Goal: Answer question/provide support: Share knowledge or assist other users

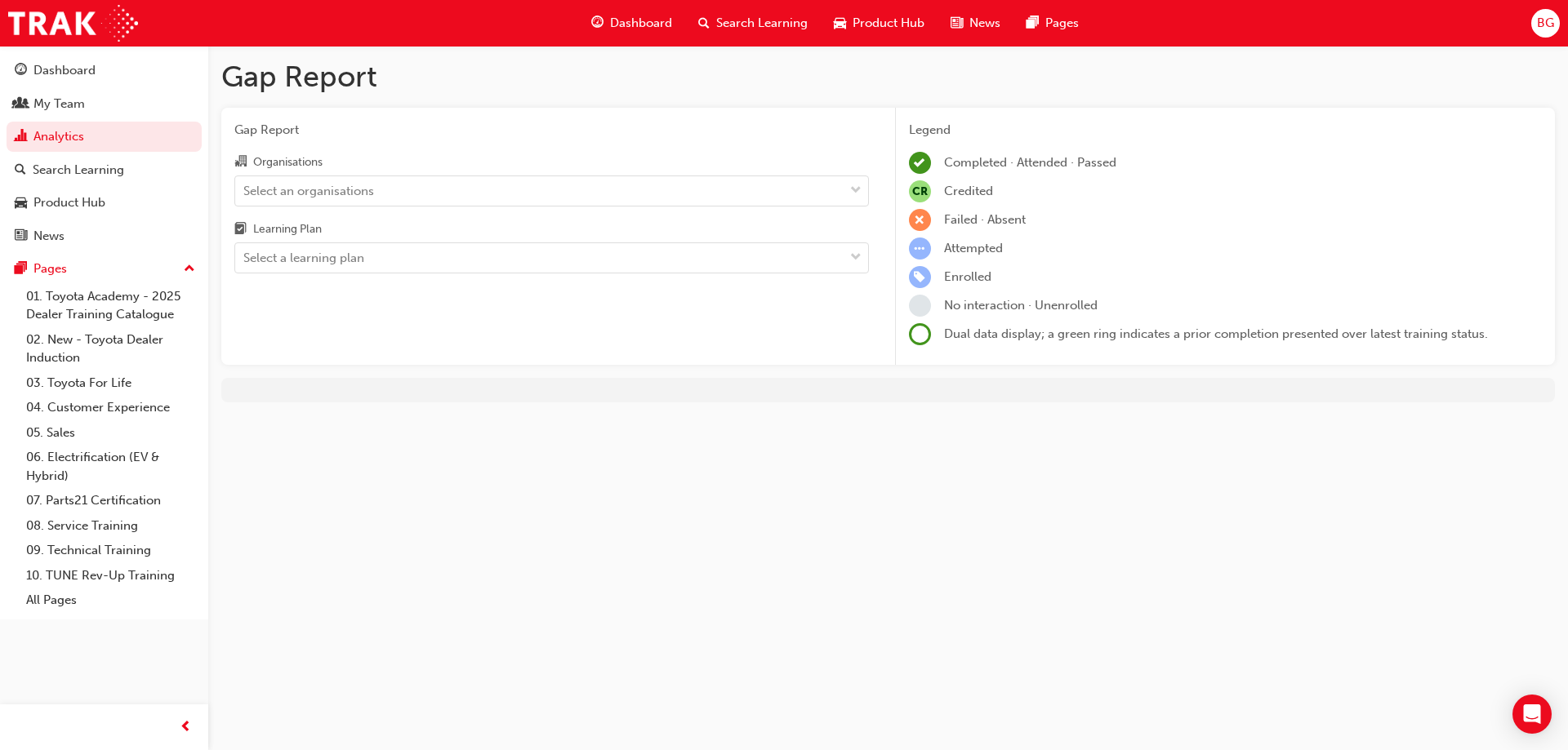
click at [367, 171] on div "Organisations" at bounding box center [552, 164] width 634 height 24
click at [245, 183] on input "Organisations Select an organisations" at bounding box center [244, 190] width 2 height 13
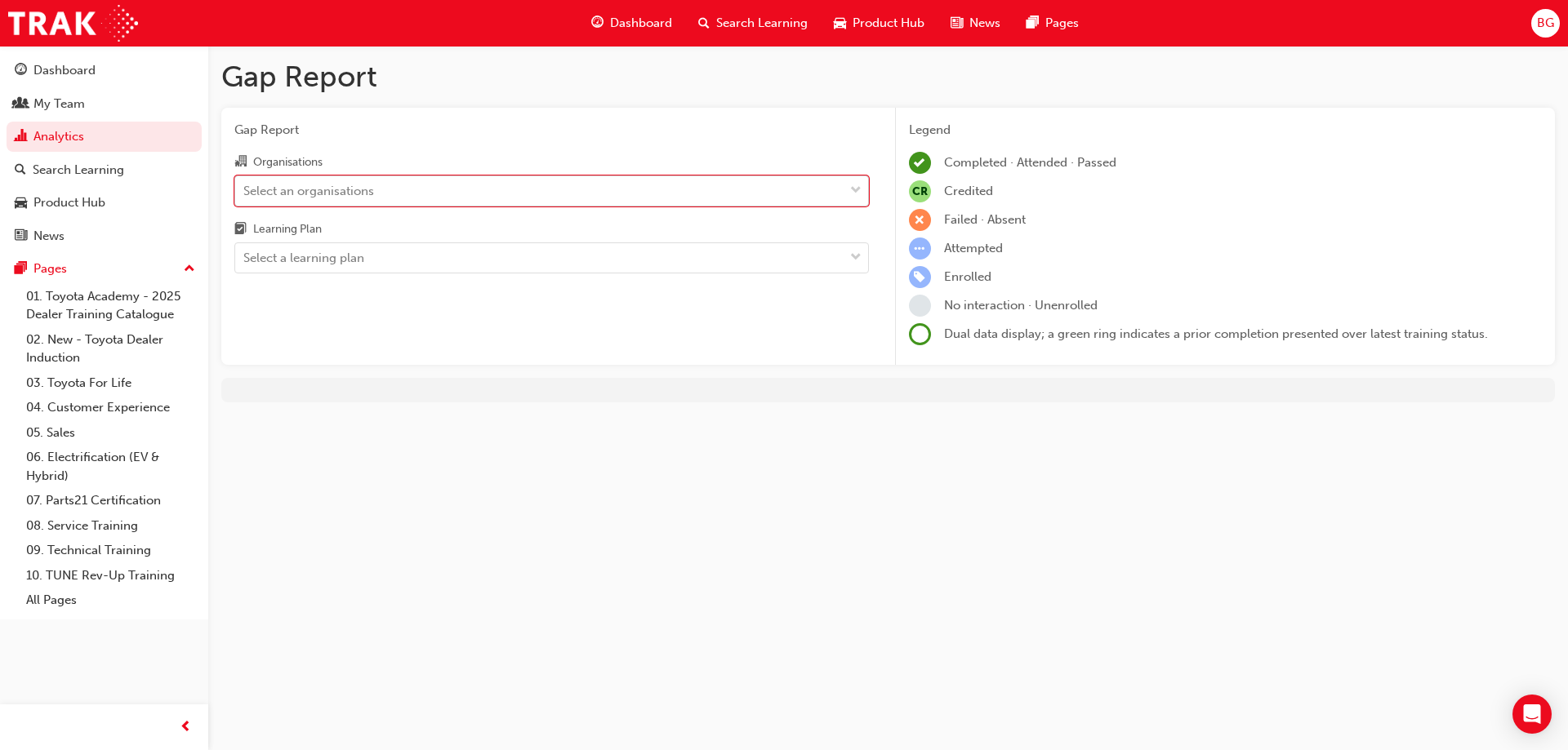
click at [380, 200] on div "Select an organisations" at bounding box center [539, 191] width 608 height 29
click at [245, 196] on input "Organisations 0 results available. Select is focused ,type to refine list, pres…" at bounding box center [244, 190] width 2 height 13
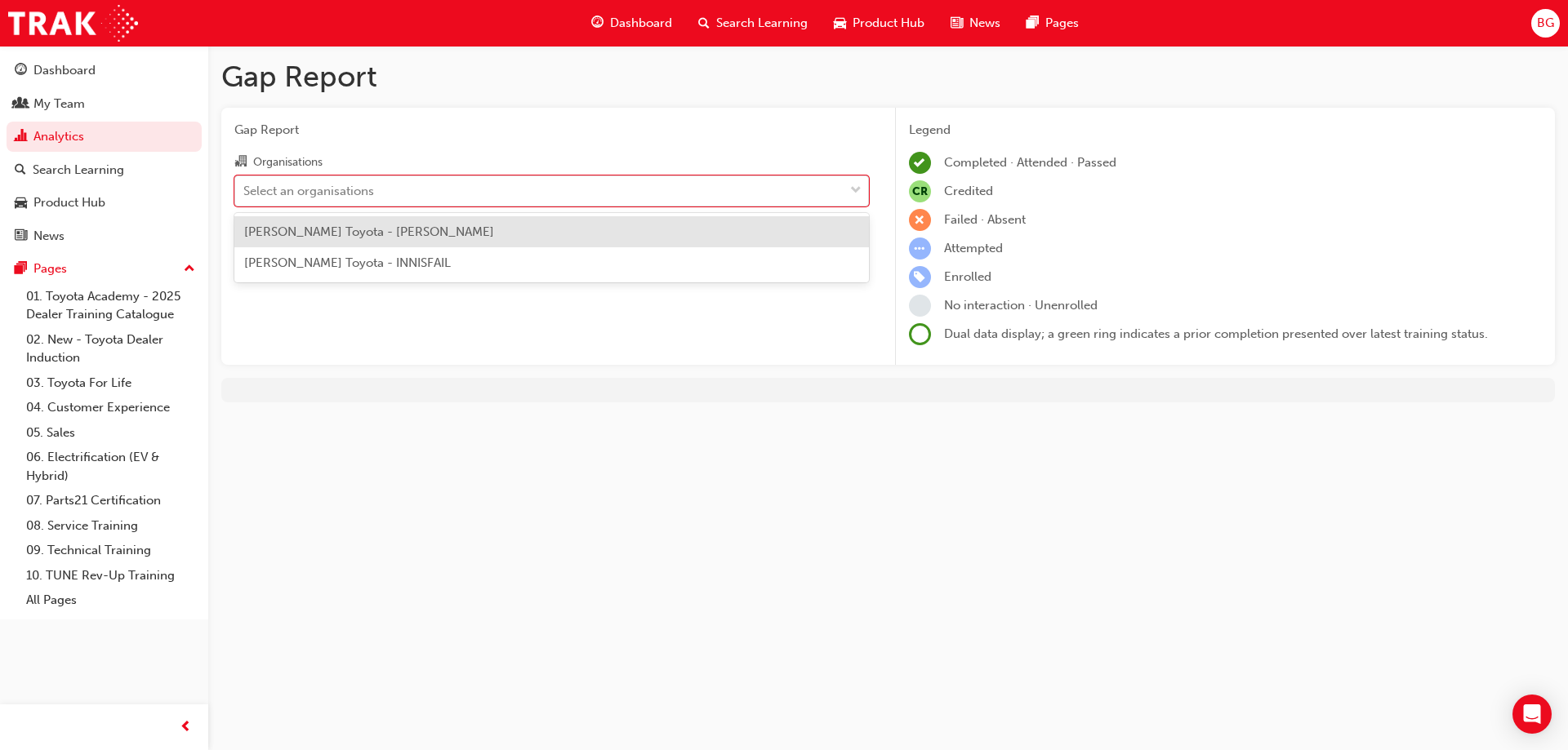
click at [354, 239] on div "[PERSON_NAME] Toyota - [PERSON_NAME]" at bounding box center [552, 232] width 634 height 32
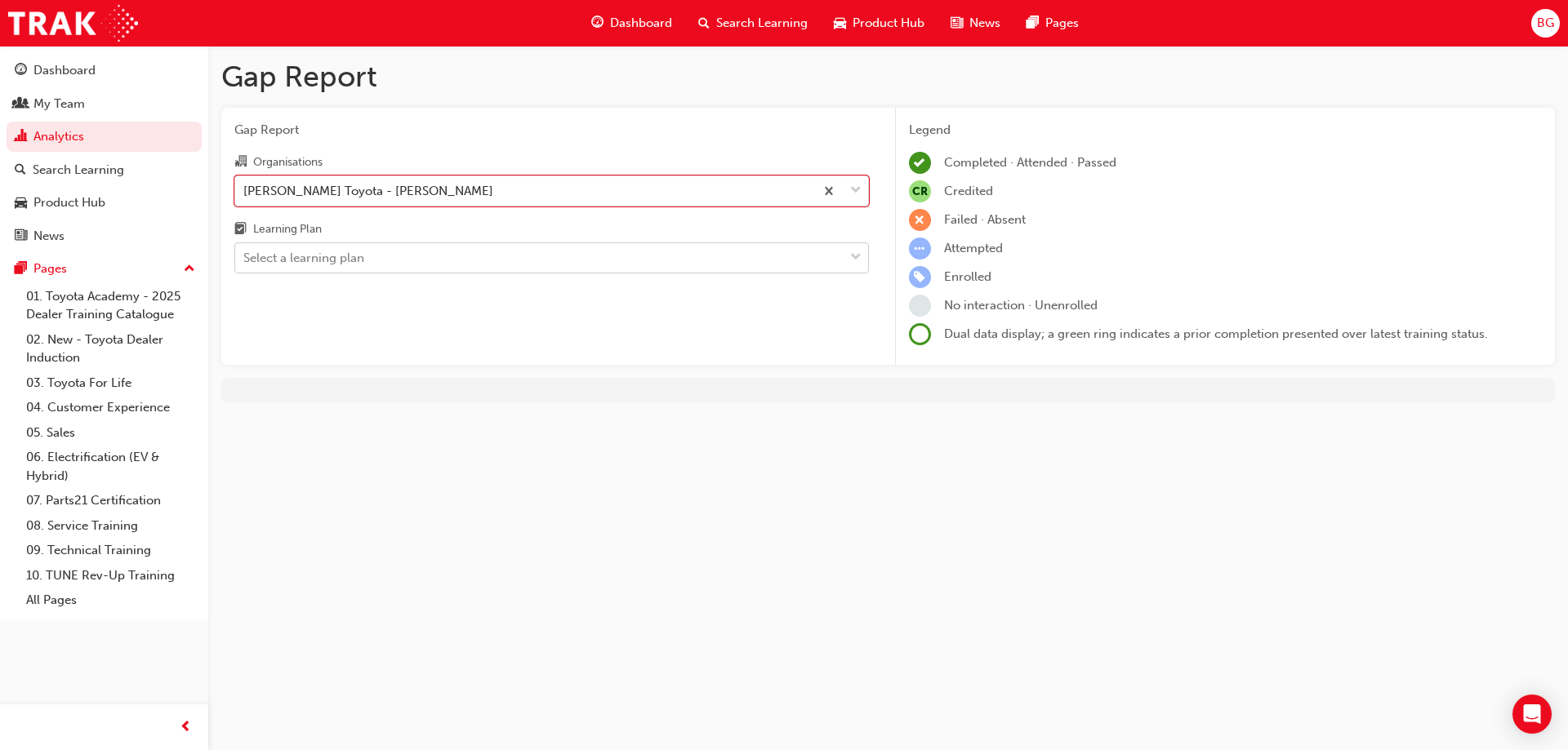
click at [363, 250] on div "Select a learning plan" at bounding box center [304, 259] width 121 height 19
click at [245, 251] on input "Learning Plan Select a learning plan" at bounding box center [244, 258] width 2 height 13
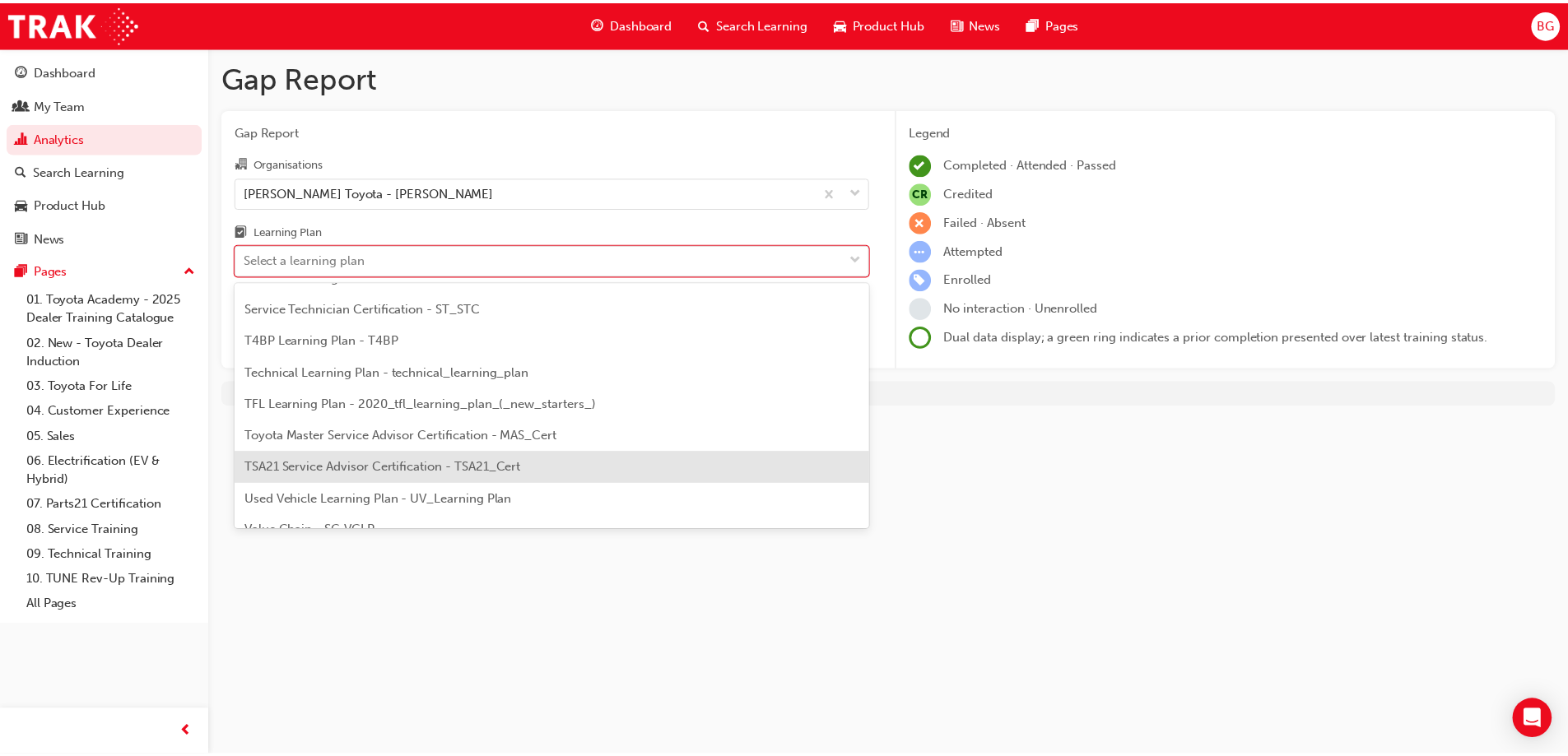
scroll to position [576, 0]
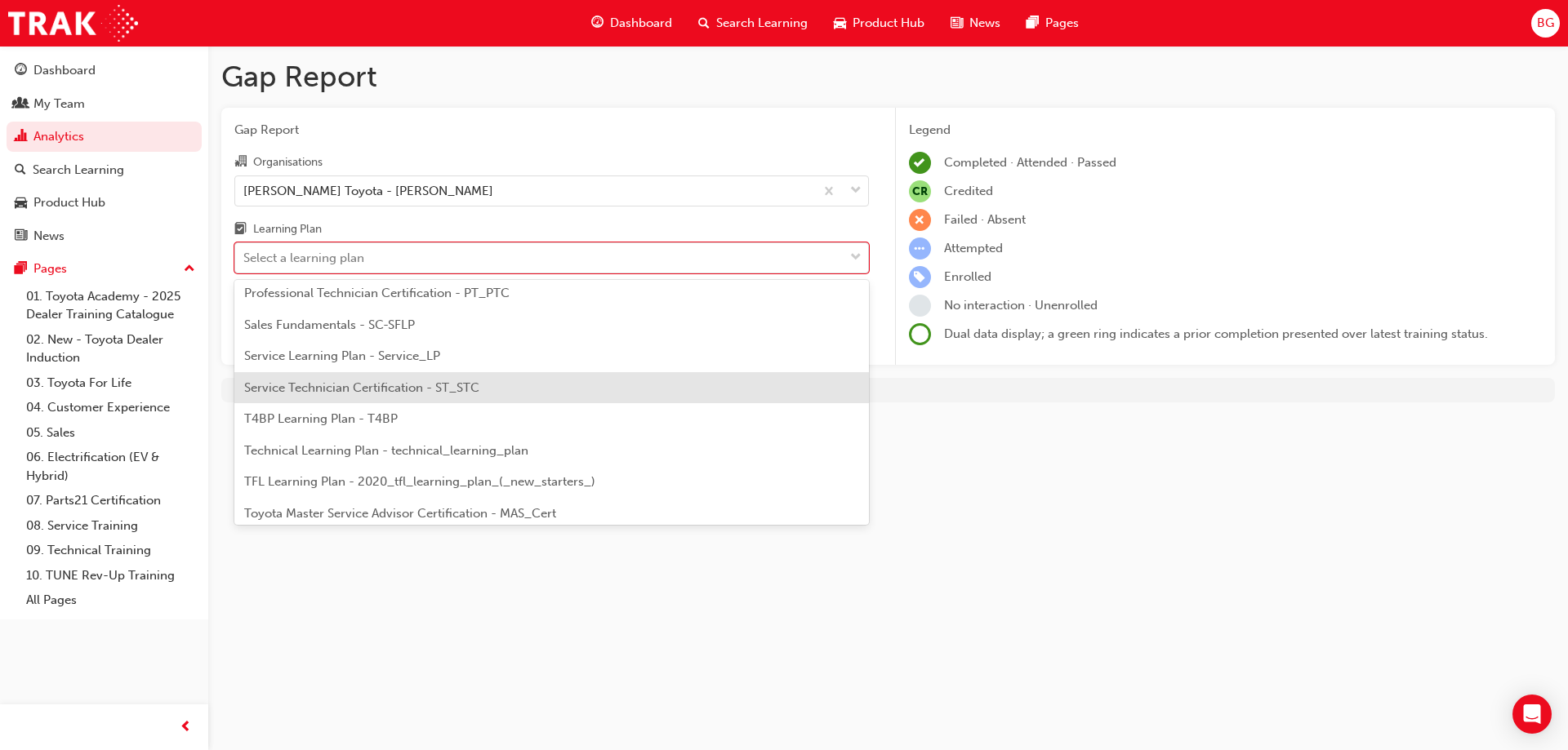
click at [379, 396] on div "Service Technician Certification - ST_STC" at bounding box center [552, 388] width 634 height 32
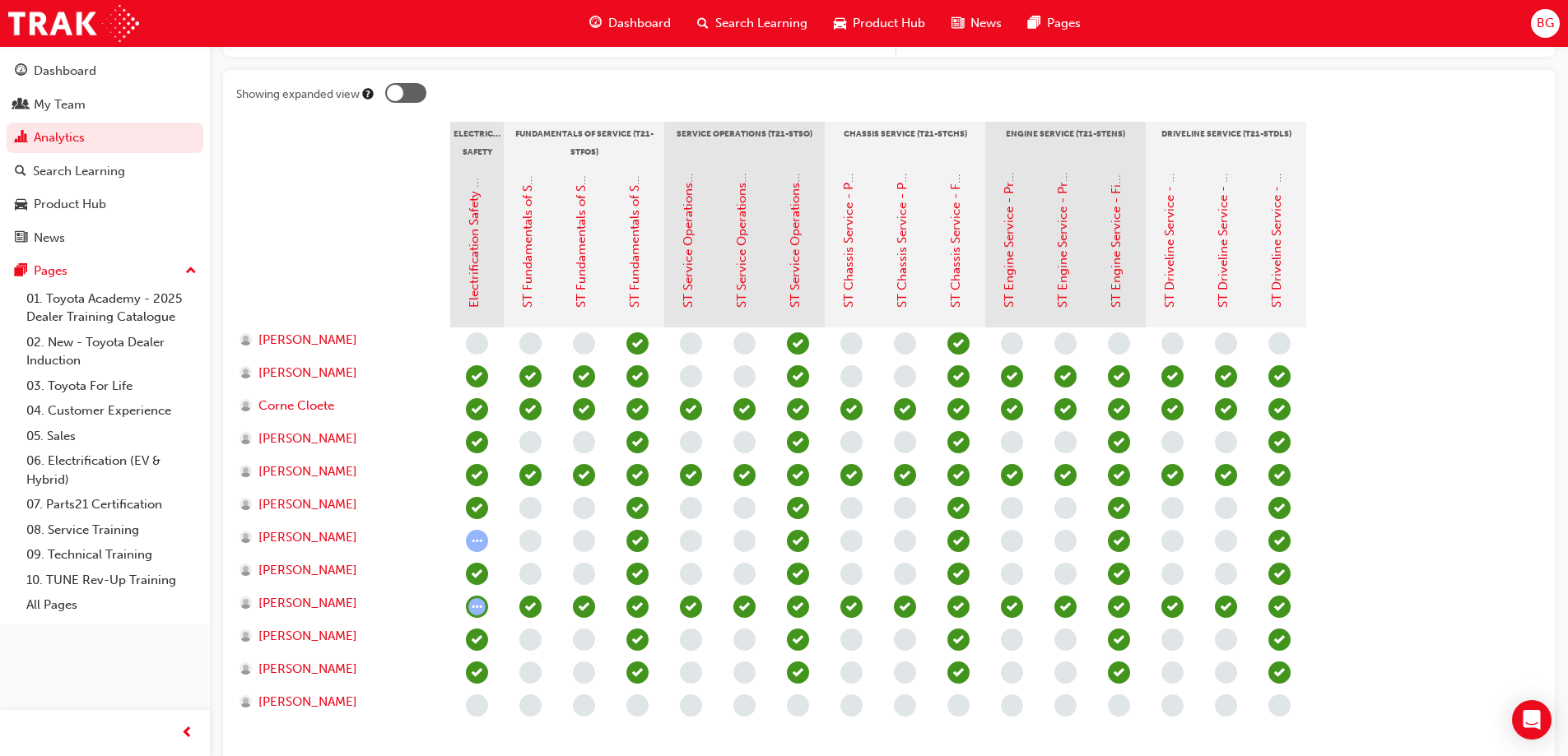
scroll to position [329, 0]
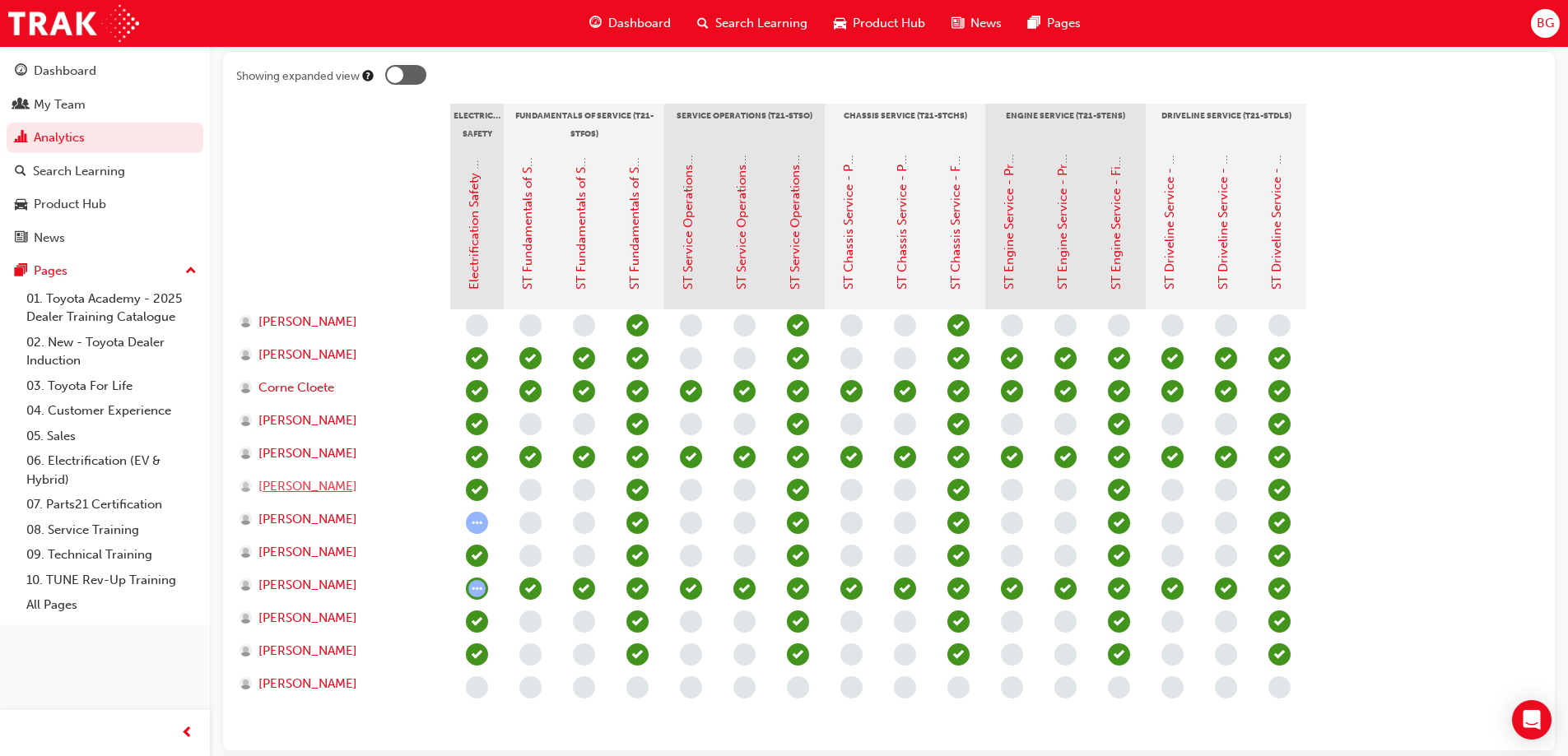
click at [305, 489] on span "[PERSON_NAME]" at bounding box center [308, 487] width 98 height 19
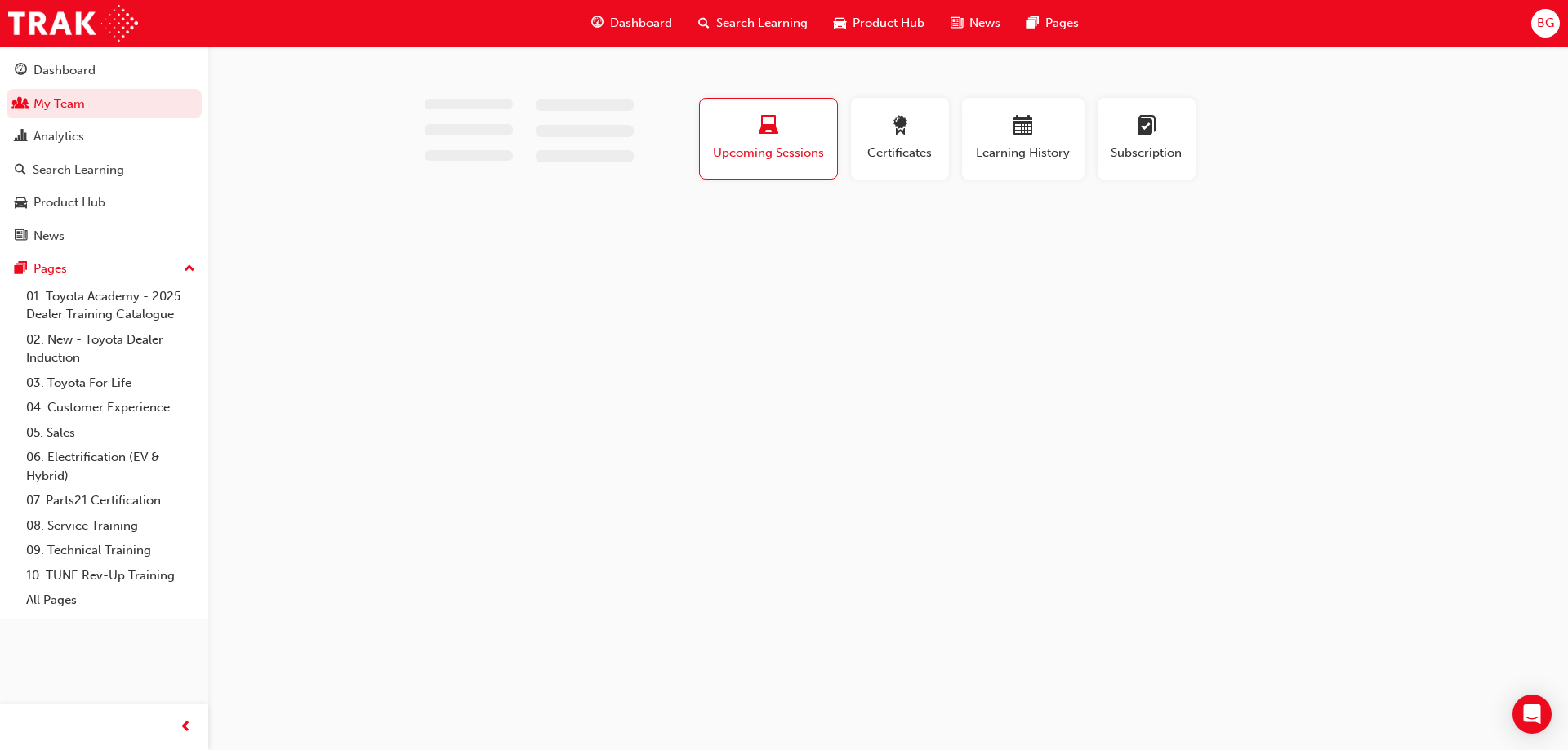
drag, startPoint x: 354, startPoint y: 535, endPoint x: 621, endPoint y: 259, distance: 384.0
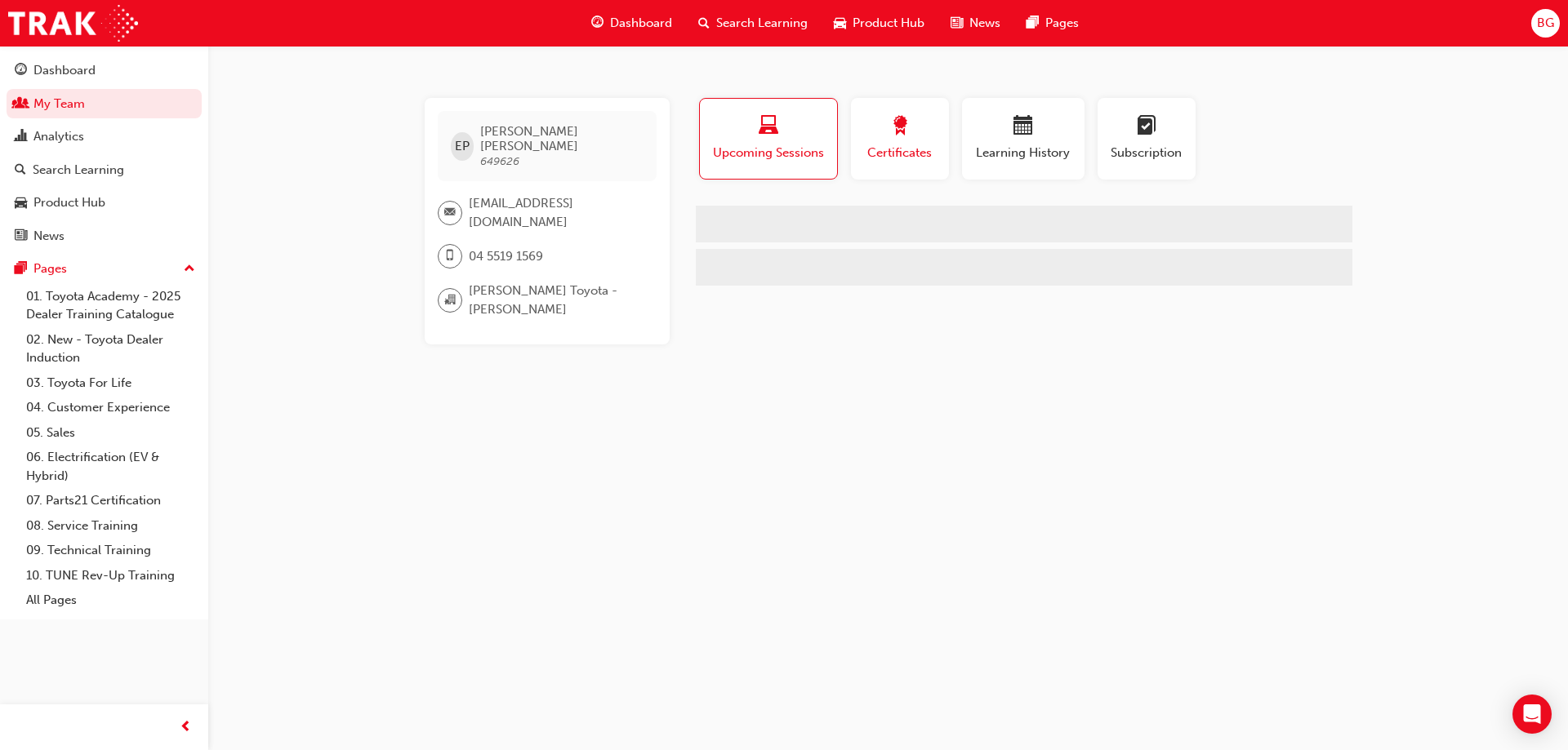
drag, startPoint x: 621, startPoint y: 259, endPoint x: 893, endPoint y: 178, distance: 283.8
click at [893, 178] on button "Certificates" at bounding box center [899, 138] width 98 height 81
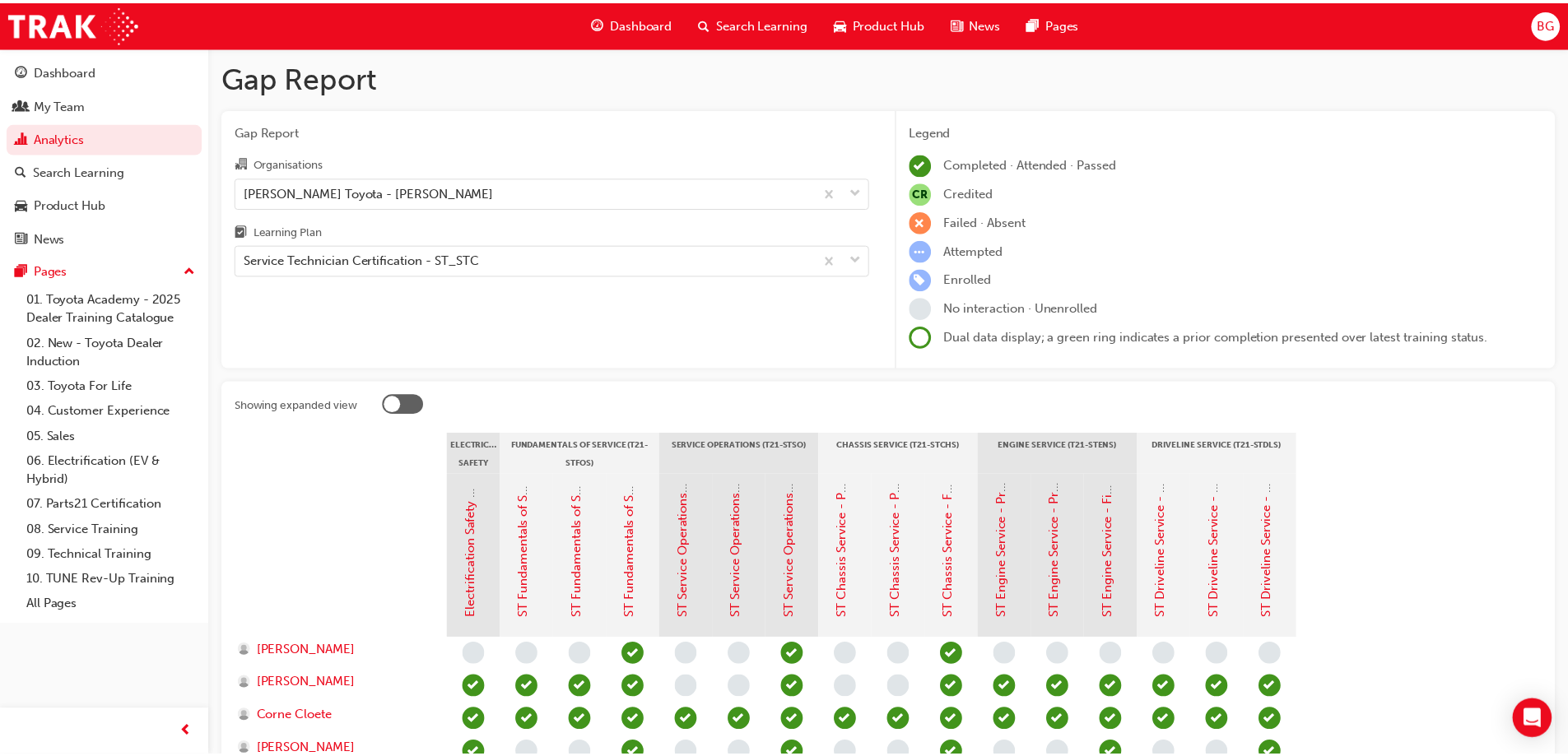
scroll to position [329, 0]
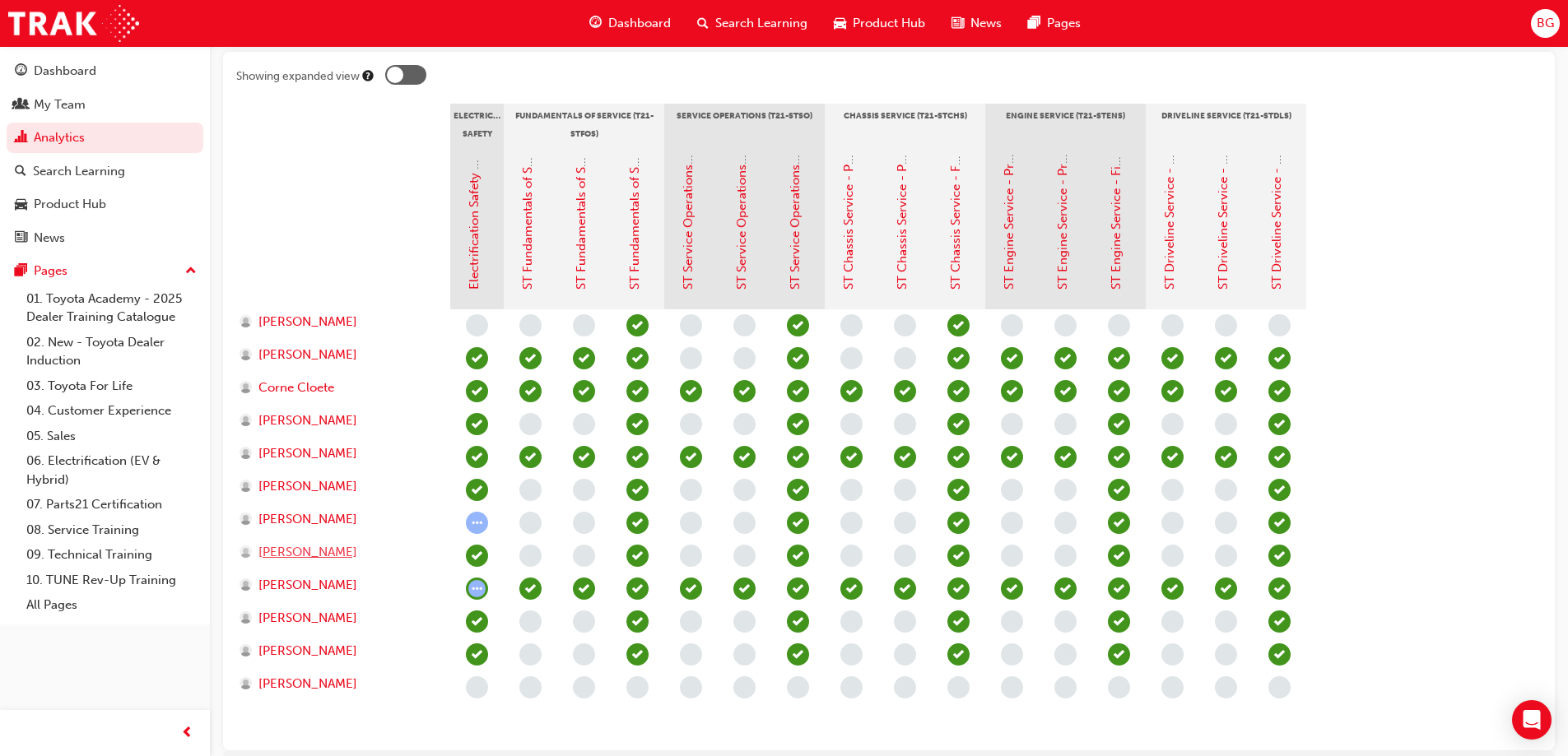
click at [324, 558] on span "[PERSON_NAME]" at bounding box center [308, 553] width 98 height 19
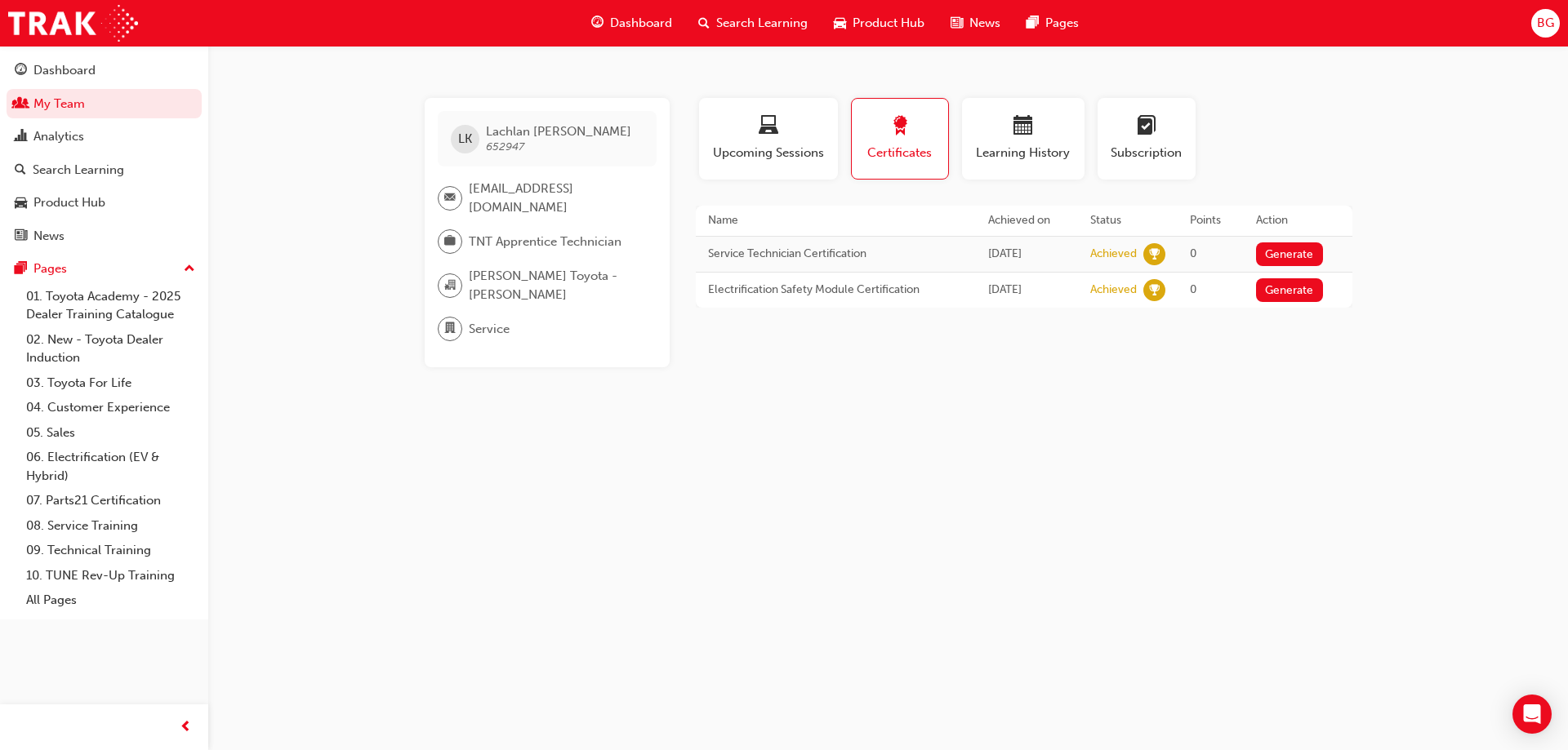
click at [558, 432] on div "LK Lachlan Kemp 652947 workshop.technical@johncoletoyota.com.au TNT Apprentice …" at bounding box center [784, 375] width 1568 height 750
click at [99, 163] on div "Search Learning" at bounding box center [78, 170] width 91 height 19
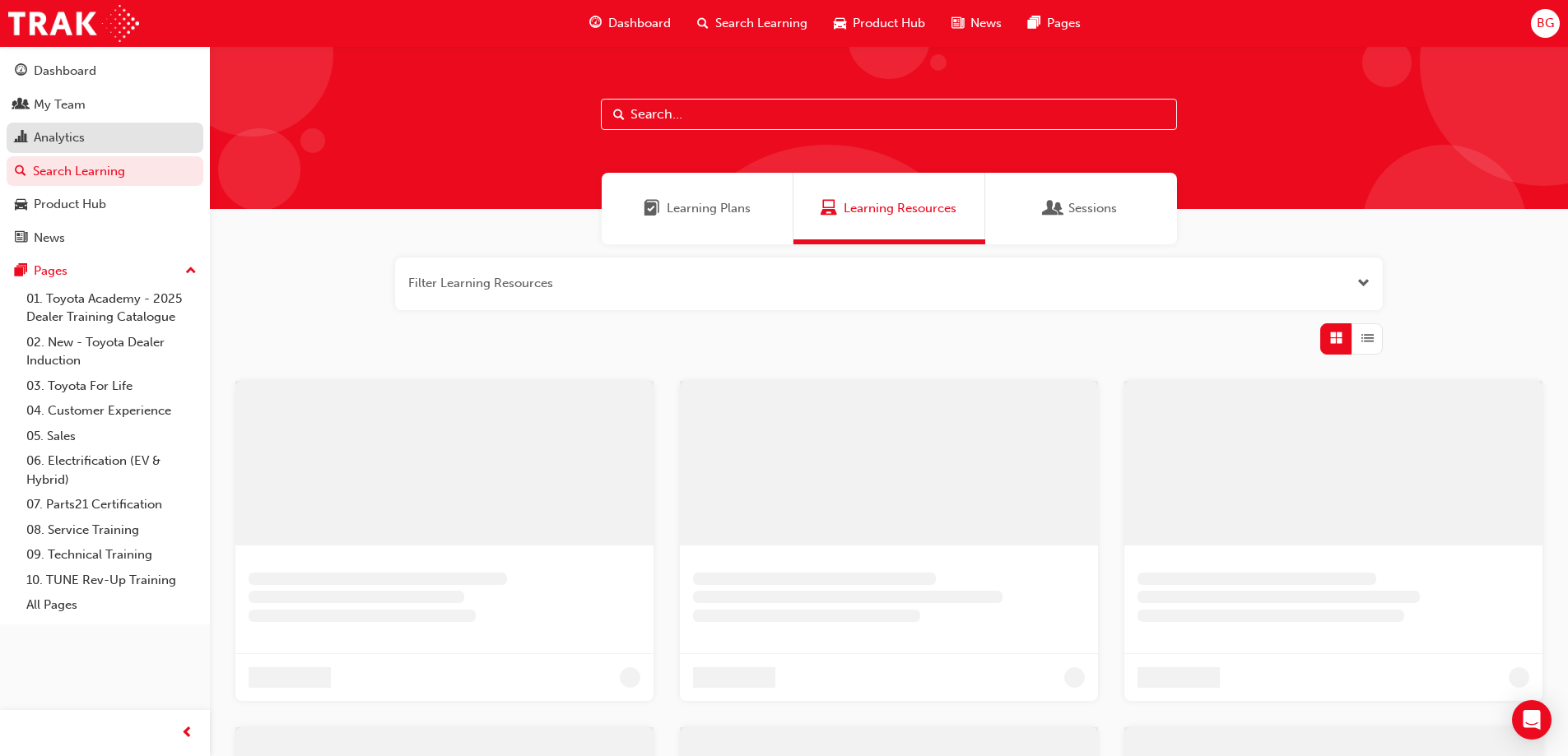
click at [98, 128] on div "Analytics" at bounding box center [104, 137] width 181 height 20
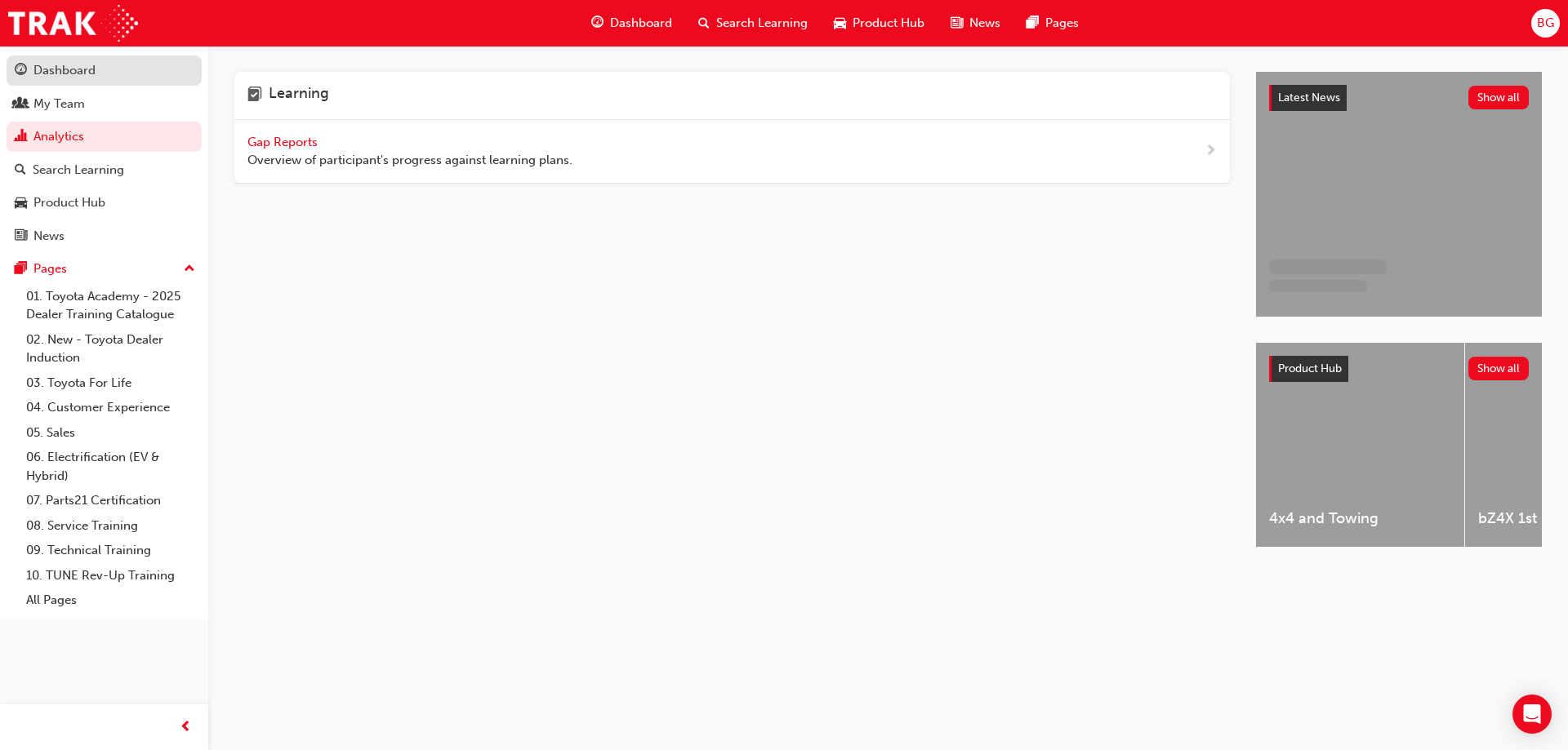
click at [107, 75] on div "Dashboard" at bounding box center [103, 70] width 179 height 20
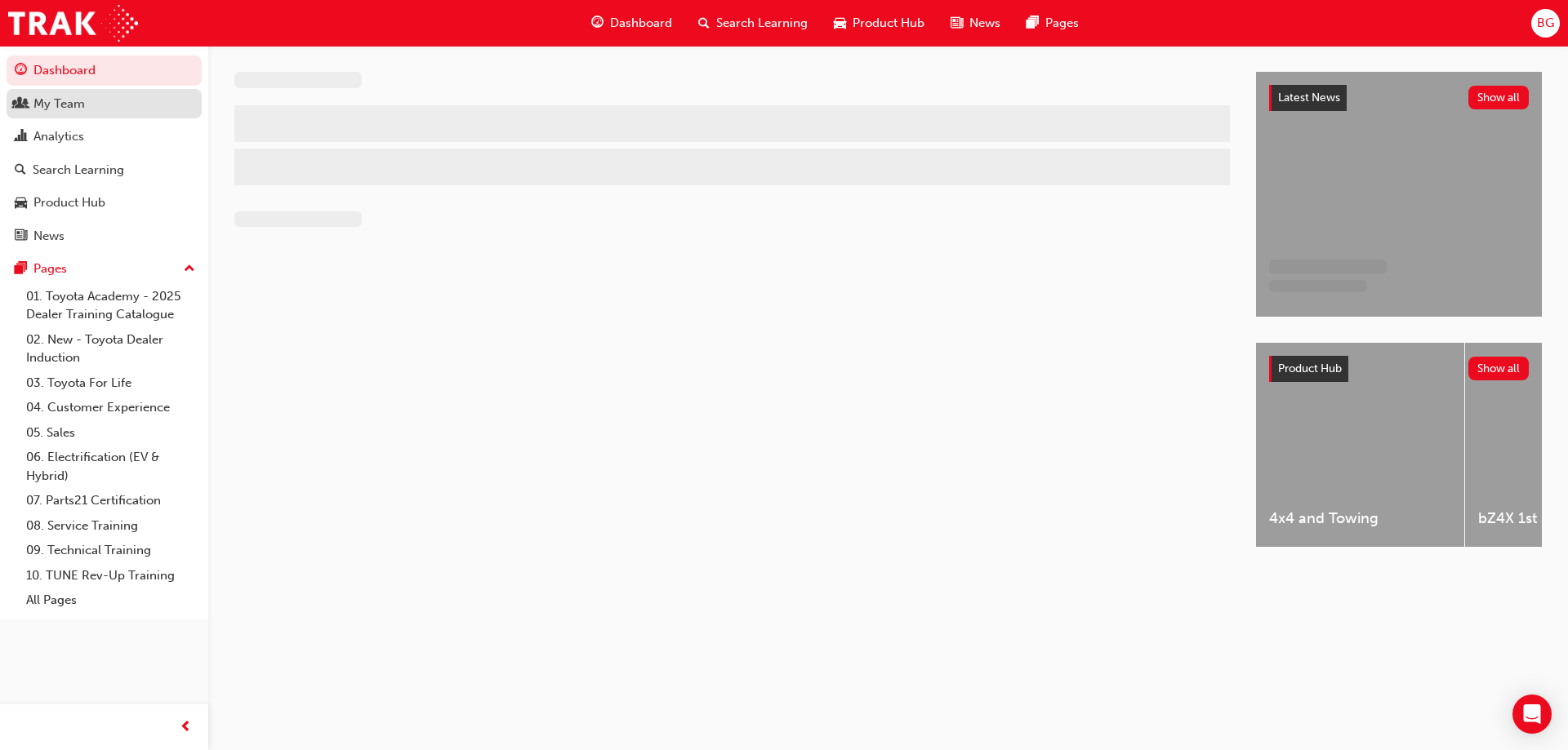
click at [117, 92] on link "My Team" at bounding box center [104, 104] width 195 height 31
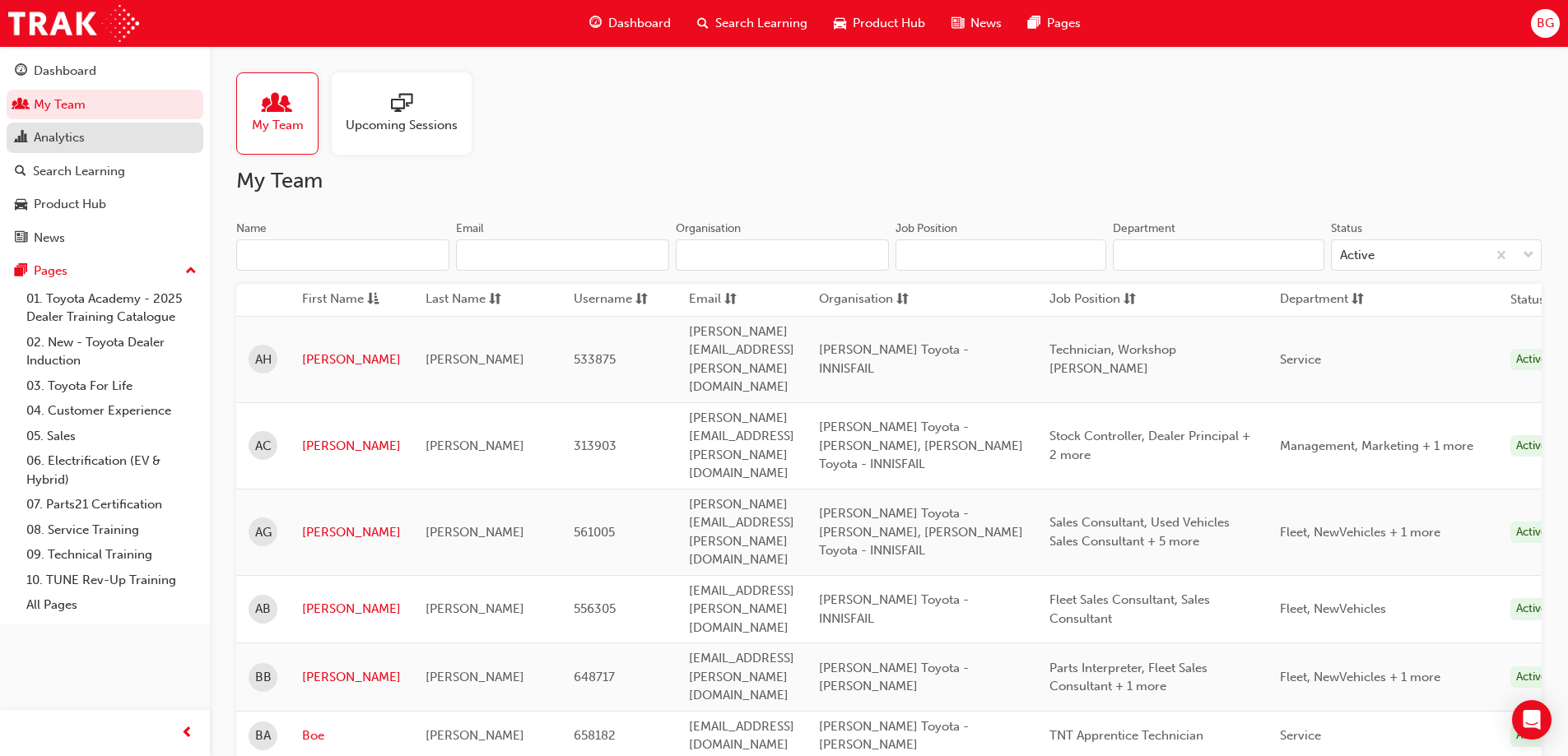
click at [62, 129] on div "Analytics" at bounding box center [59, 138] width 51 height 19
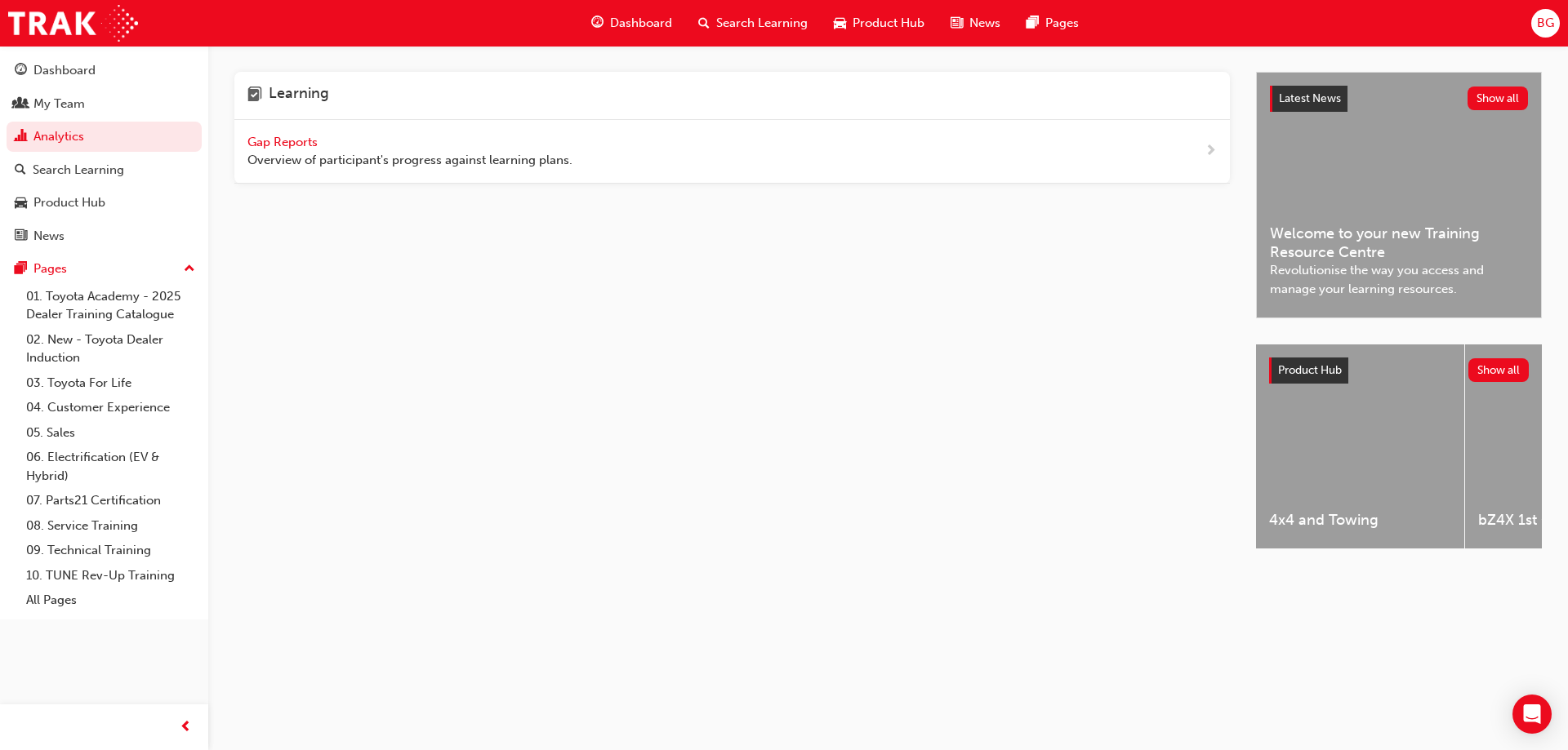
click at [290, 156] on span "Overview of participant's progress against learning plans." at bounding box center [409, 161] width 325 height 19
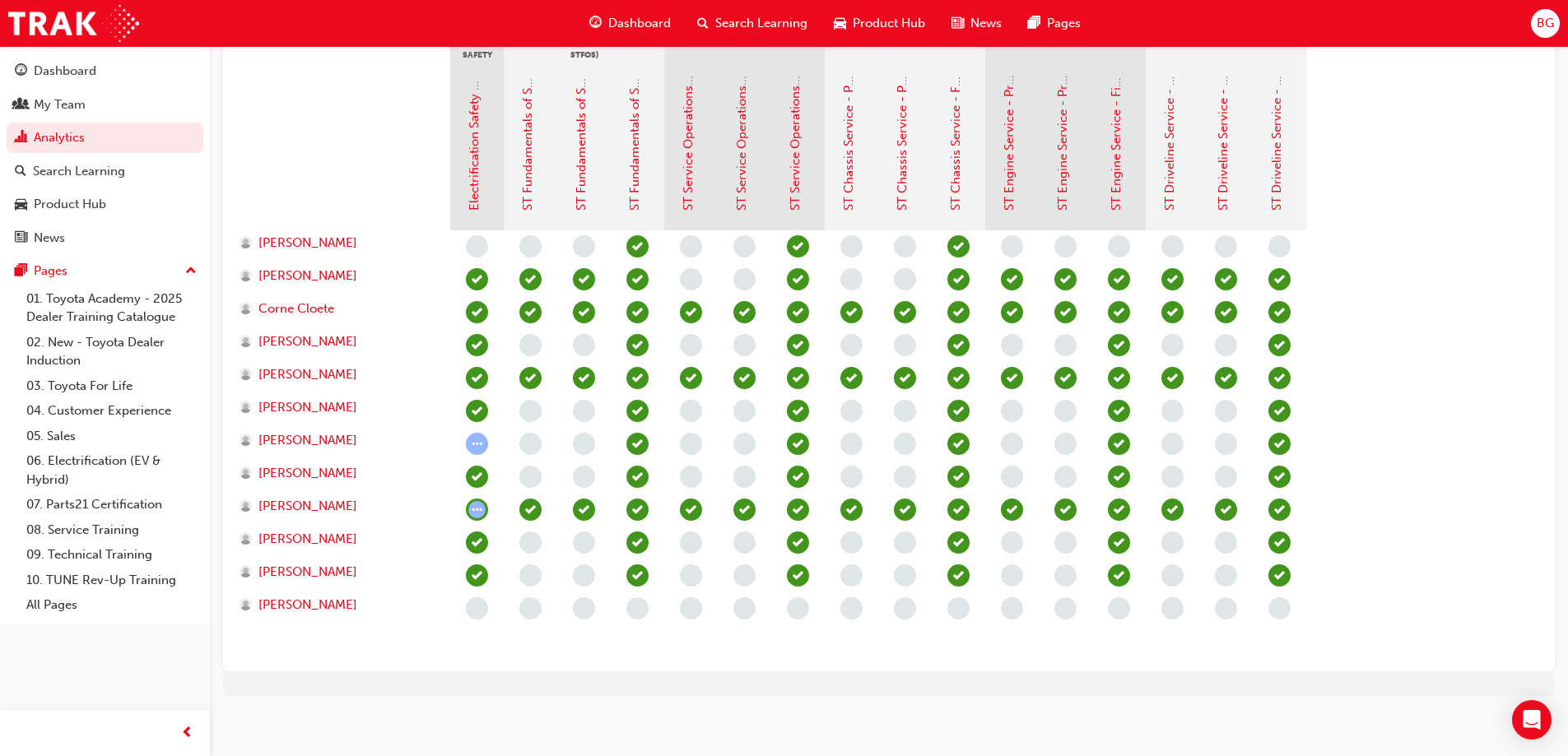
scroll to position [411, 0]
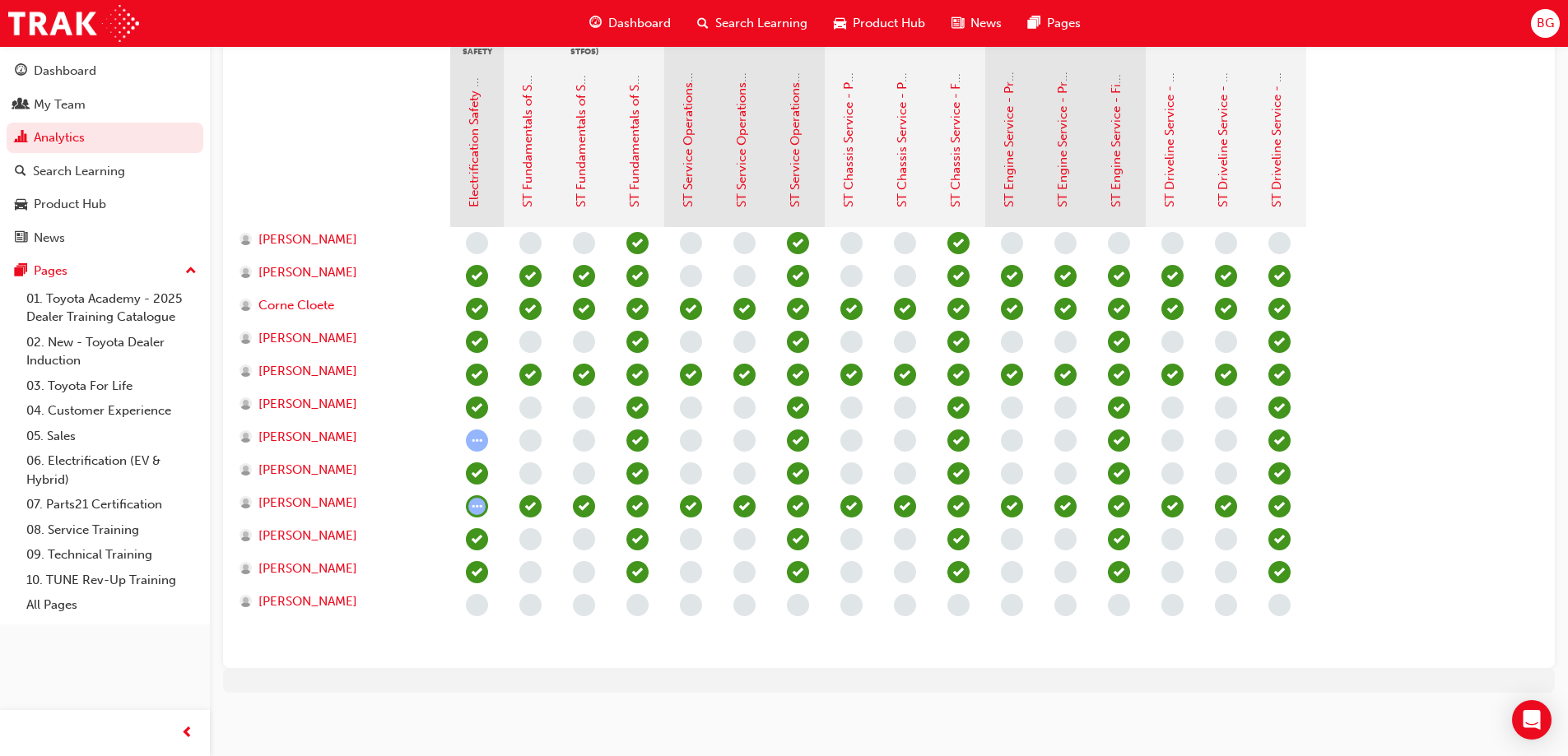
click at [301, 489] on div "[PERSON_NAME]" at bounding box center [344, 474] width 214 height 33
click at [310, 494] on span "[PERSON_NAME]" at bounding box center [308, 504] width 98 height 19
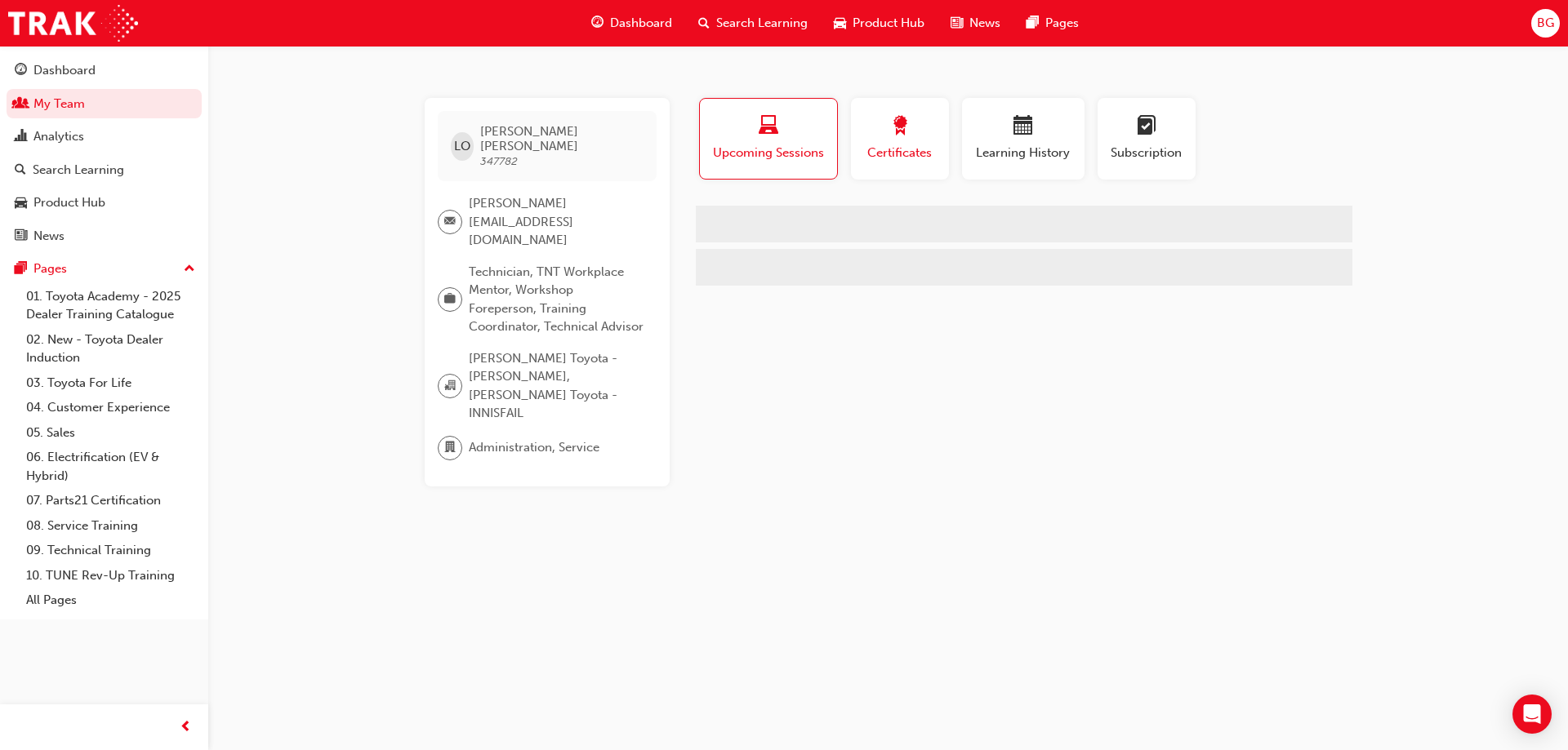
click at [885, 142] on div "Certificates" at bounding box center [899, 139] width 74 height 47
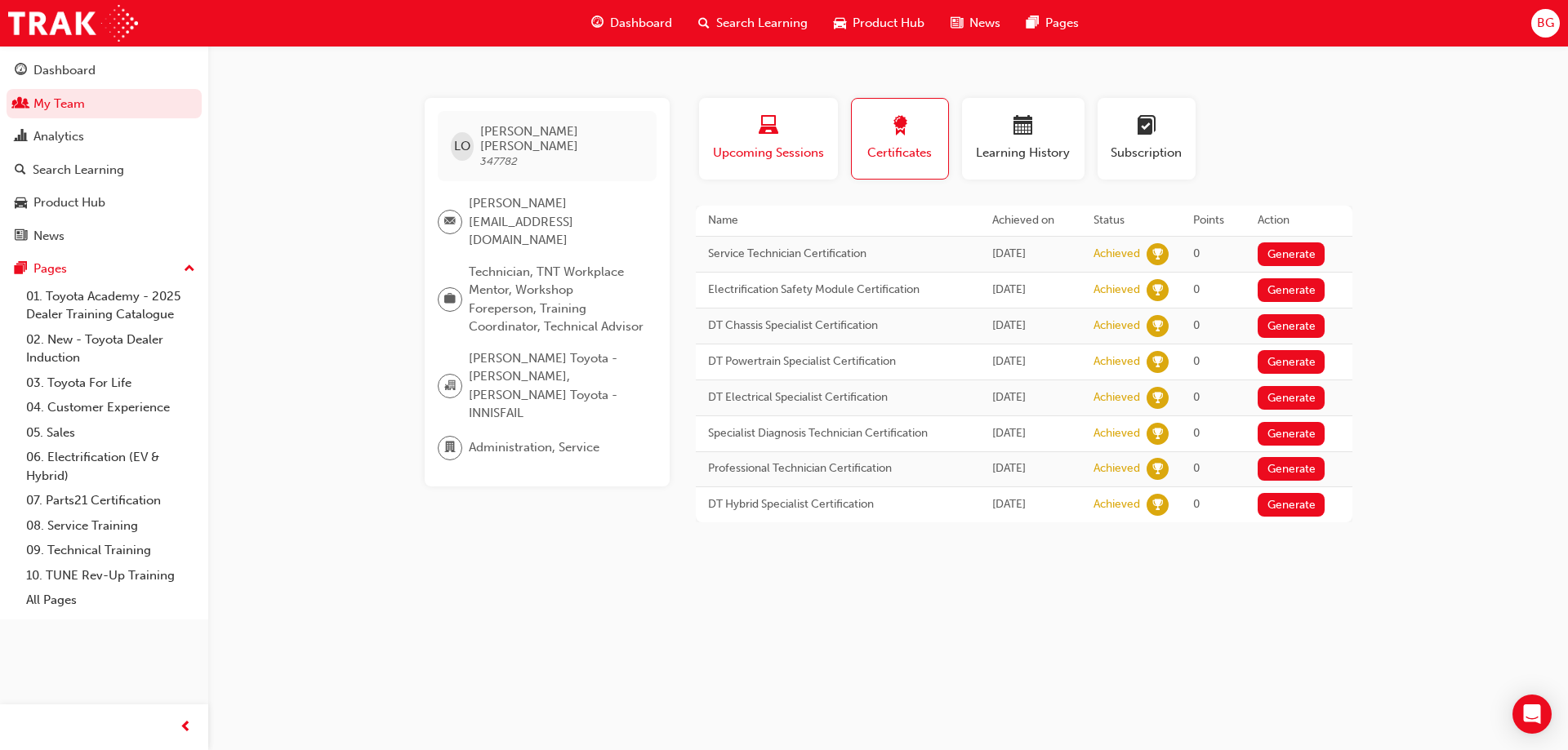
click at [747, 150] on span "Upcoming Sessions" at bounding box center [768, 153] width 114 height 19
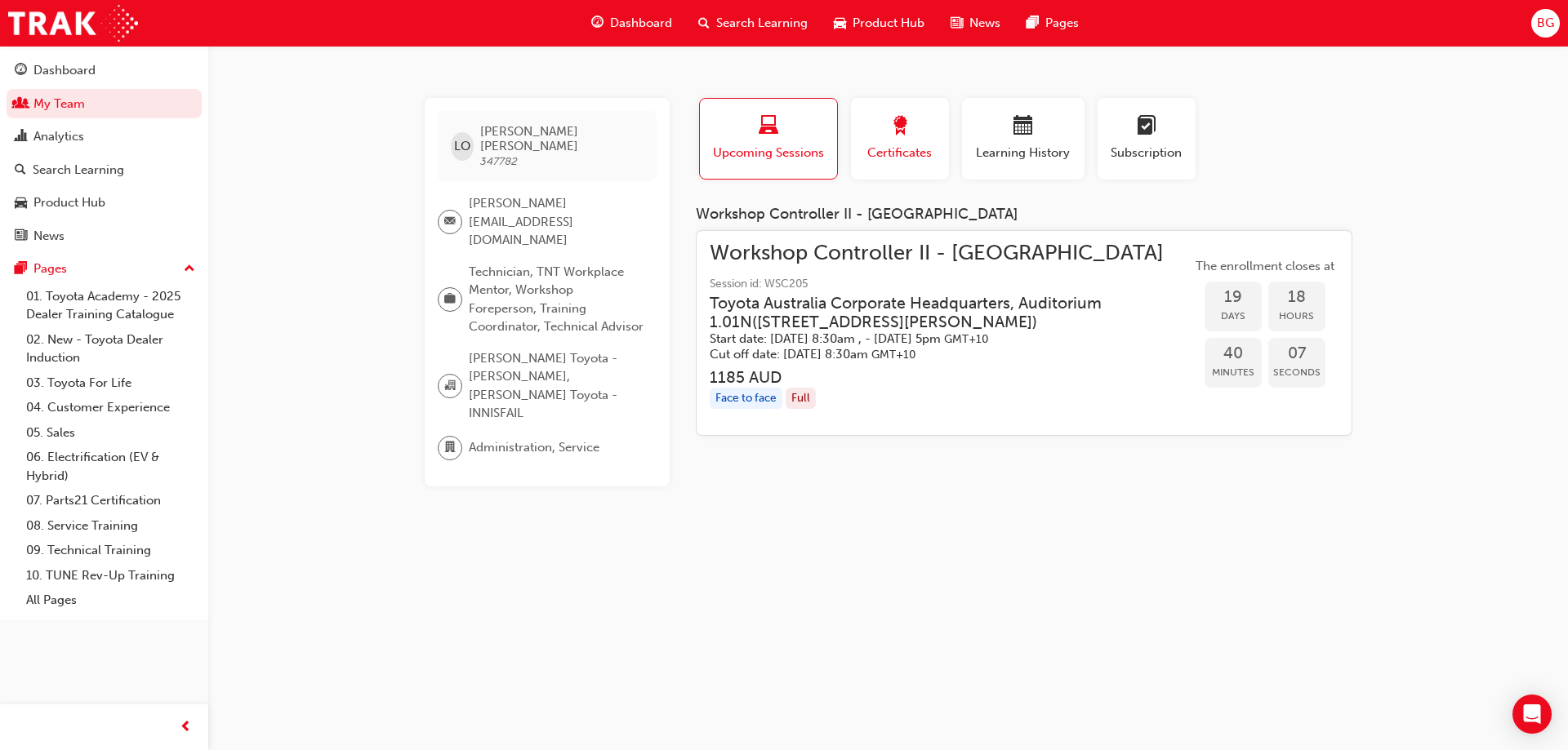
click at [888, 154] on span "Certificates" at bounding box center [899, 153] width 74 height 19
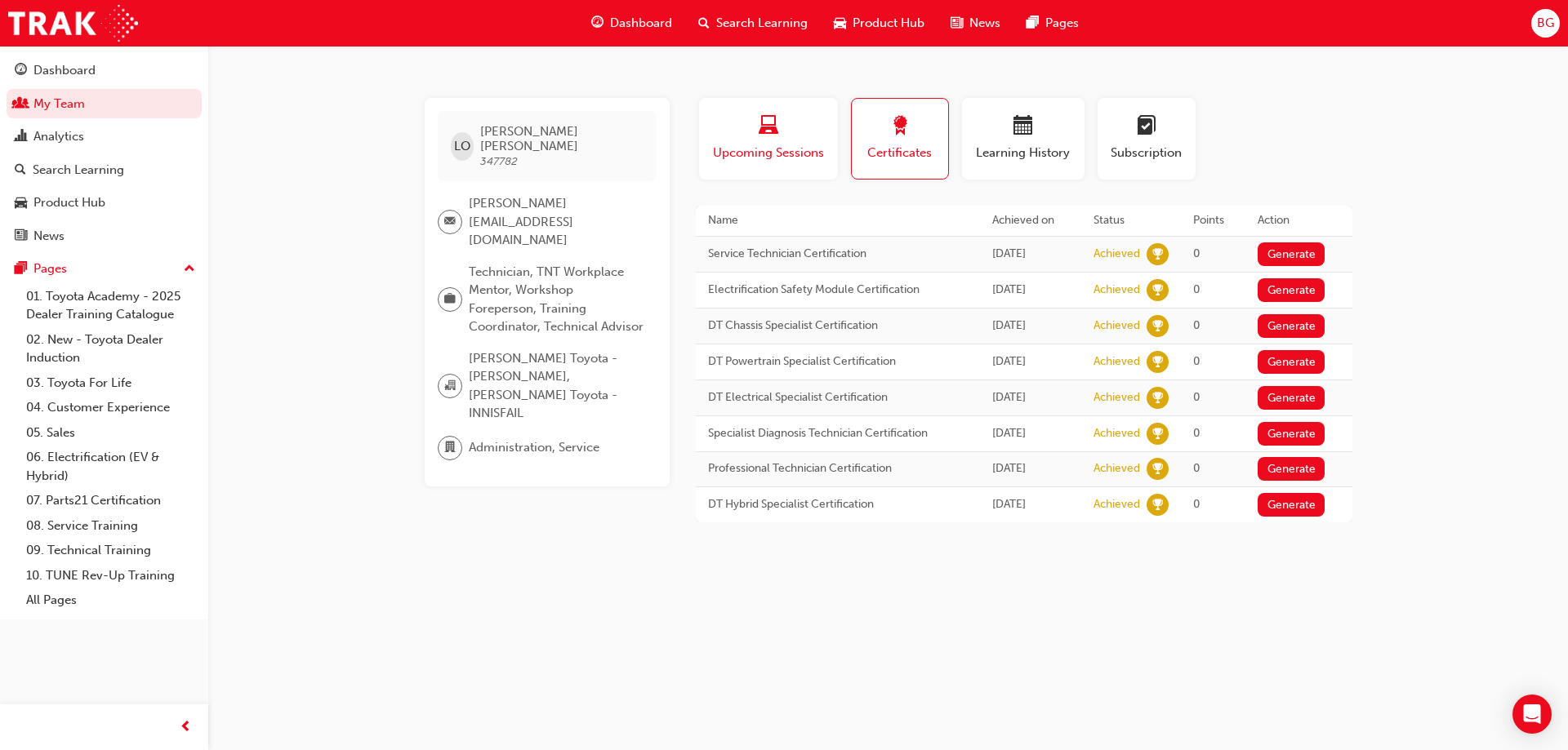
click at [782, 149] on span "Upcoming Sessions" at bounding box center [768, 153] width 114 height 19
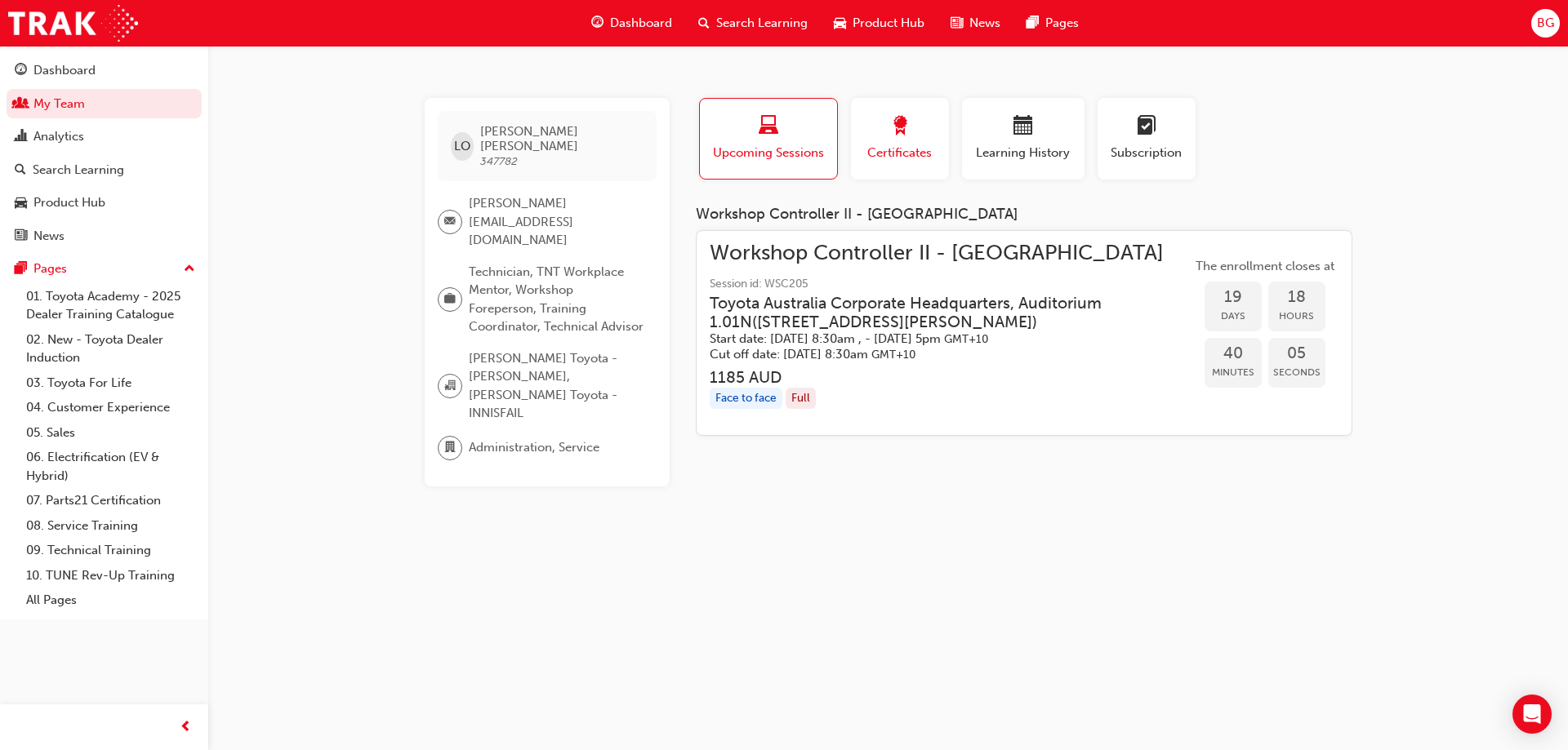
click at [884, 129] on div "button" at bounding box center [899, 128] width 74 height 25
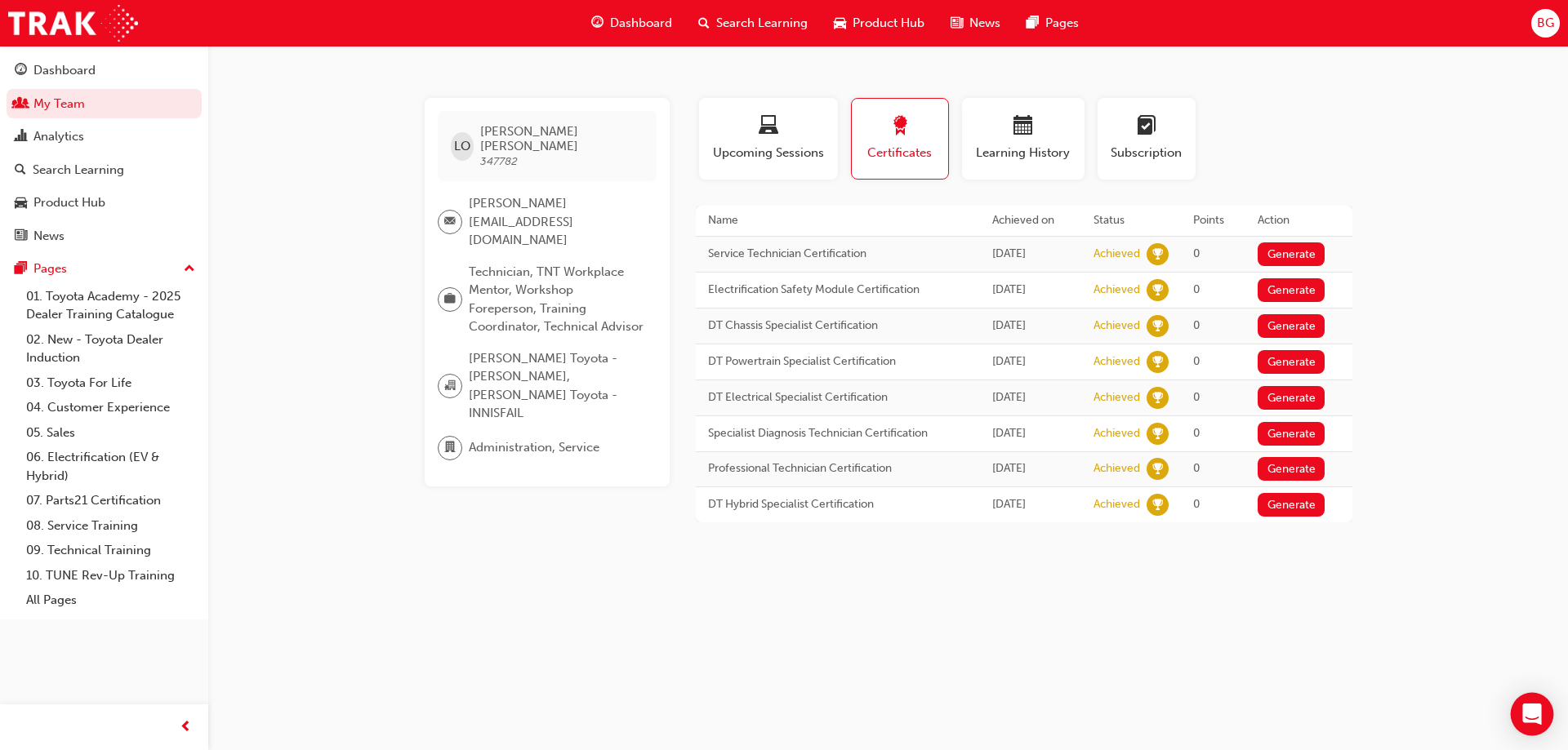
click at [1528, 703] on div "Open Intercom Messenger" at bounding box center [1532, 715] width 43 height 43
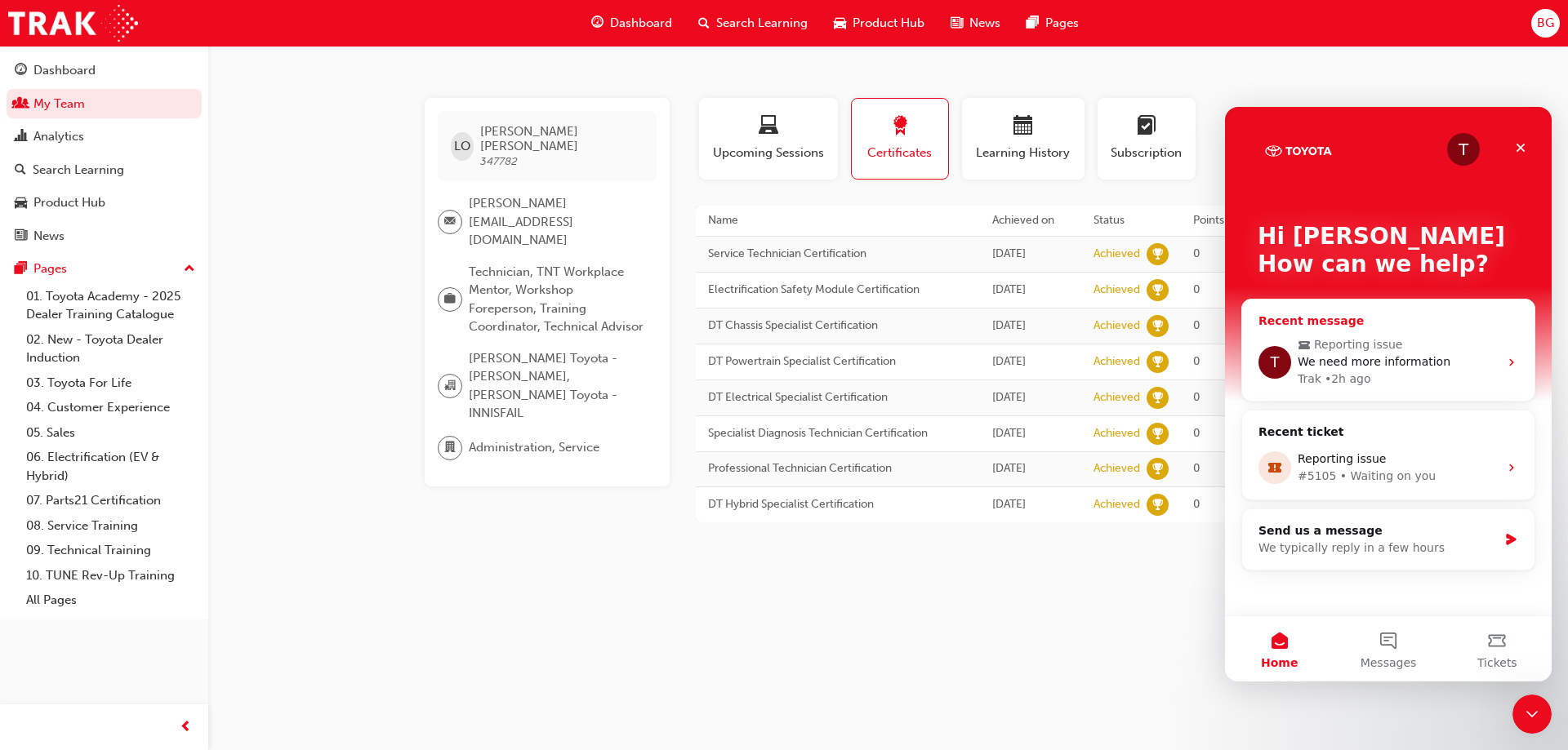
click at [1309, 302] on div "Recent message T Reporting issue We need more information Trak • 2h ago" at bounding box center [1388, 350] width 294 height 102
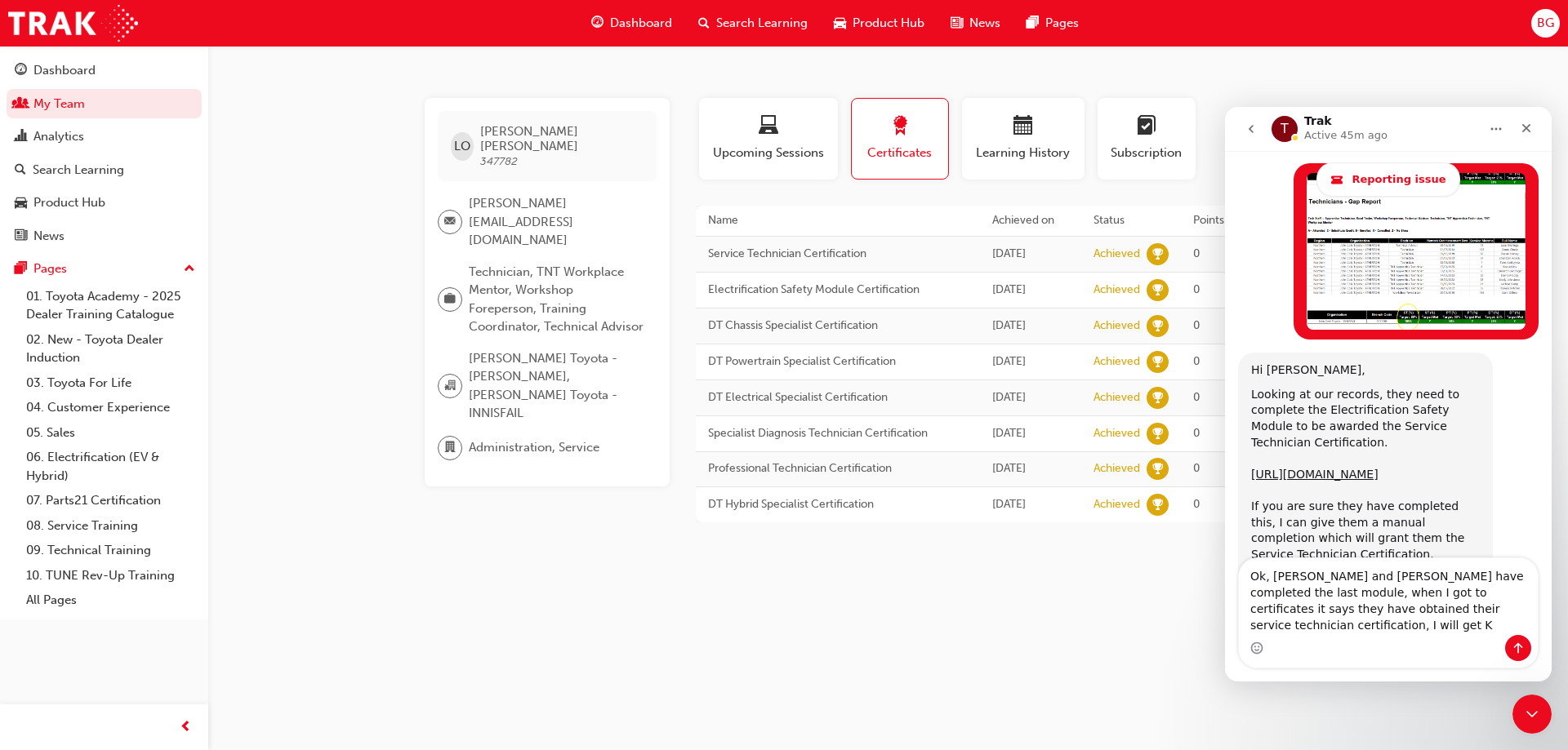
scroll to position [2807, 0]
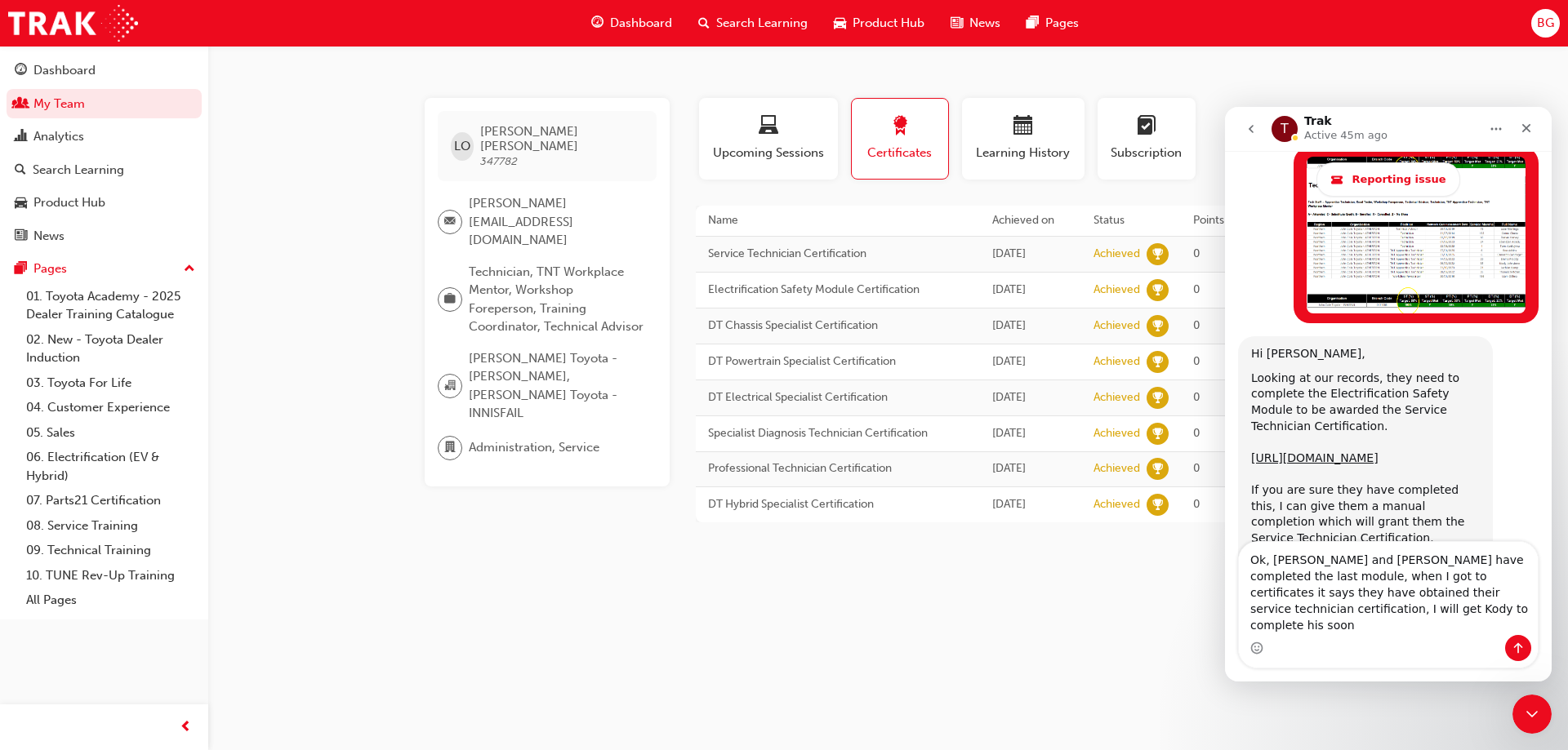
type textarea "Ok, [PERSON_NAME] and [PERSON_NAME] have completed the last module, when I got …"
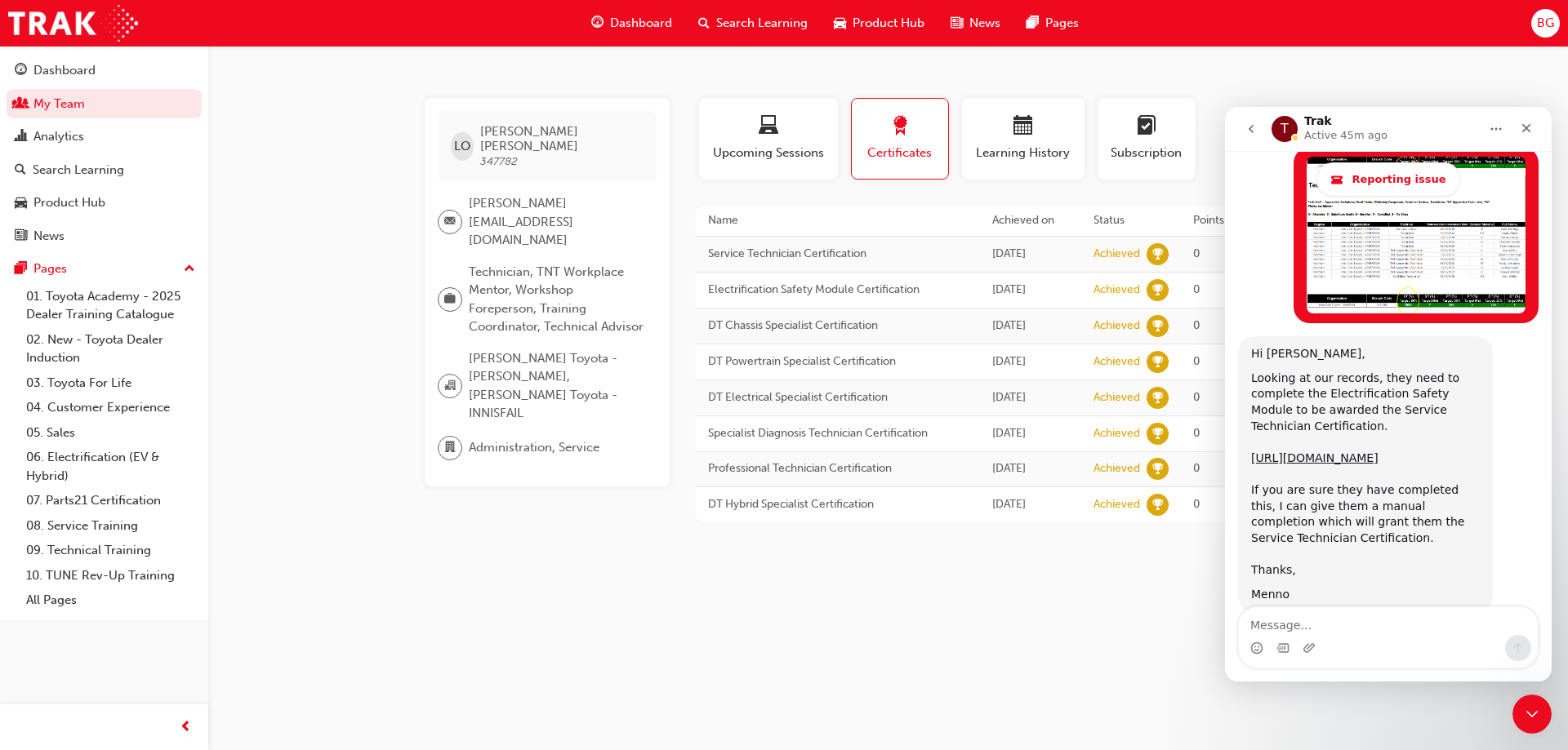
scroll to position [2871, 0]
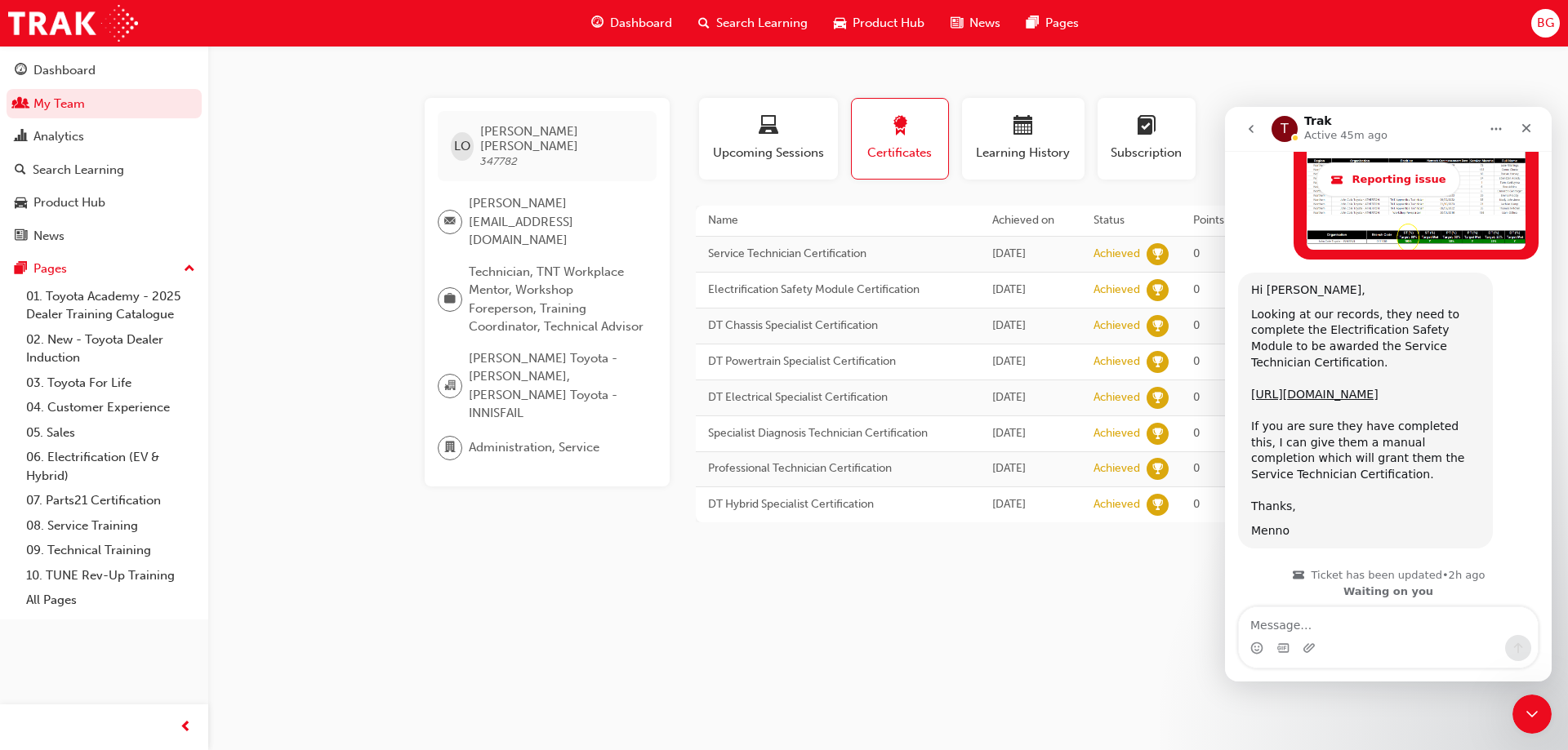
click at [347, 380] on div "LO Liam OShea 347782 liam.oshea@johncoletoyota.com.au Technician, TNT Workplace…" at bounding box center [784, 375] width 1568 height 750
click at [734, 614] on div "LO Liam OShea 347782 liam.oshea@johncoletoyota.com.au Technician, TNT Workplace…" at bounding box center [784, 375] width 1568 height 750
click at [806, 600] on div "LO Liam OShea 347782 liam.oshea@johncoletoyota.com.au Technician, TNT Workplace…" at bounding box center [784, 375] width 1568 height 750
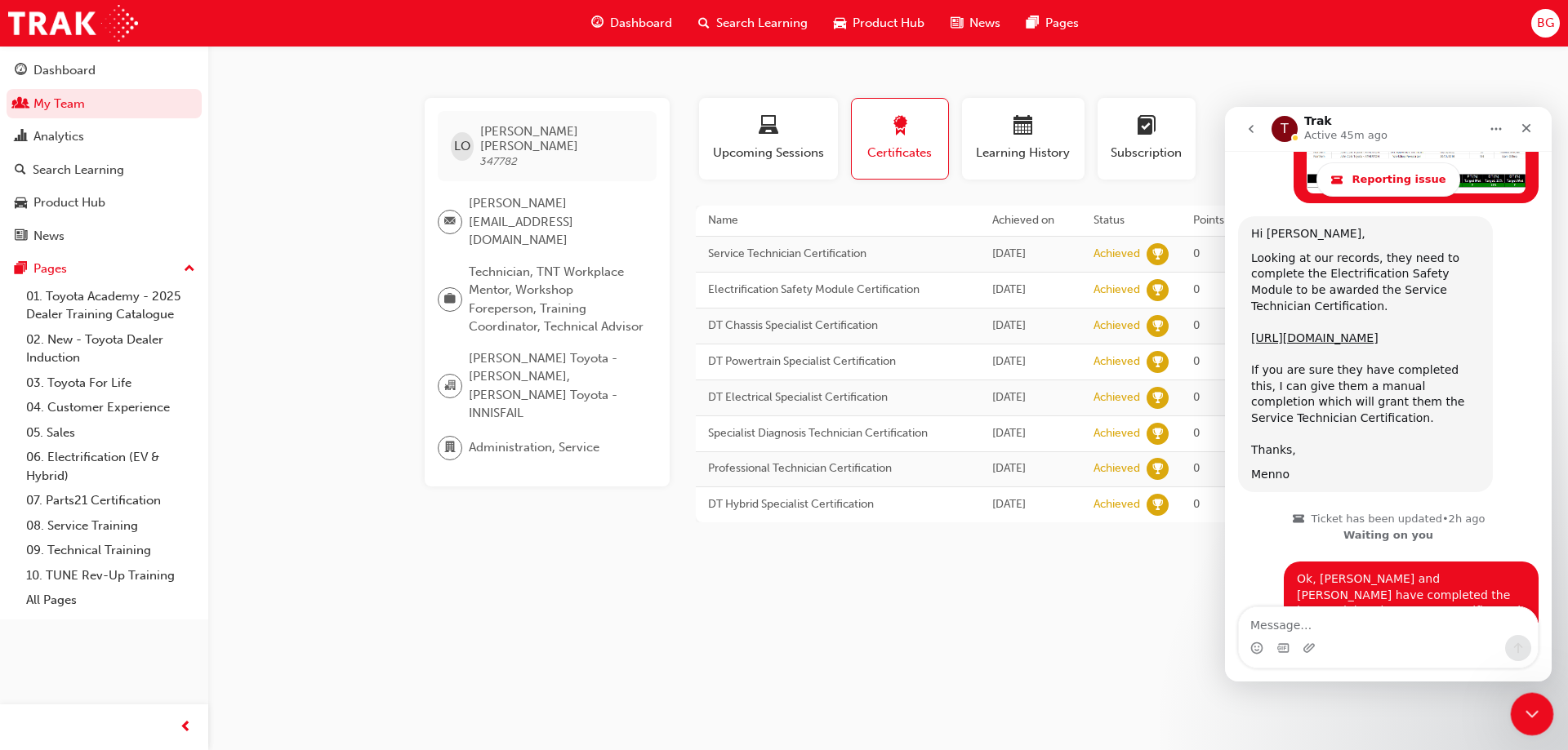
click at [1531, 708] on icon "Close Intercom Messenger" at bounding box center [1530, 712] width 19 height 19
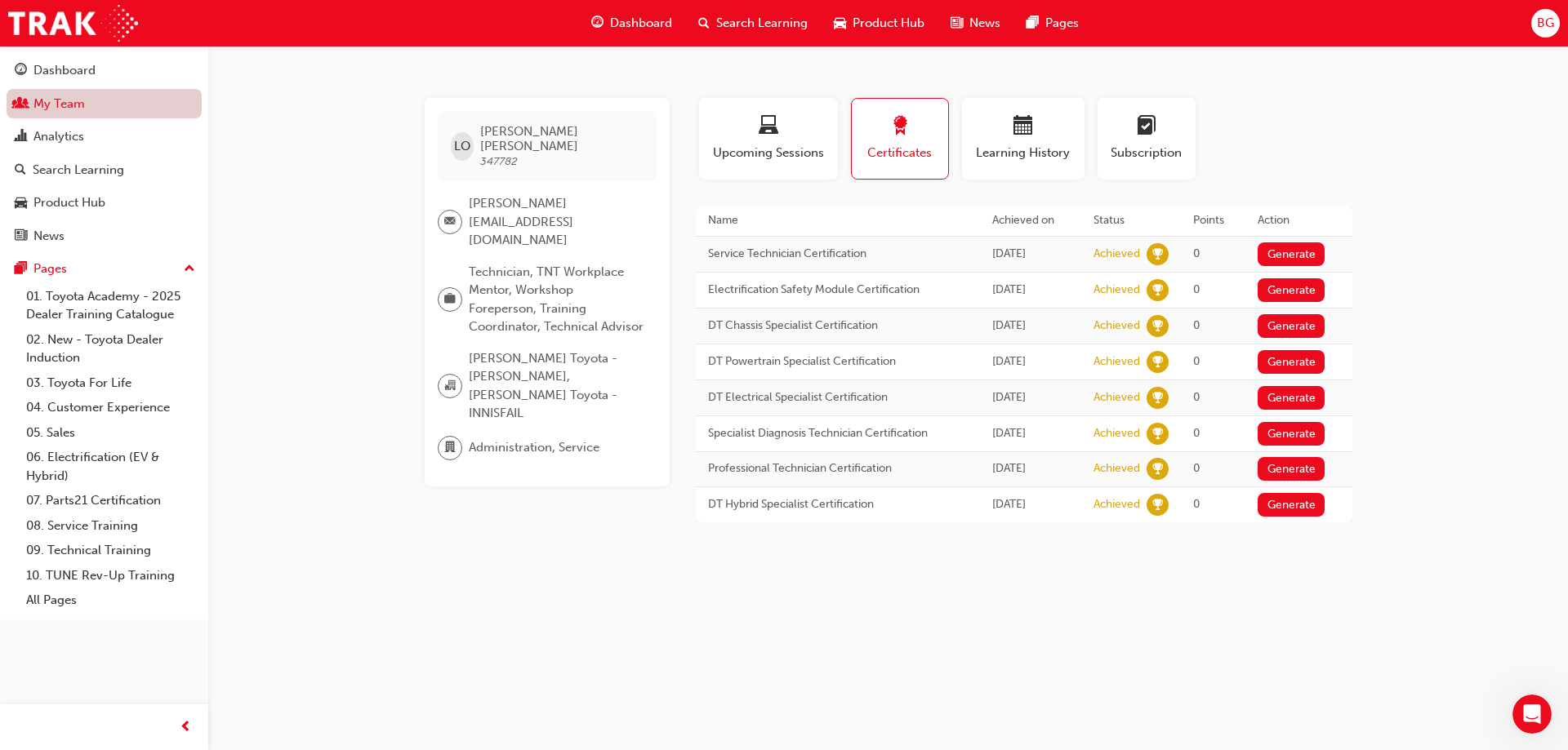
click at [91, 107] on link "My Team" at bounding box center [104, 104] width 195 height 31
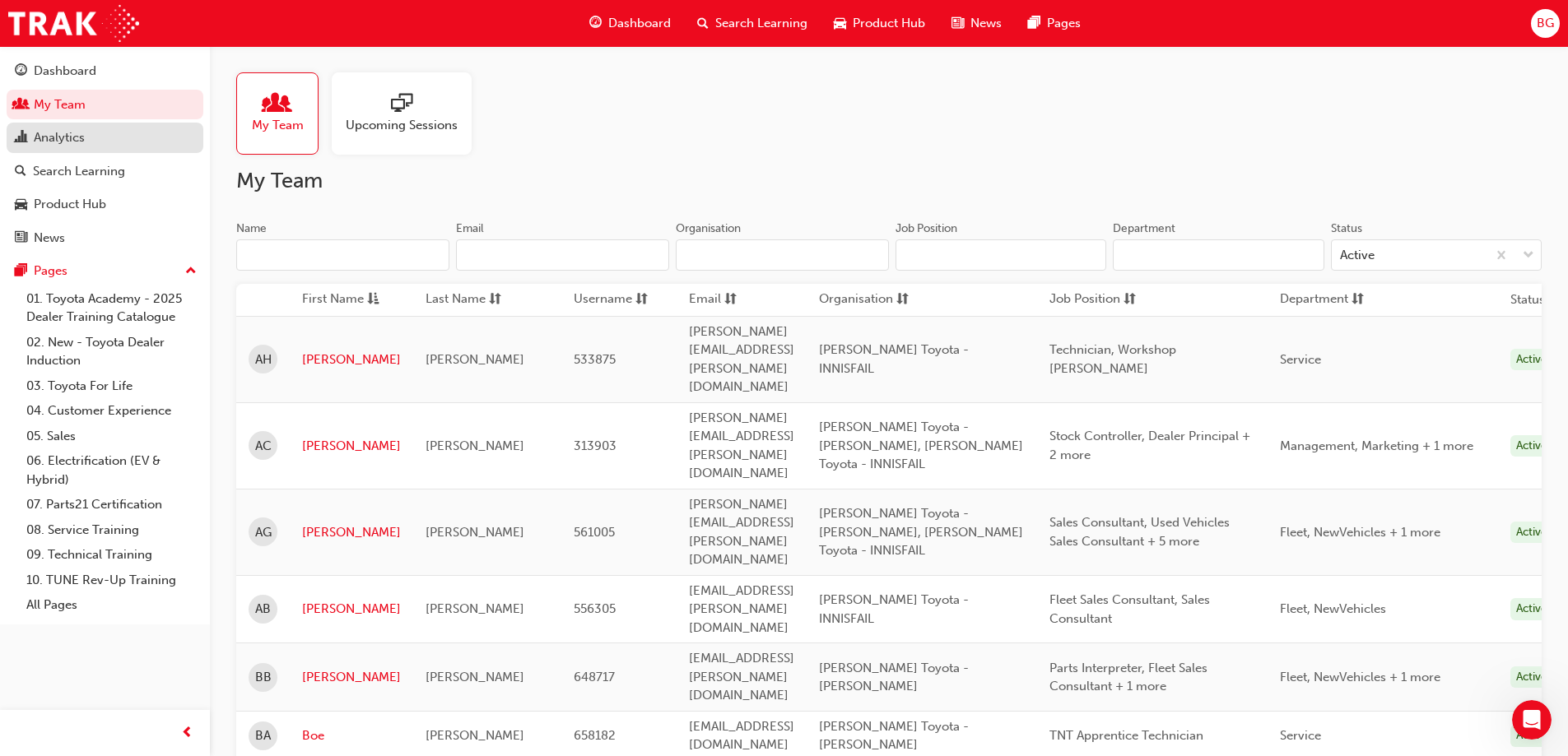
click at [80, 143] on div "Analytics" at bounding box center [59, 138] width 51 height 19
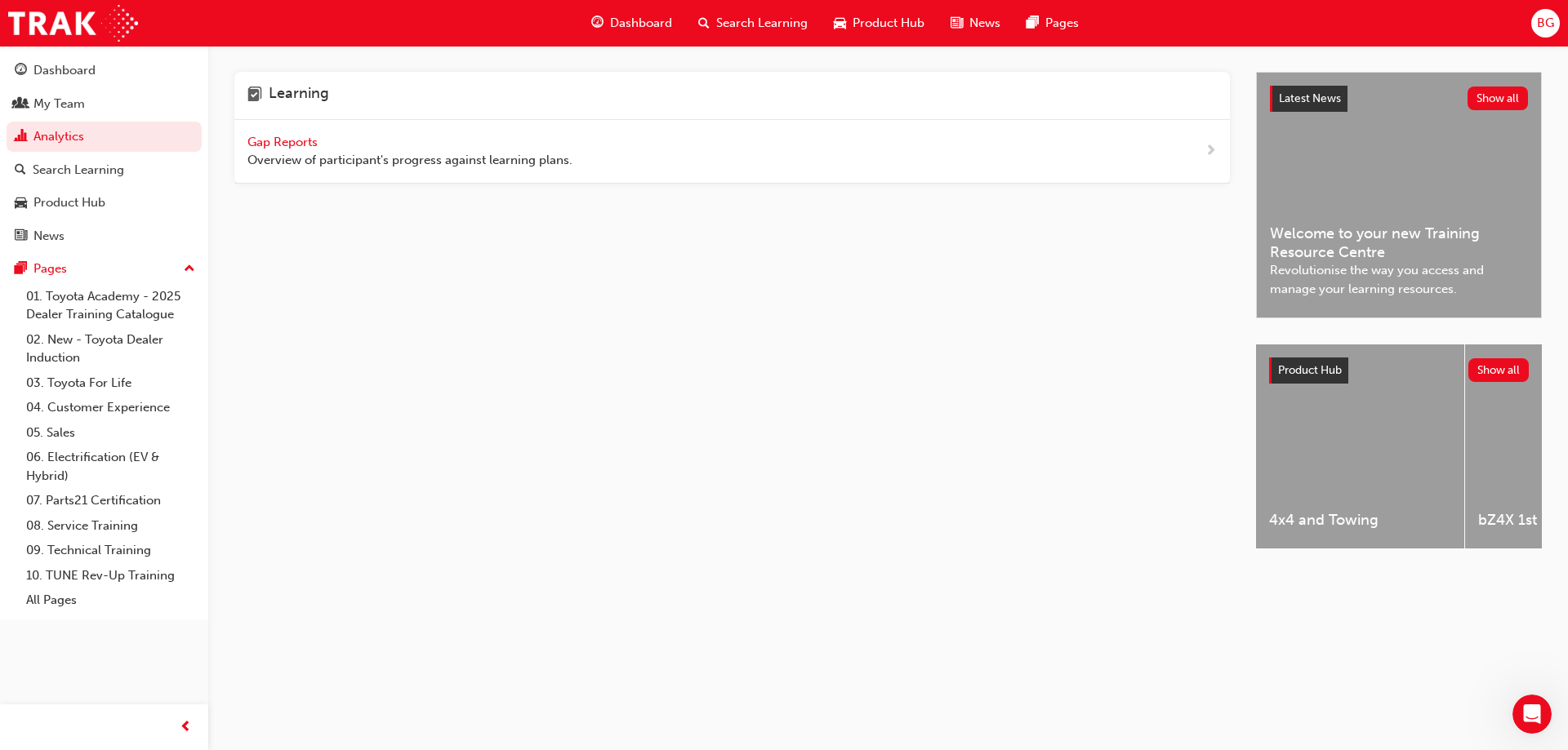
click at [261, 148] on span "Gap Reports" at bounding box center [284, 142] width 74 height 14
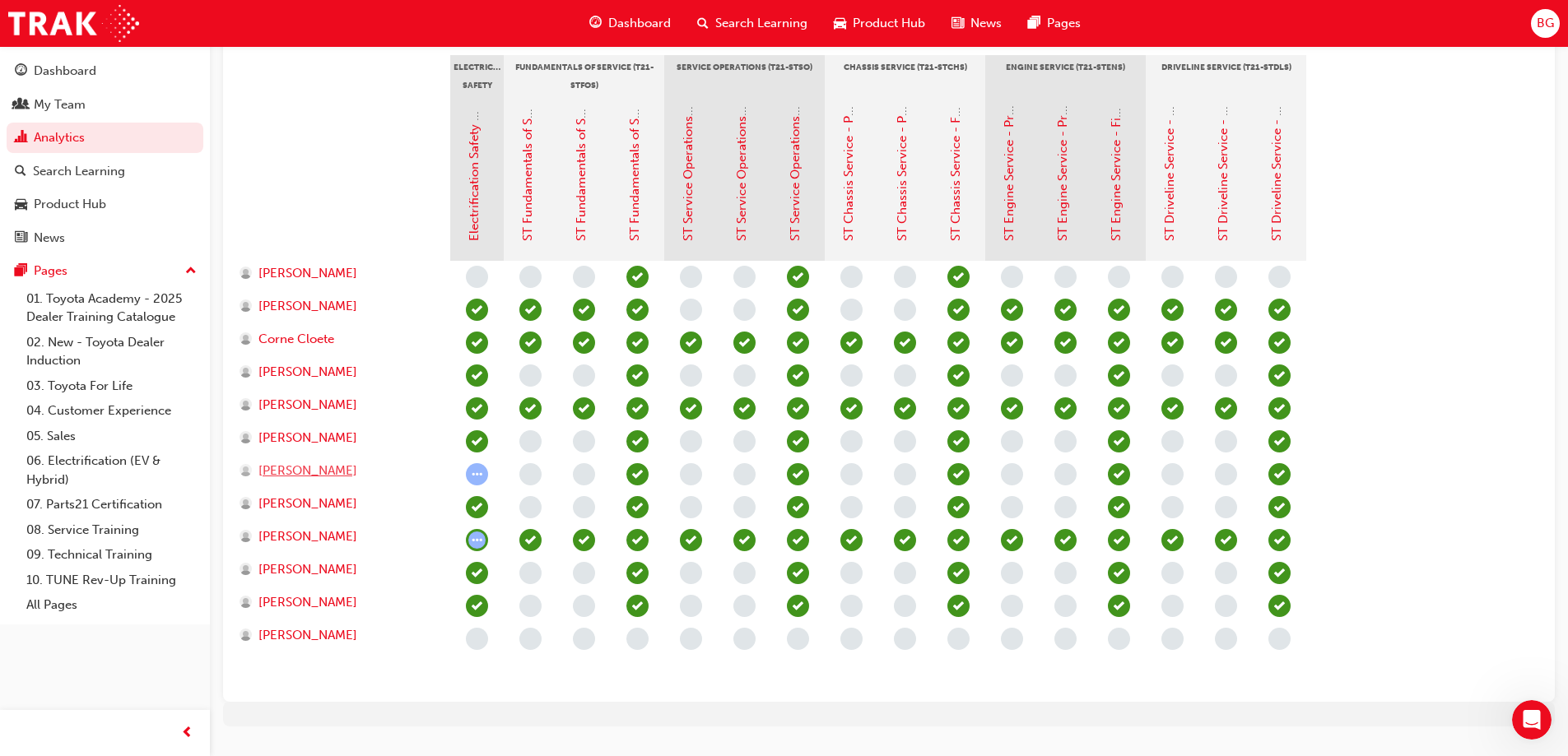
scroll to position [411, 0]
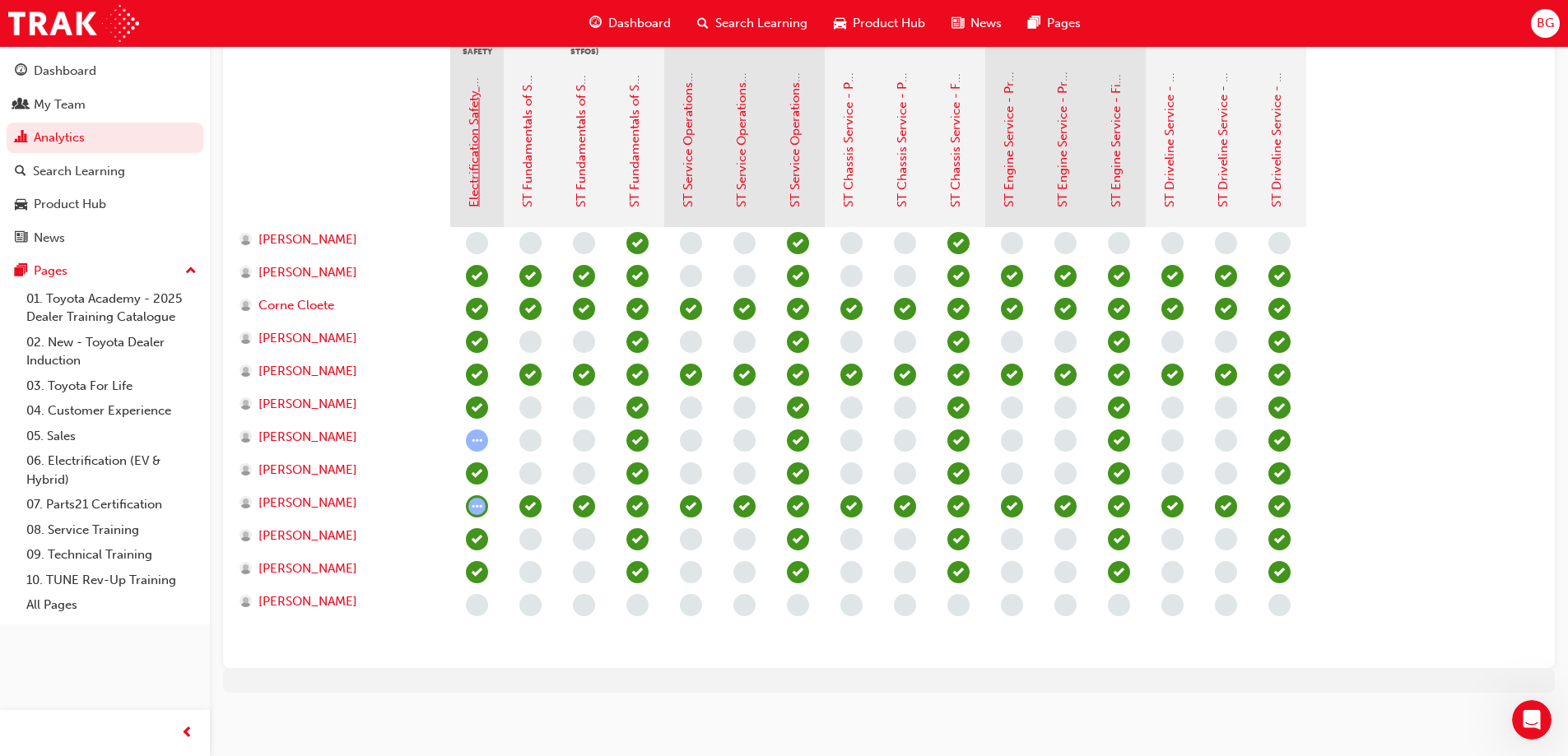
click at [479, 191] on link "Electrification Safety Module" at bounding box center [473, 126] width 14 height 163
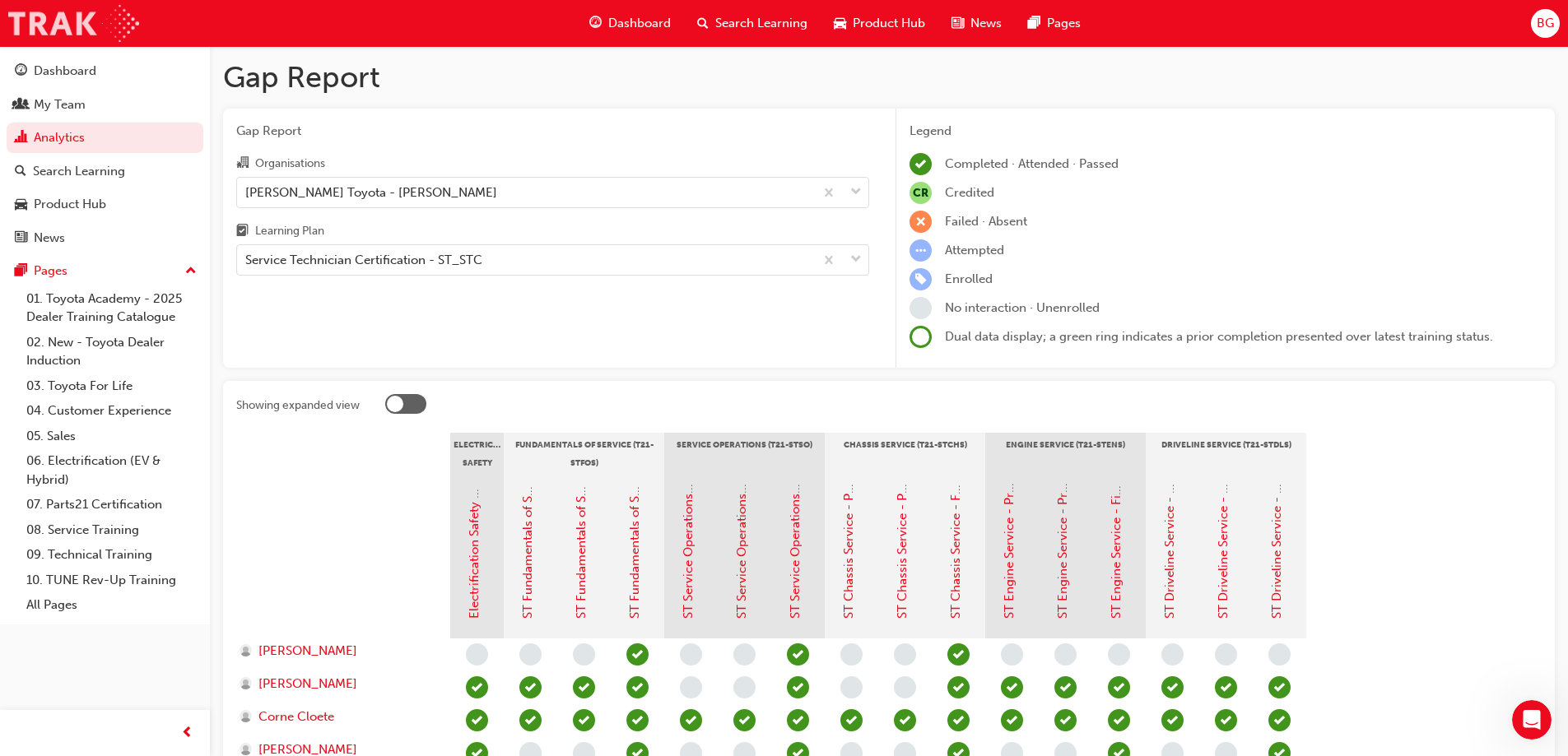
scroll to position [411, 0]
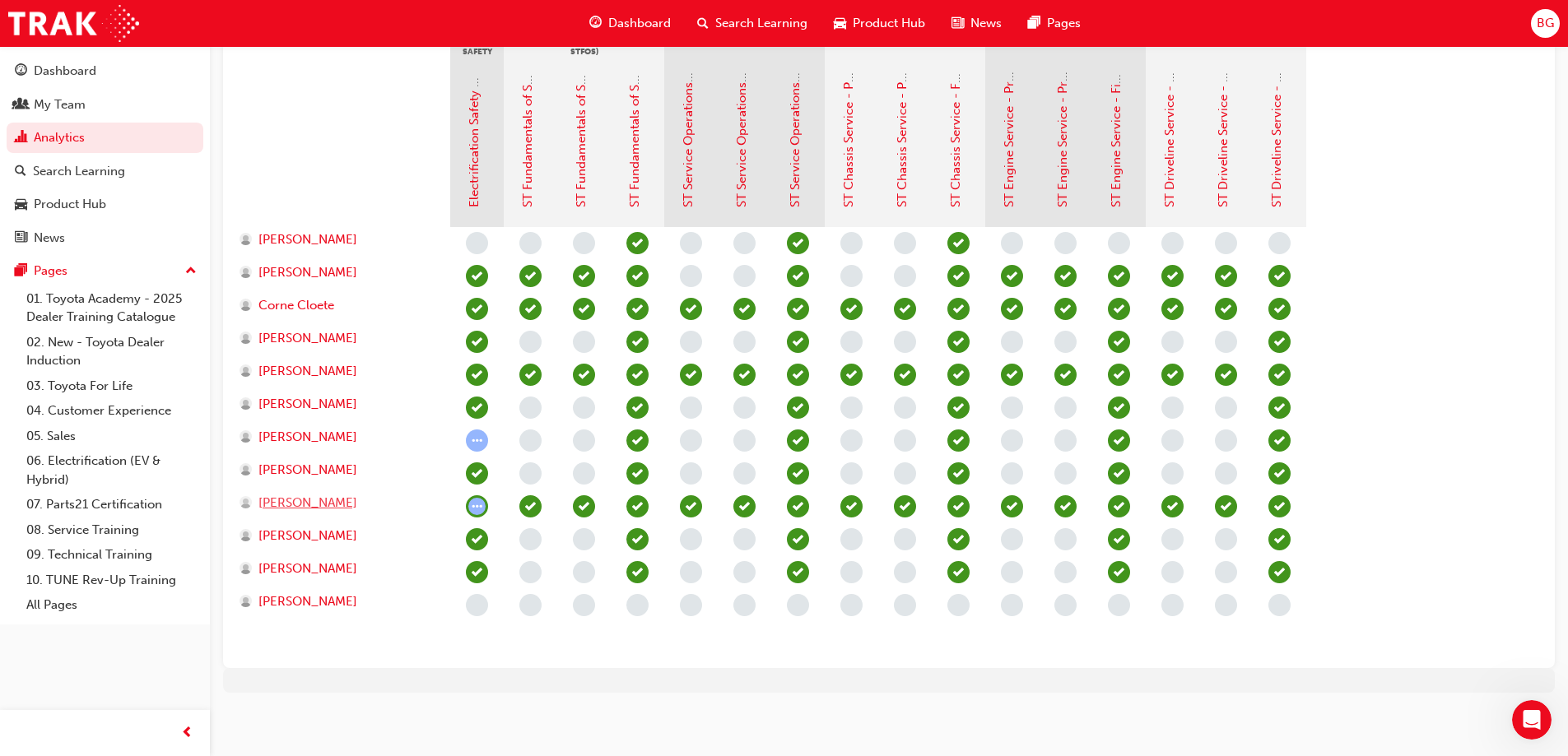
click at [286, 497] on span "[PERSON_NAME]" at bounding box center [308, 504] width 98 height 19
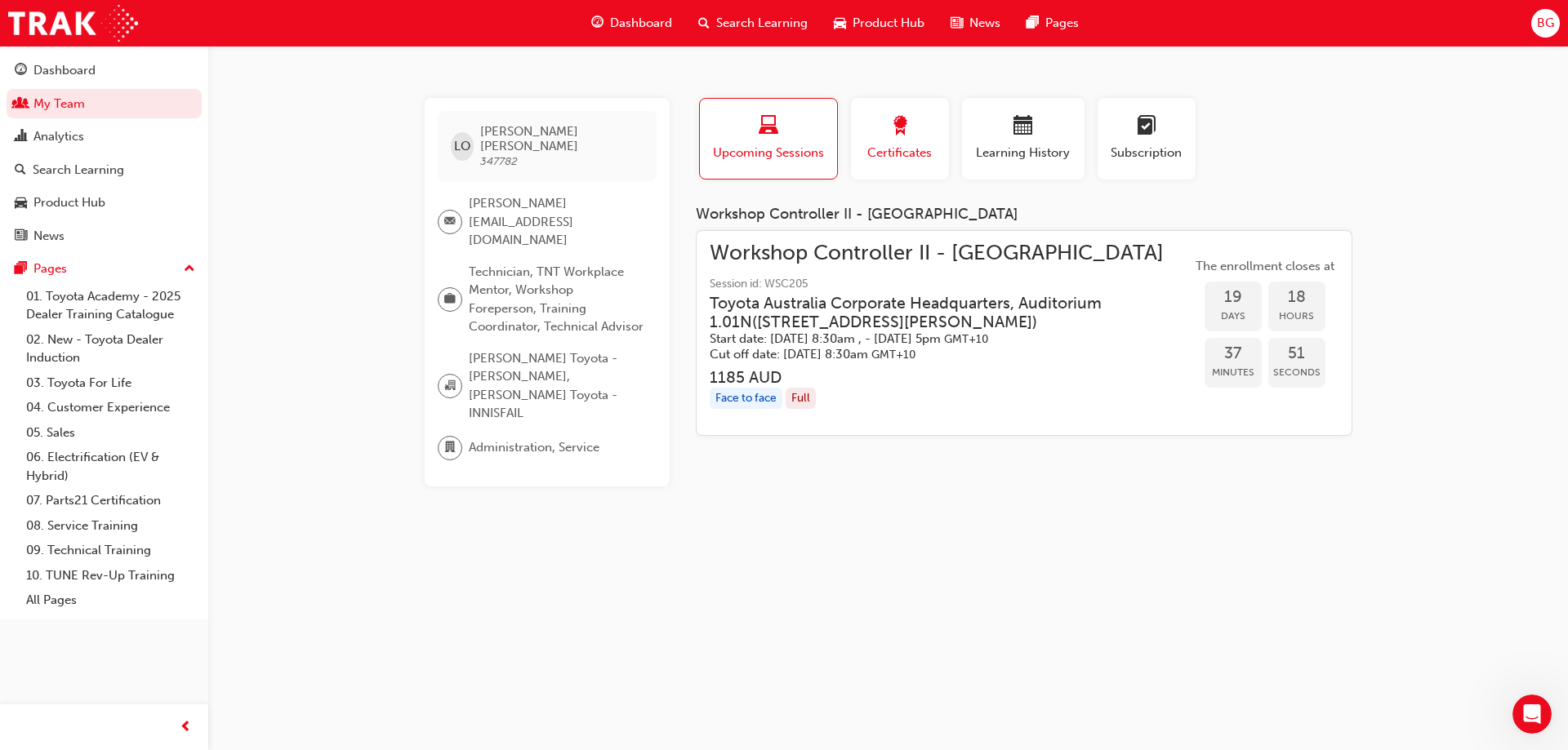
click at [935, 136] on div "button" at bounding box center [899, 128] width 74 height 25
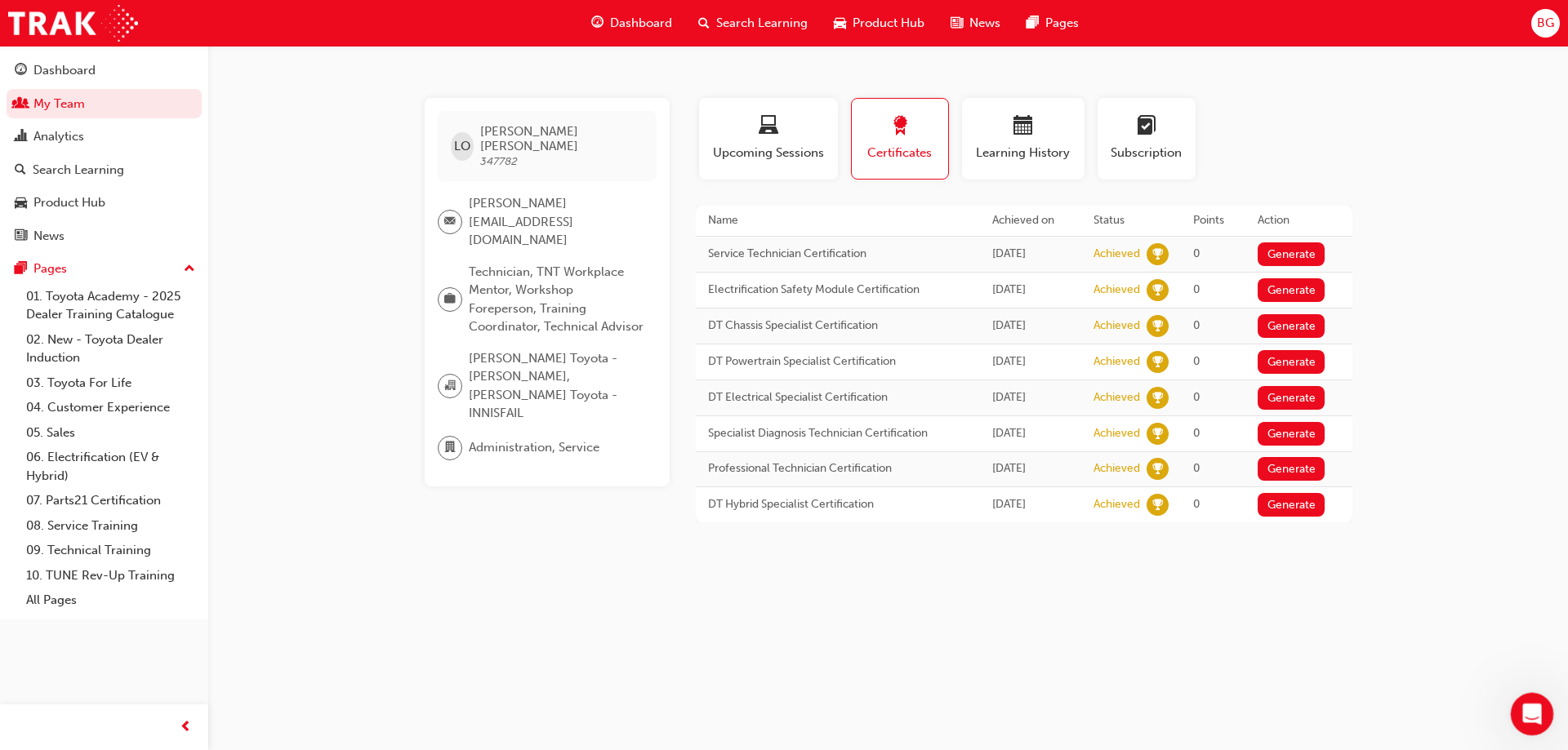
click at [1531, 707] on icon "Open Intercom Messenger" at bounding box center [1530, 713] width 27 height 27
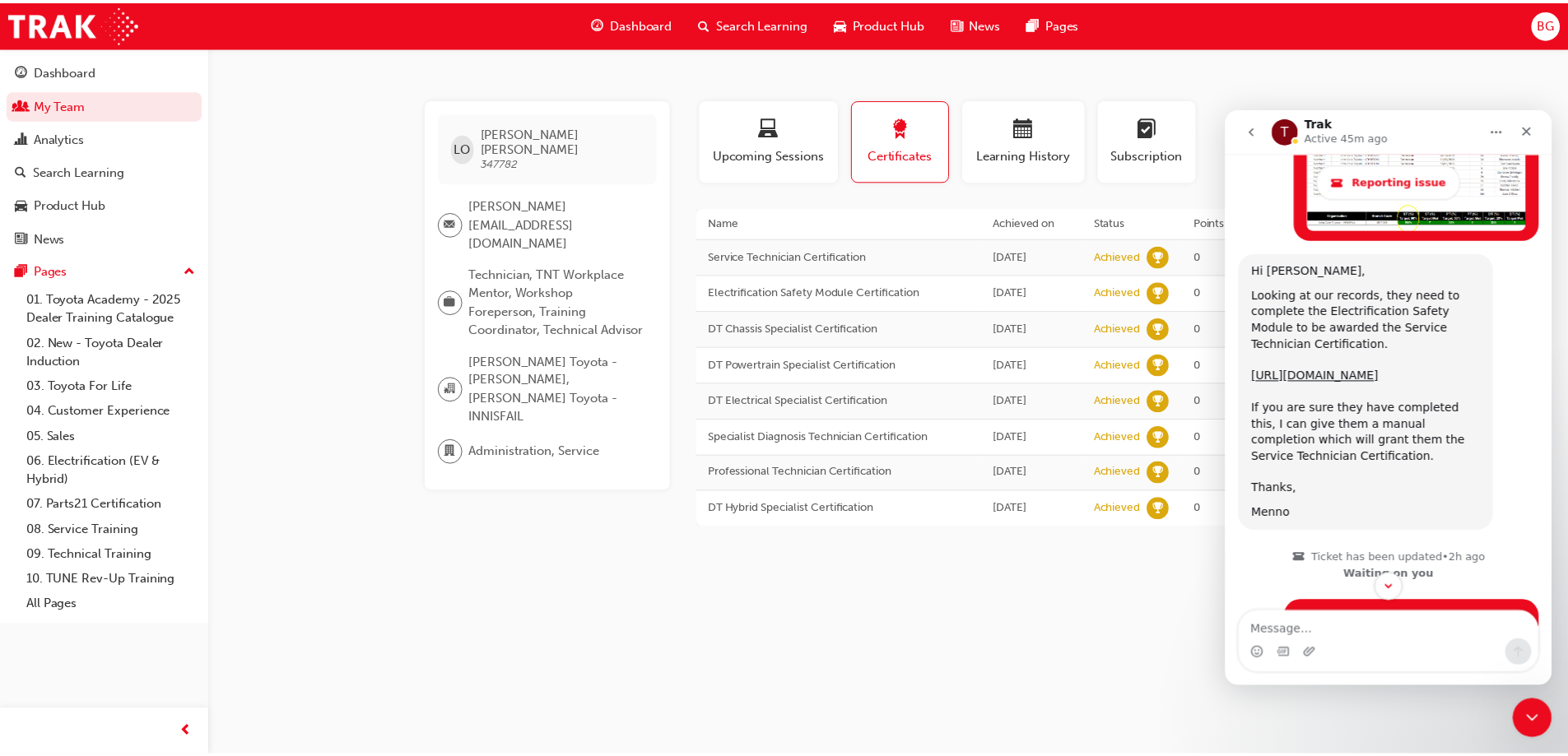
scroll to position [2951, 0]
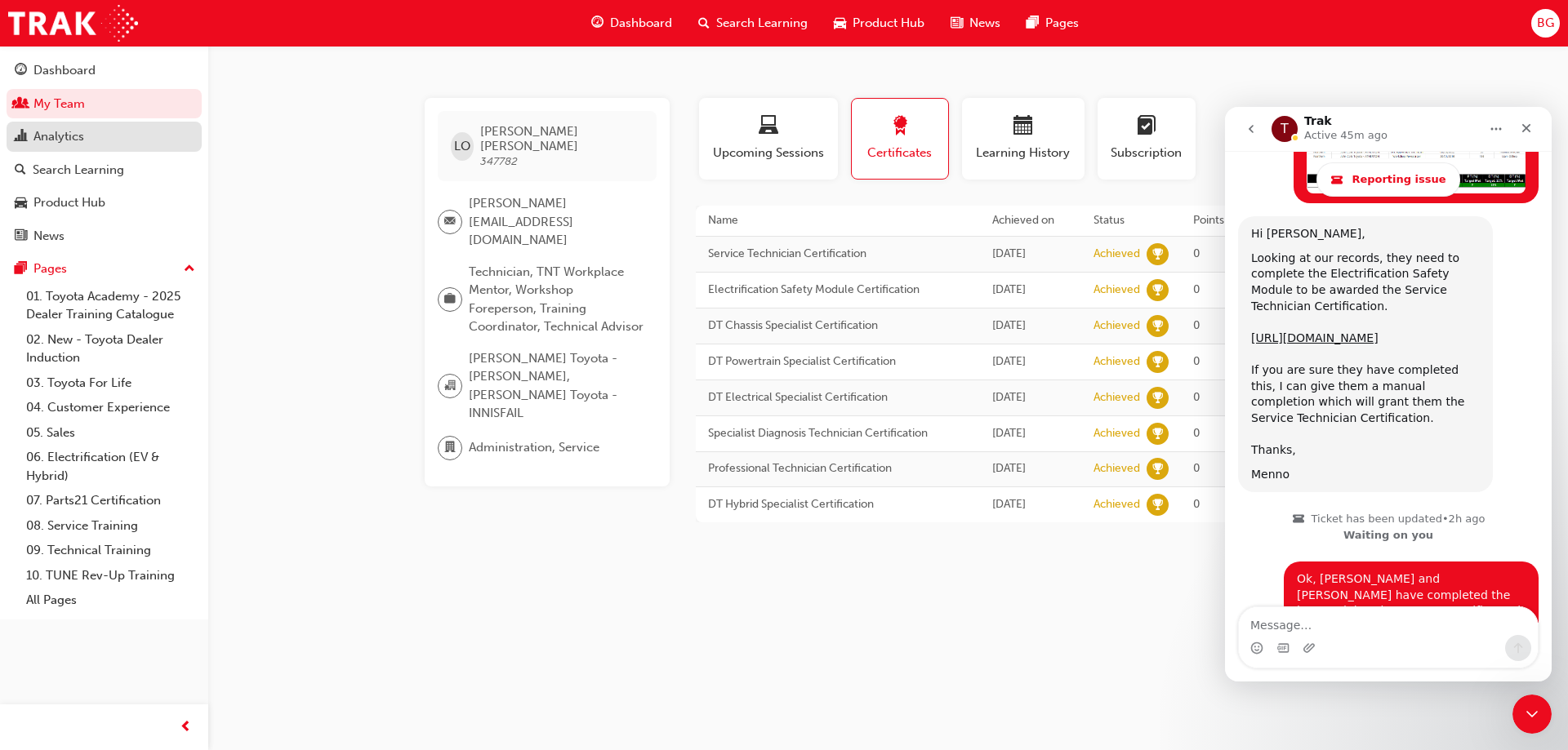
click at [69, 139] on div "Analytics" at bounding box center [58, 137] width 51 height 19
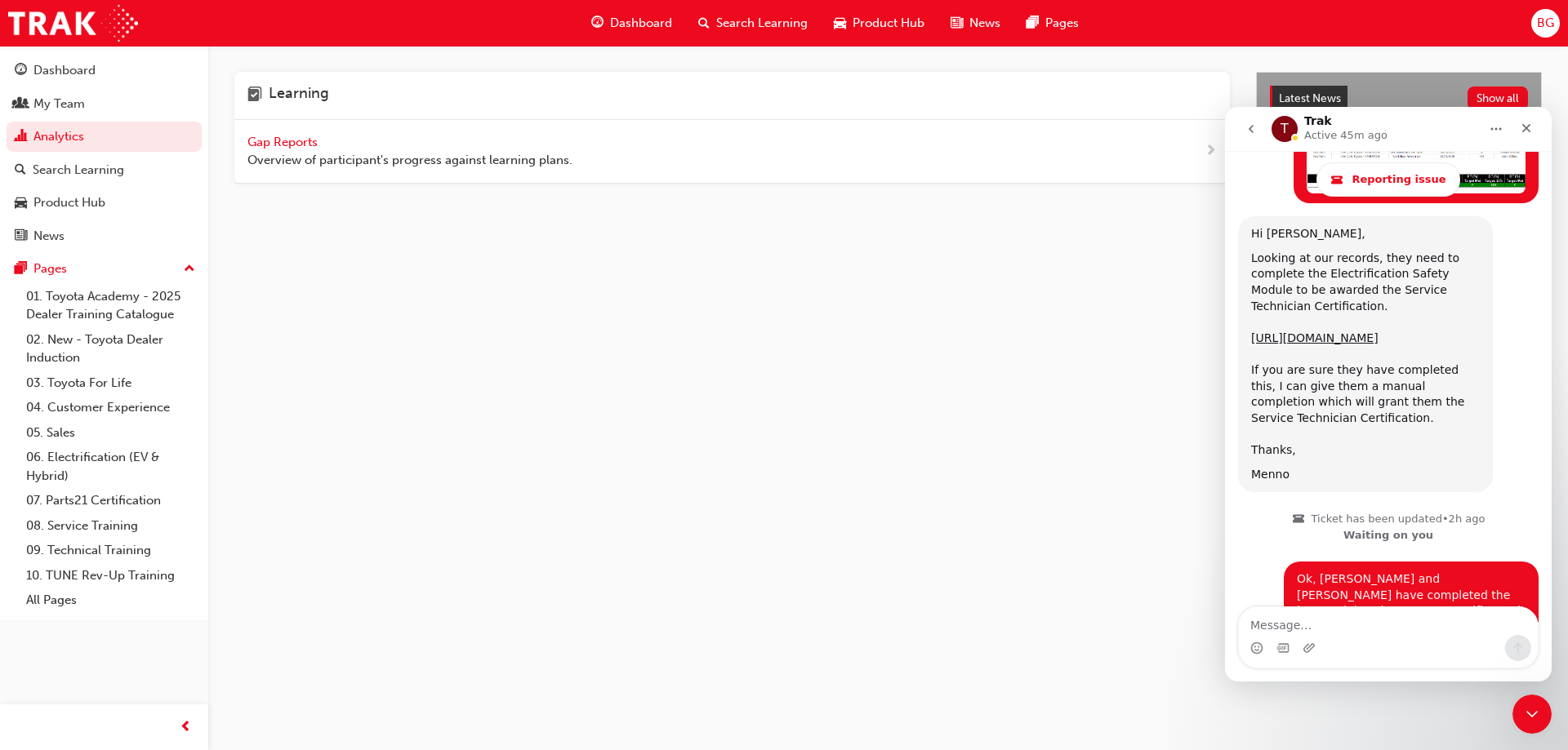
click at [298, 147] on span "Gap Reports" at bounding box center [284, 142] width 74 height 14
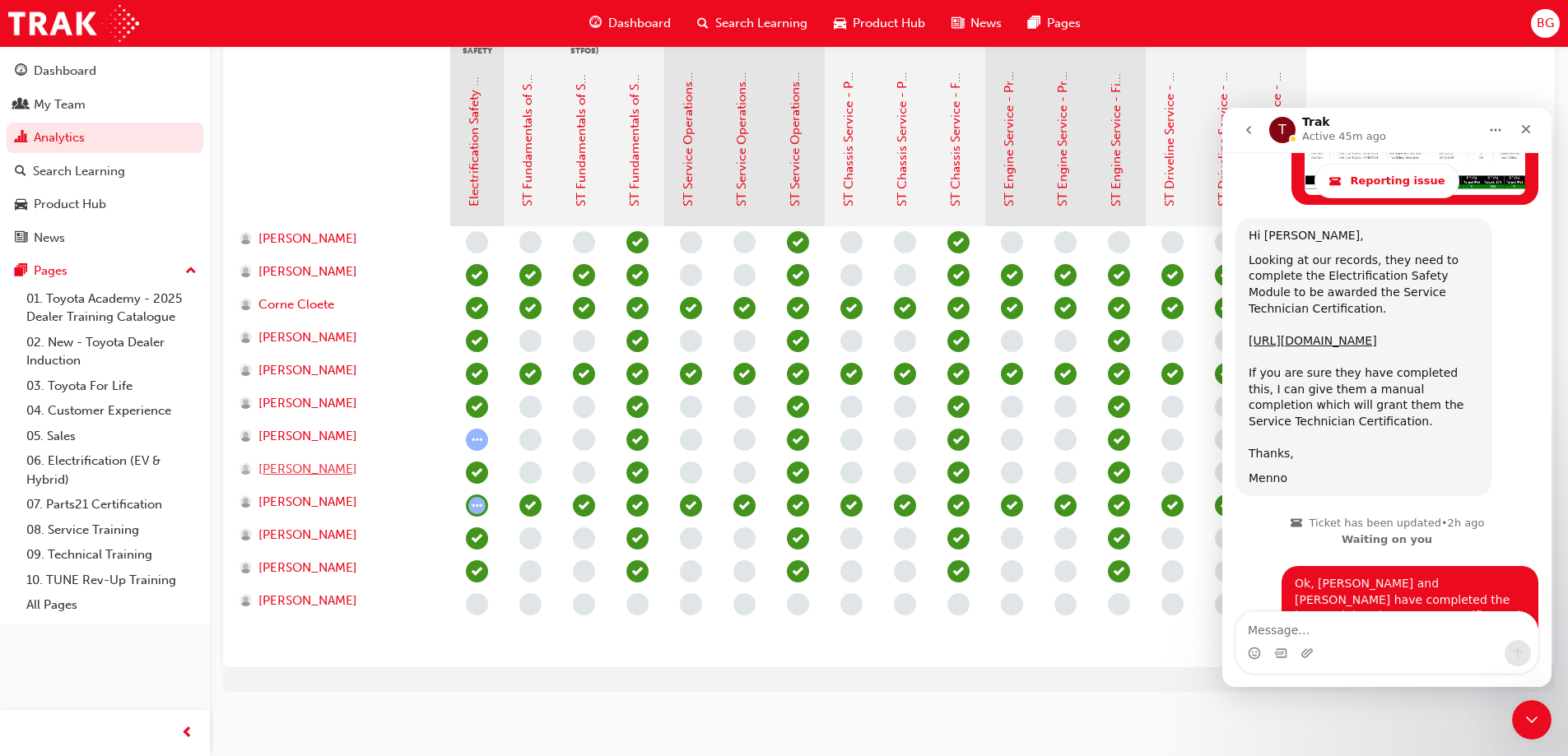
scroll to position [416, 0]
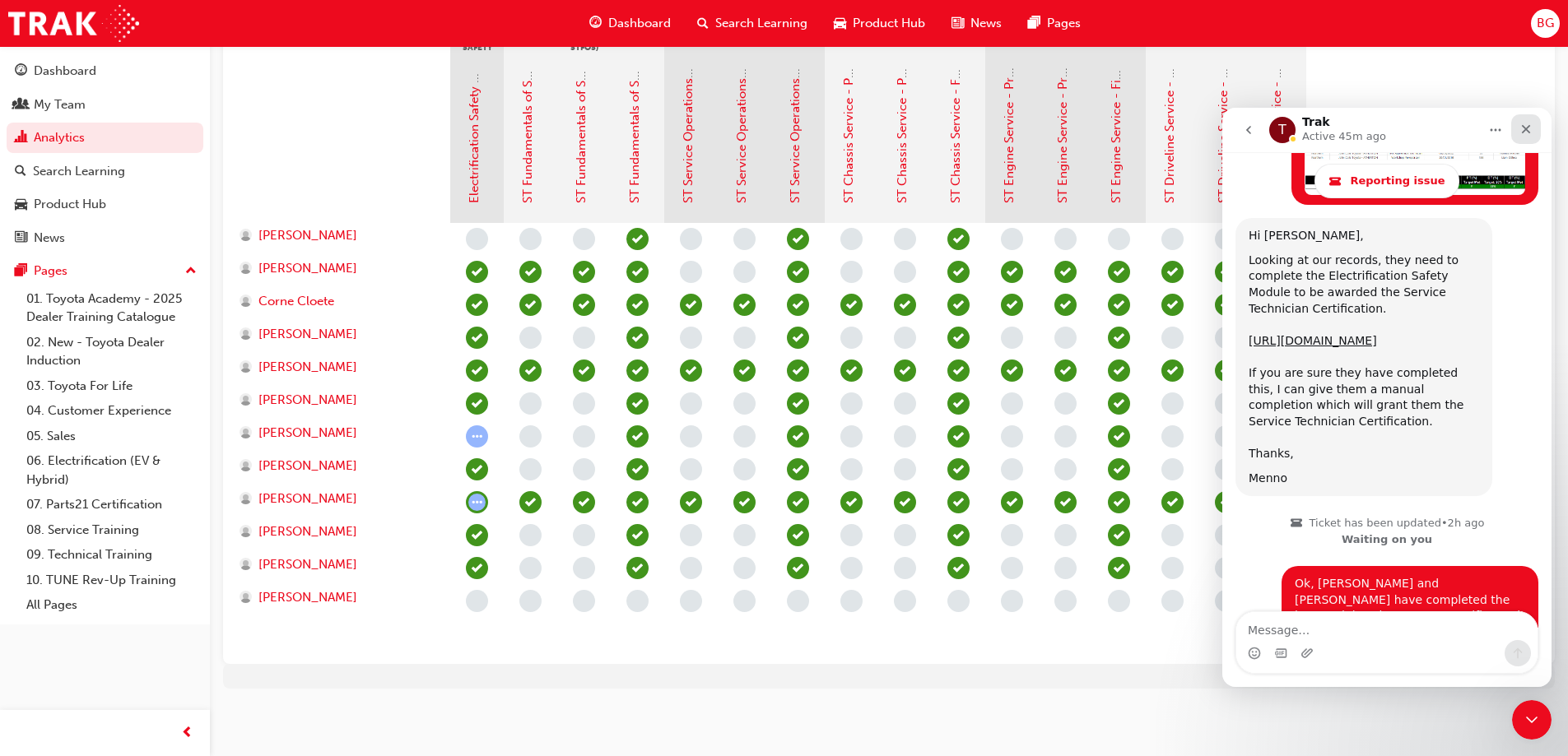
click at [1530, 131] on icon "Close" at bounding box center [1526, 129] width 14 height 14
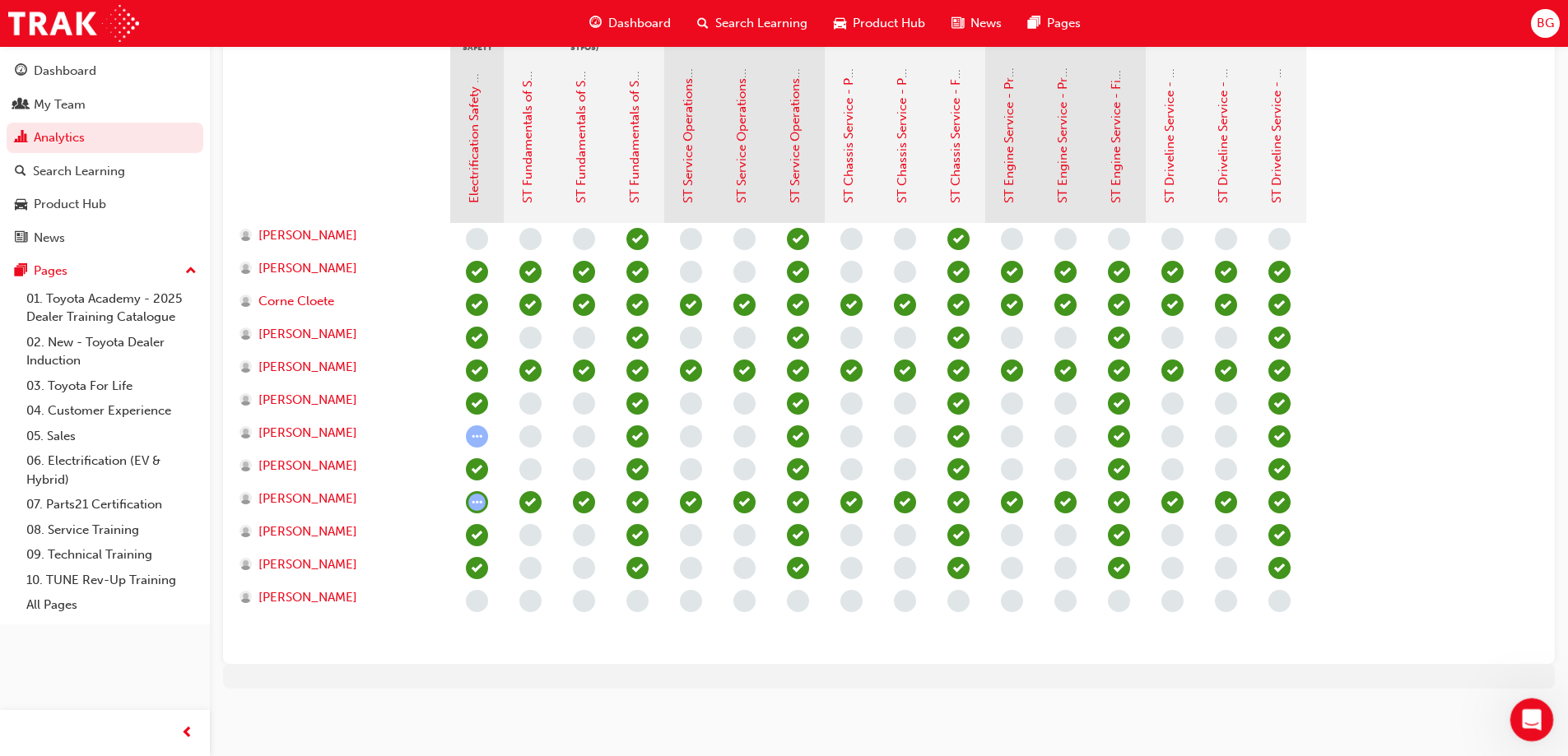
drag, startPoint x: 1518, startPoint y: 711, endPoint x: 3022, endPoint y: 1411, distance: 1658.9
click at [1515, 709] on div "Open Intercom Messenger" at bounding box center [1529, 717] width 54 height 54
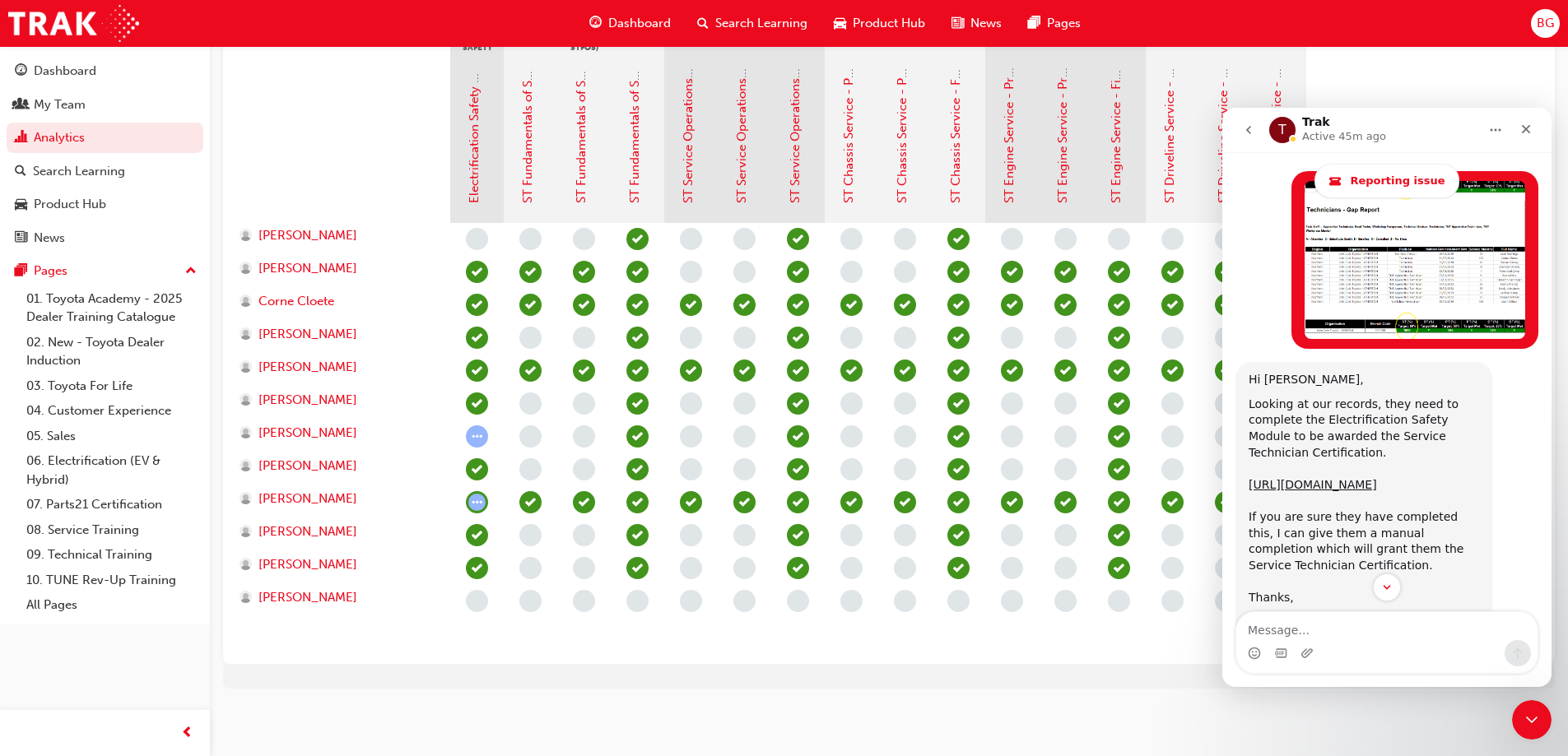
scroll to position [2951, 0]
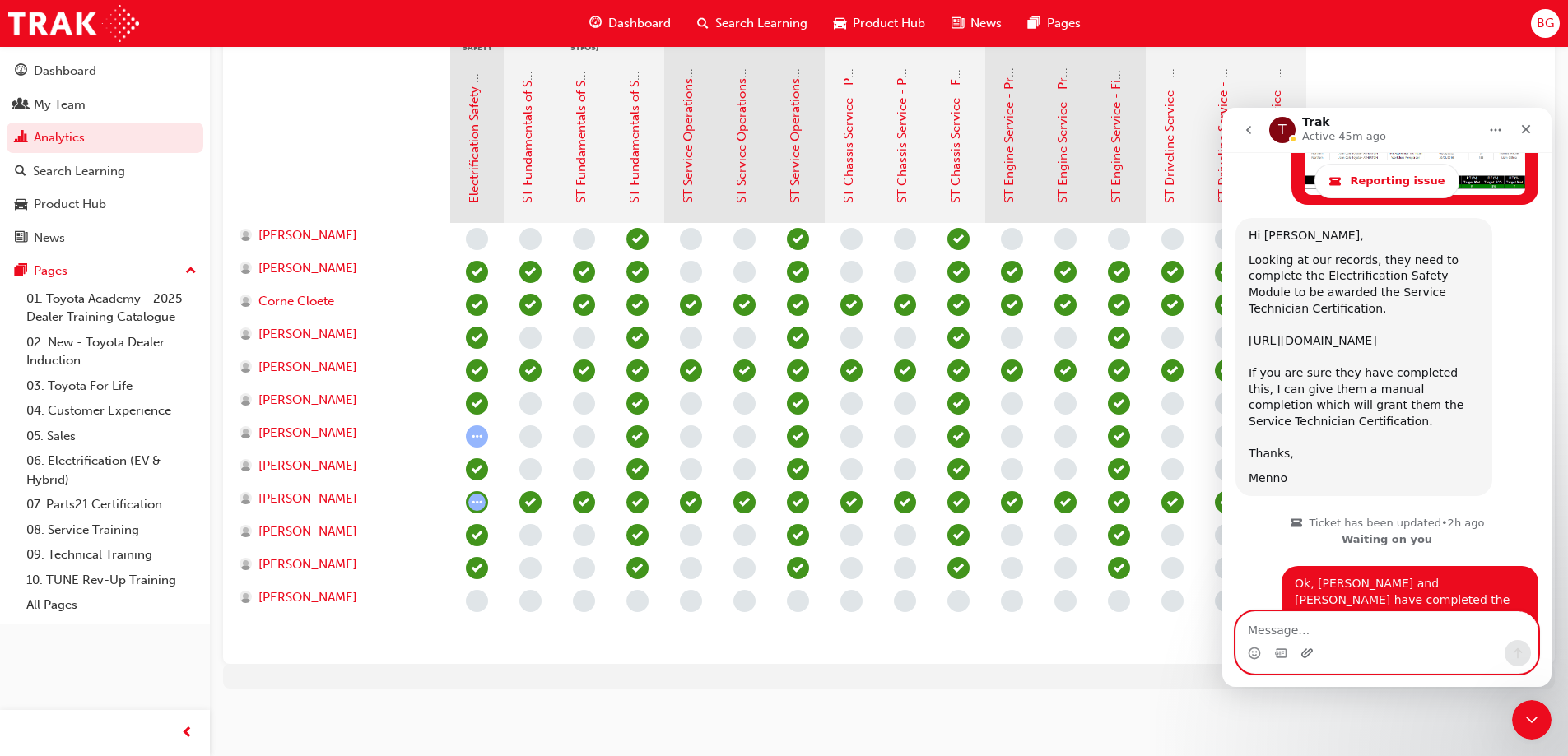
click at [1303, 655] on icon "Upload attachment" at bounding box center [1307, 654] width 14 height 14
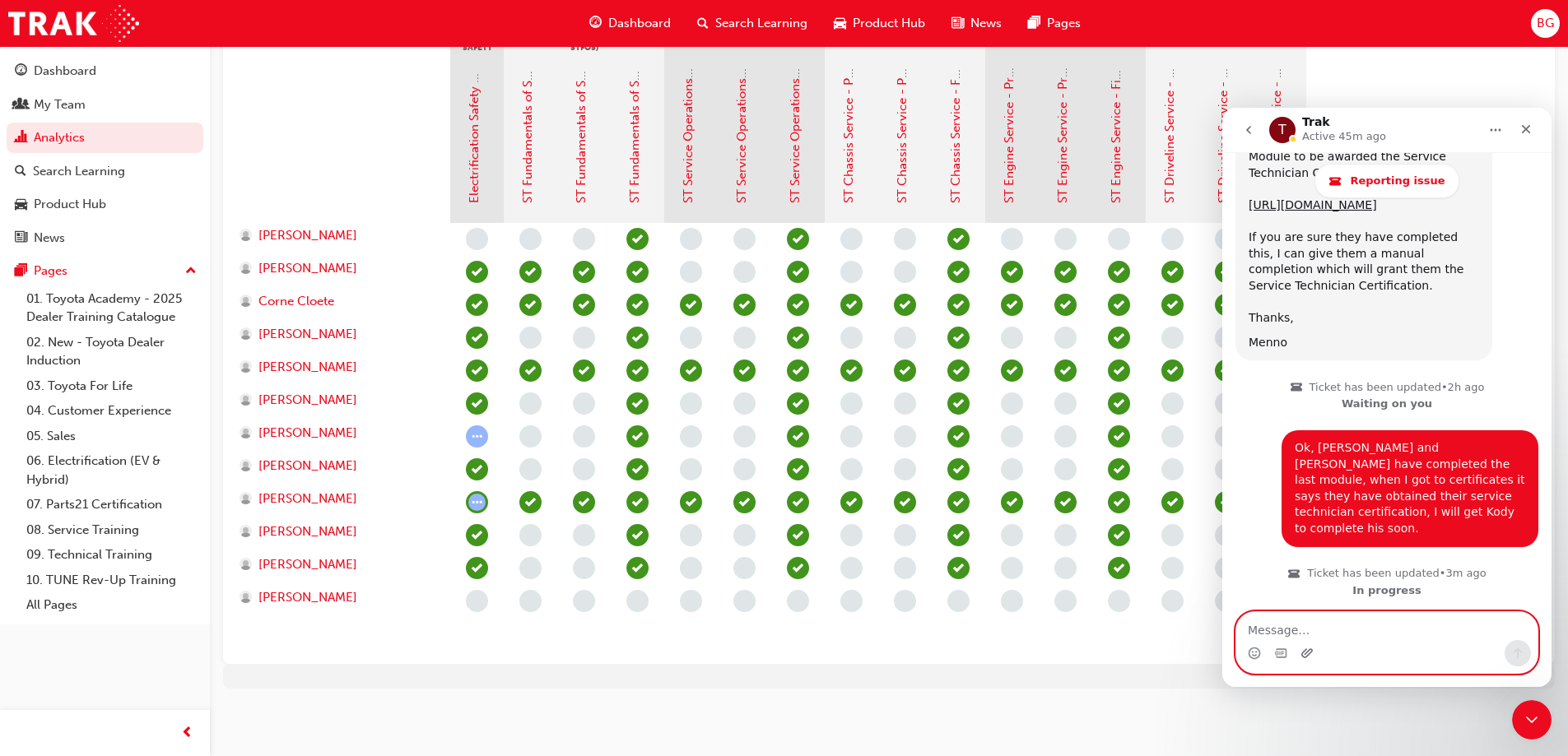
click at [1308, 652] on icon "Upload attachment" at bounding box center [1307, 654] width 14 height 14
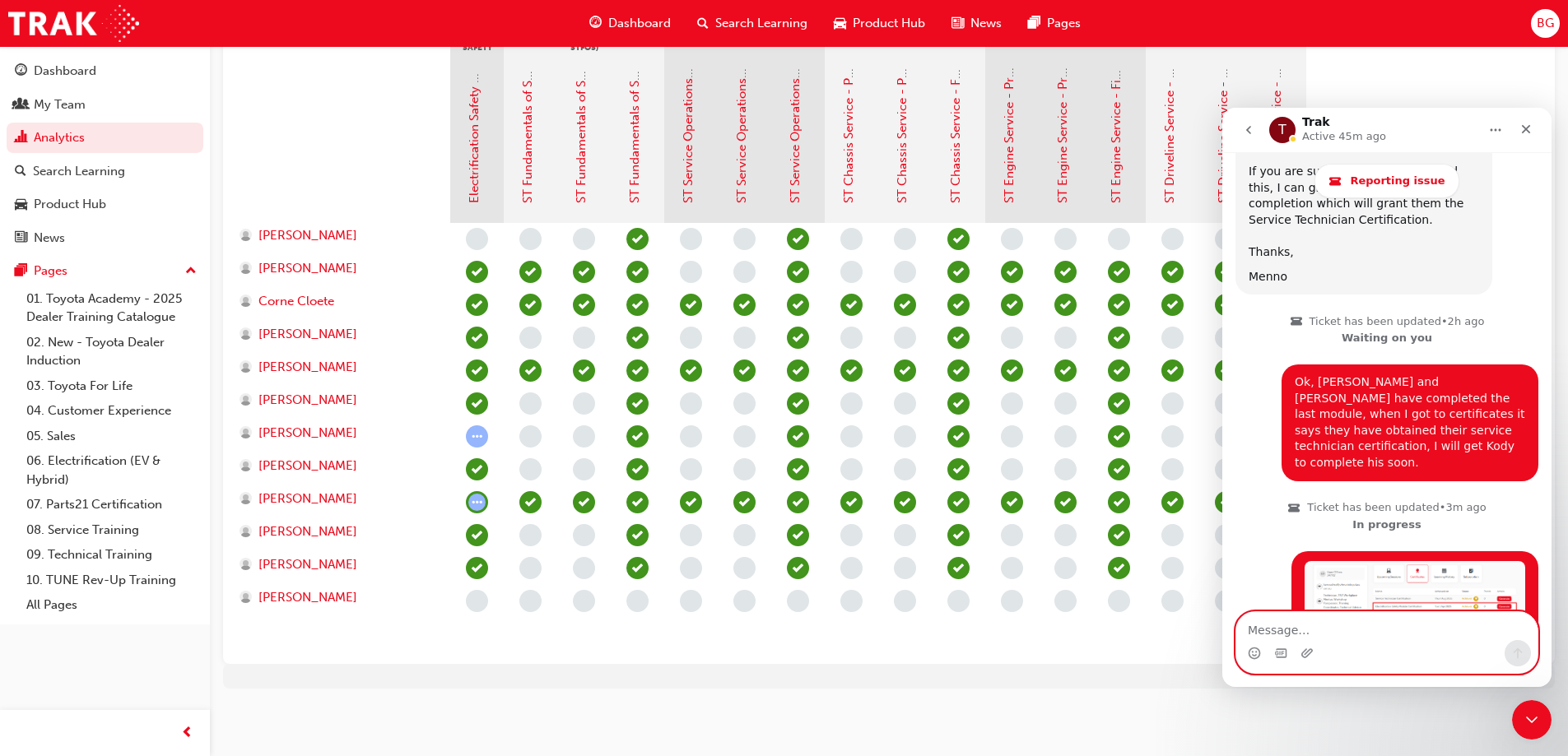
click at [1317, 626] on textarea "Message…" at bounding box center [1386, 626] width 301 height 28
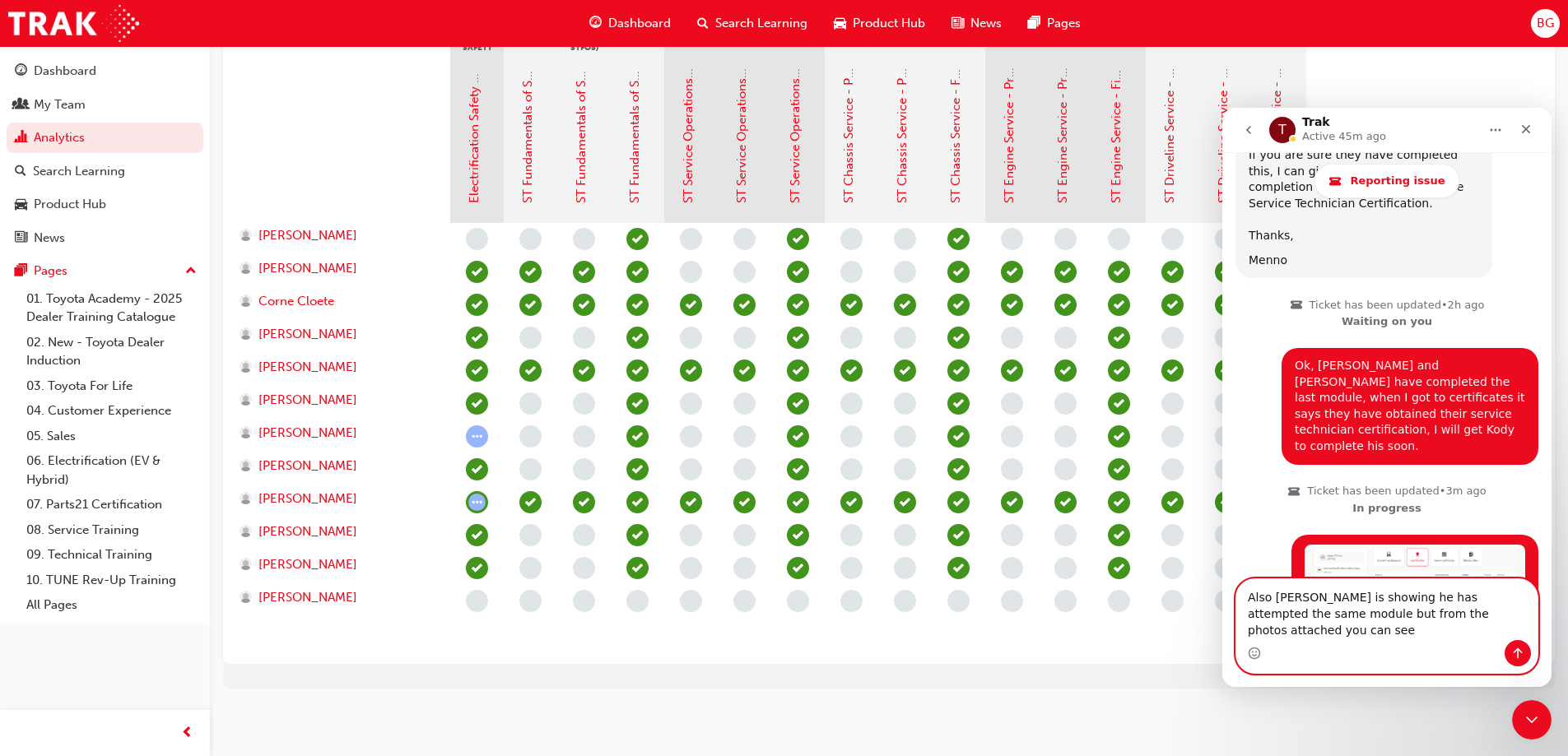
scroll to position [3185, 0]
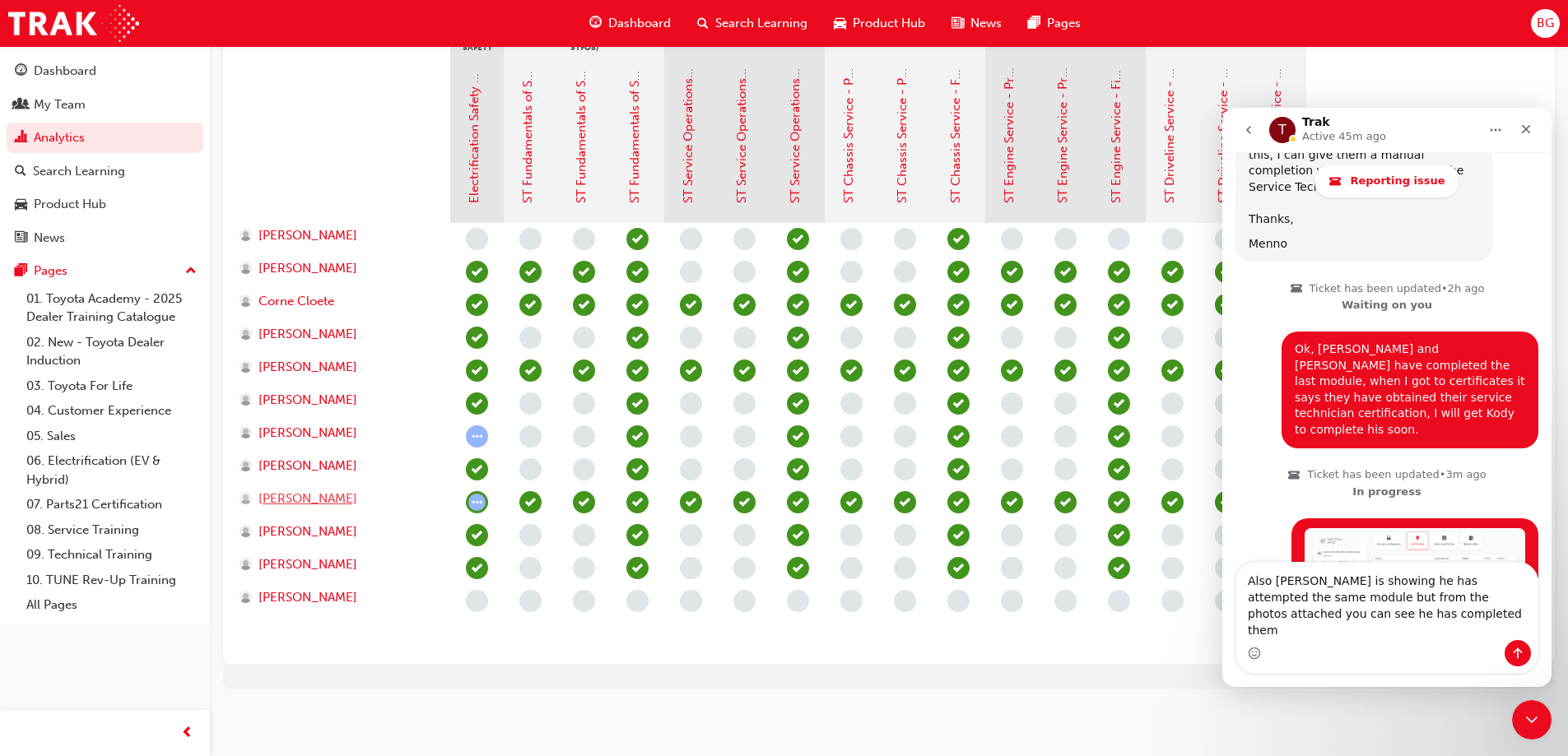
click at [307, 502] on span "[PERSON_NAME]" at bounding box center [308, 499] width 98 height 19
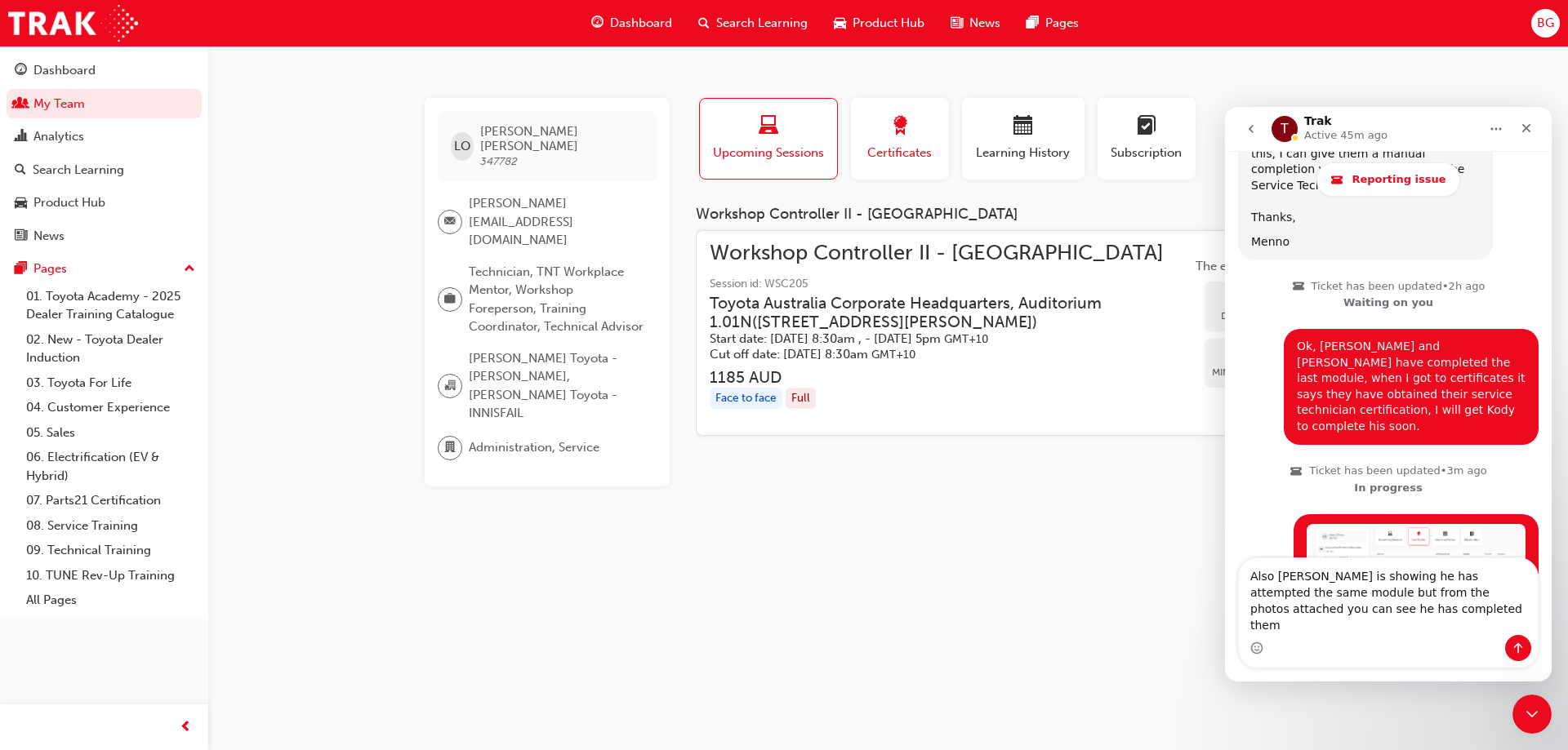
click at [894, 138] on span "award-icon" at bounding box center [899, 126] width 19 height 22
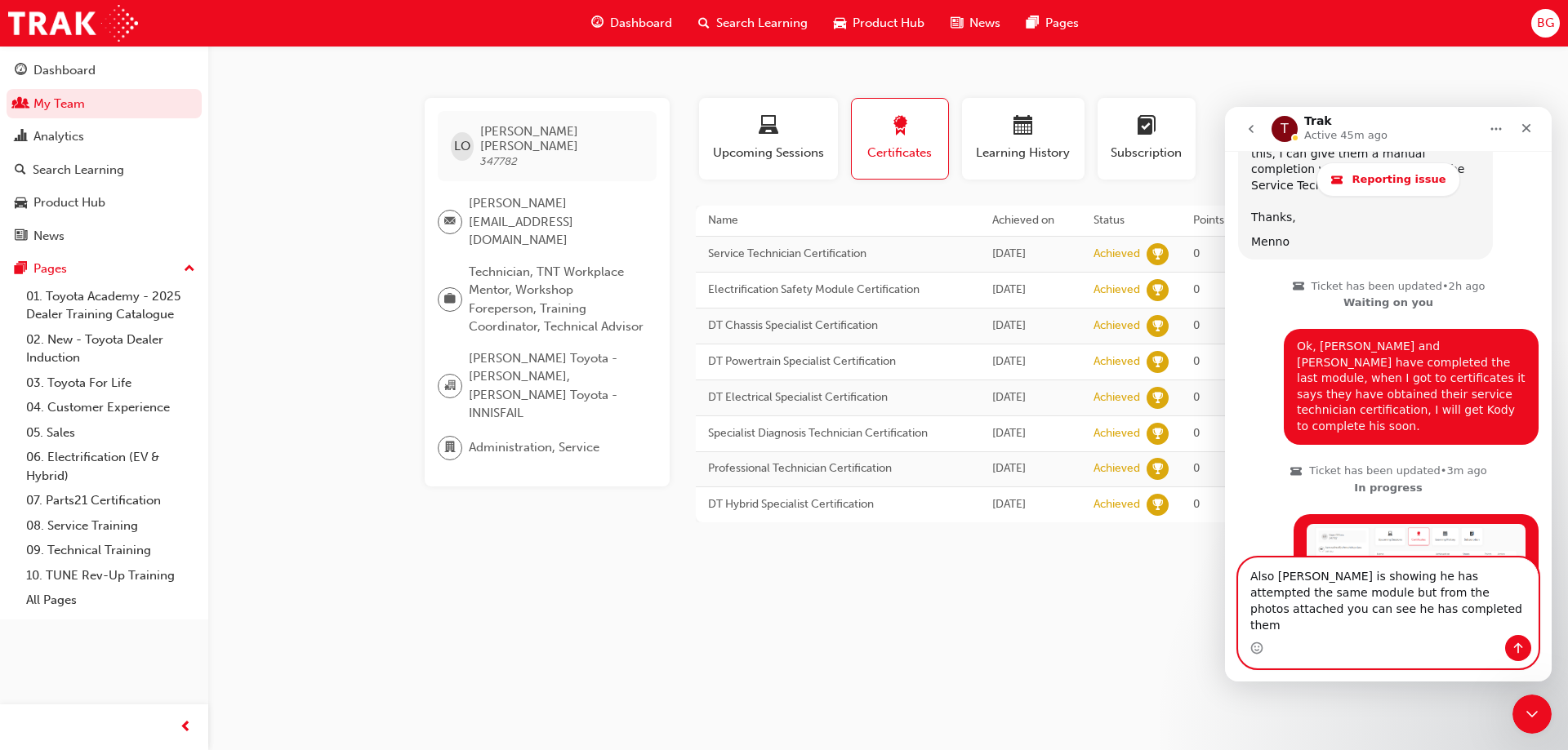
click at [1383, 633] on textarea "Also Liam O'Shea is showing he has attempted the same module but from the photo…" at bounding box center [1388, 597] width 299 height 77
click at [1391, 631] on textarea "Also Liam O'Shea is showing he has attempted the same module but from the photo…" at bounding box center [1388, 597] width 299 height 77
type textarea "Also [PERSON_NAME] is showing he has attempted the same module but from the pho…"
click at [1514, 648] on icon "Send a message…" at bounding box center [1518, 648] width 13 height 13
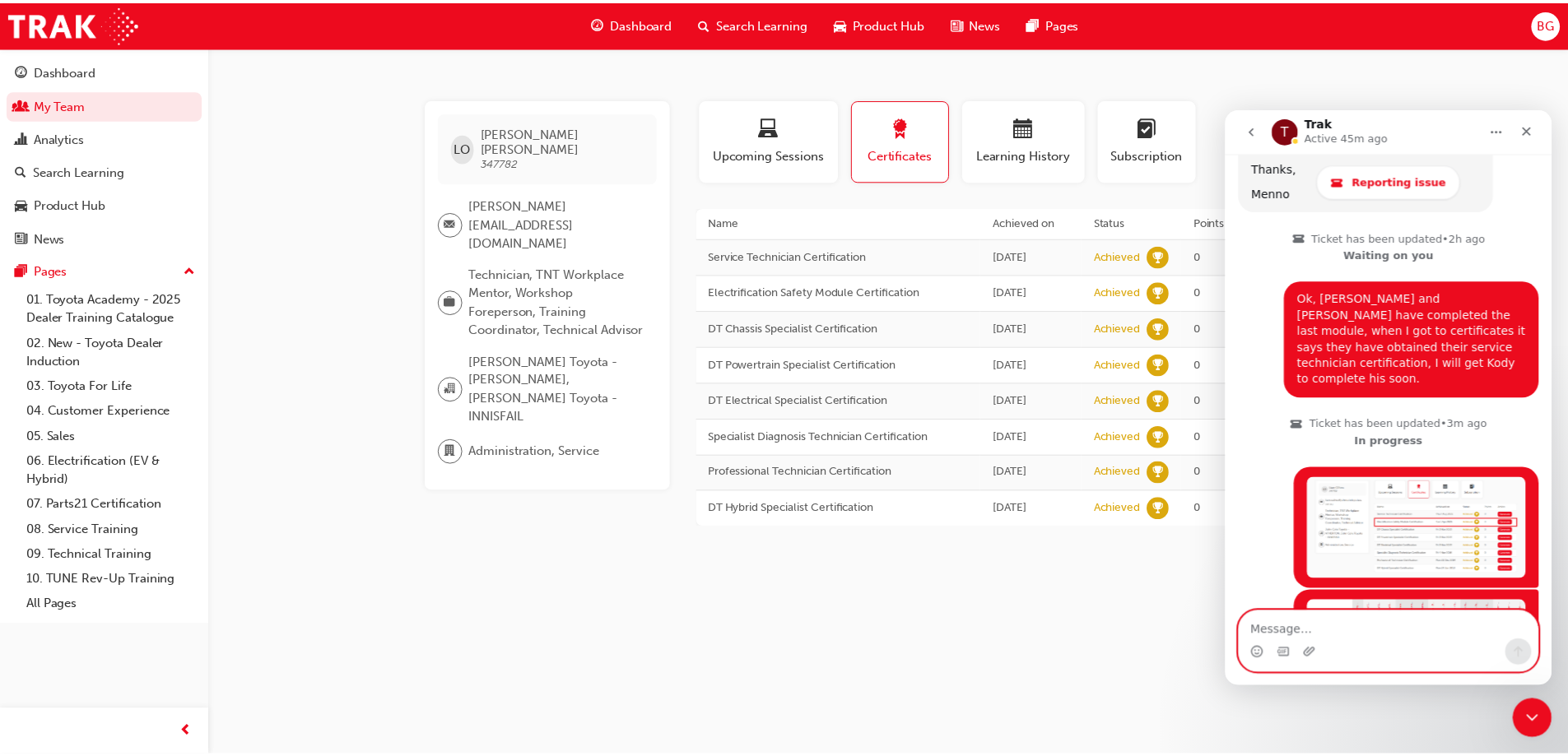
scroll to position [3238, 0]
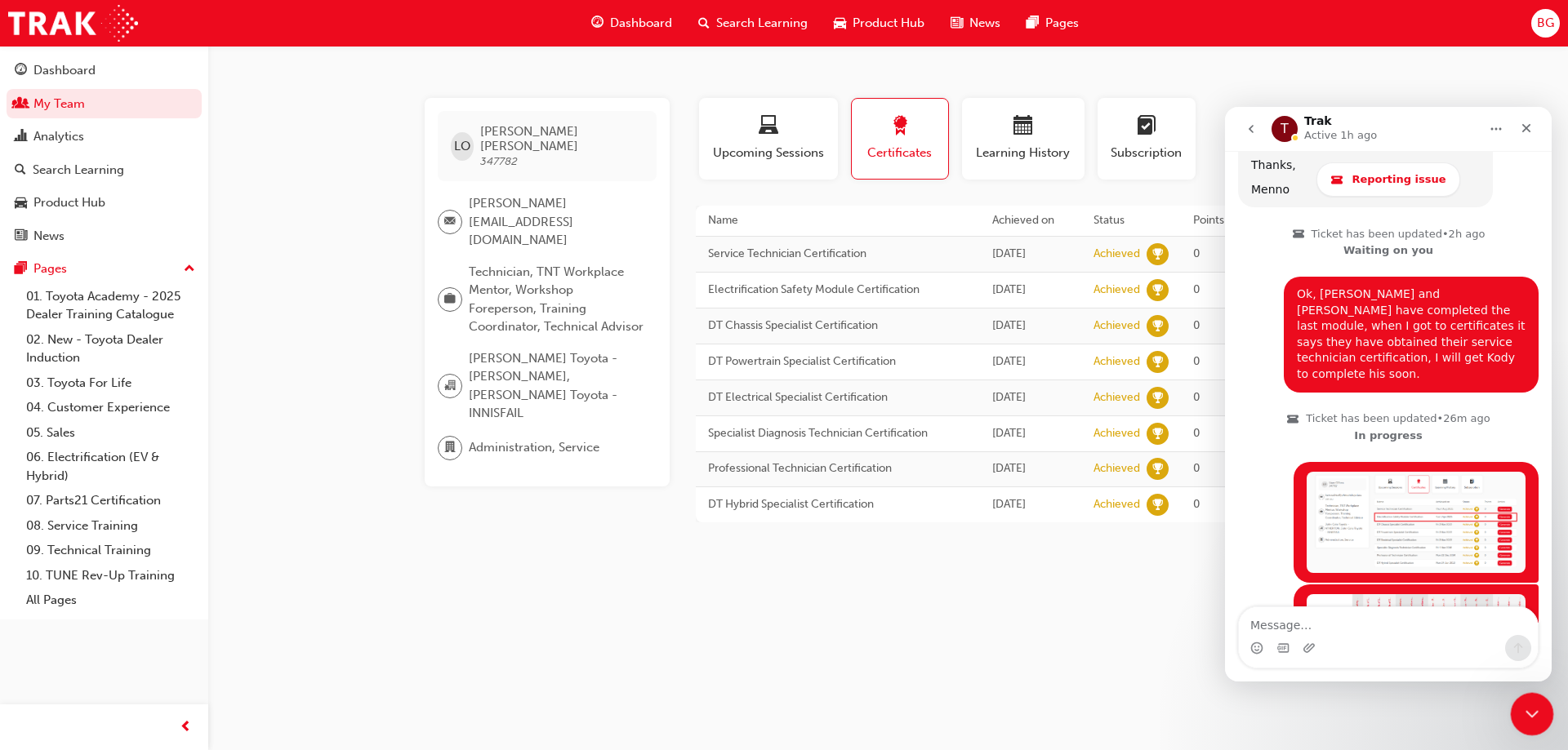
click at [1531, 715] on icon "Close Intercom Messenger" at bounding box center [1530, 712] width 19 height 19
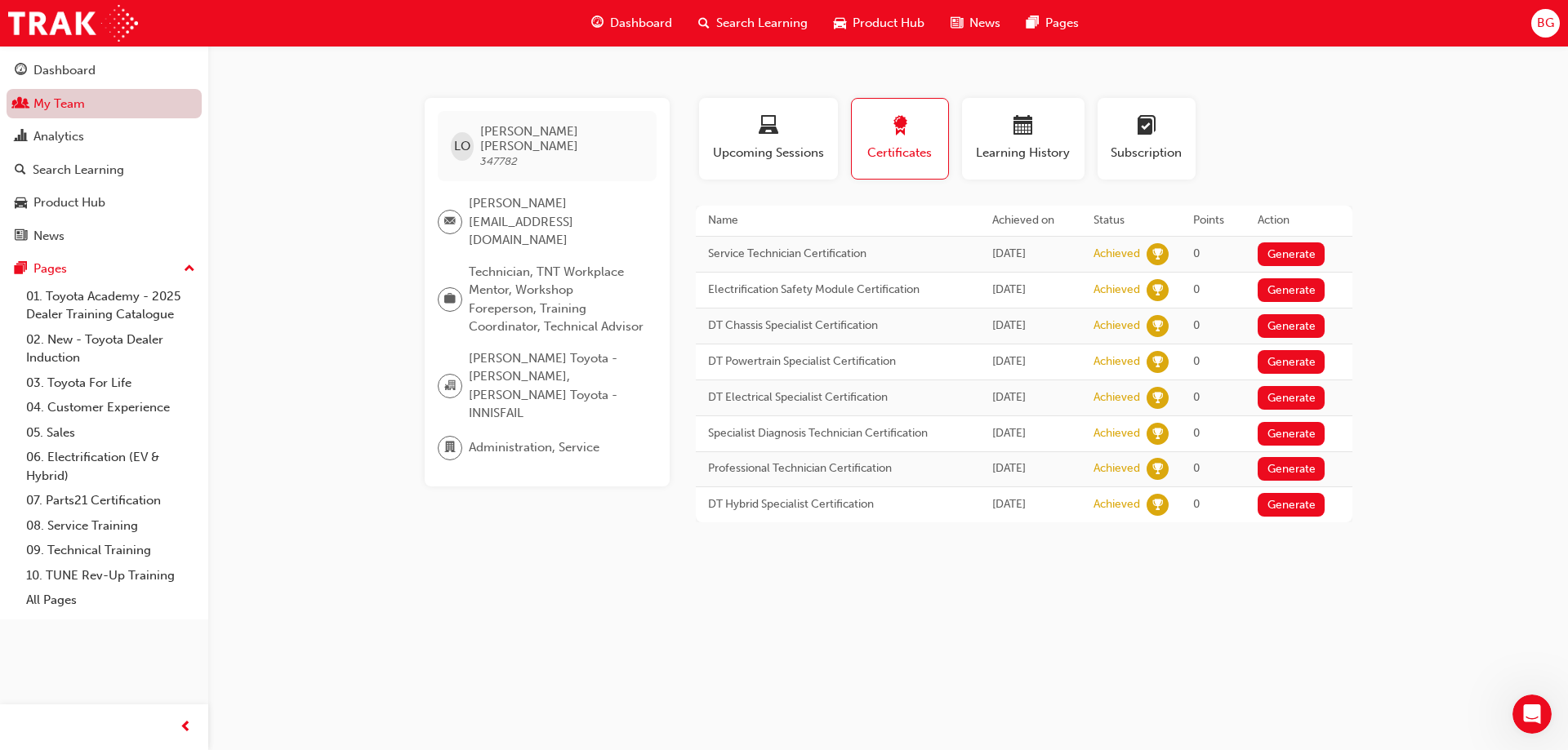
click at [113, 105] on link "My Team" at bounding box center [104, 104] width 195 height 31
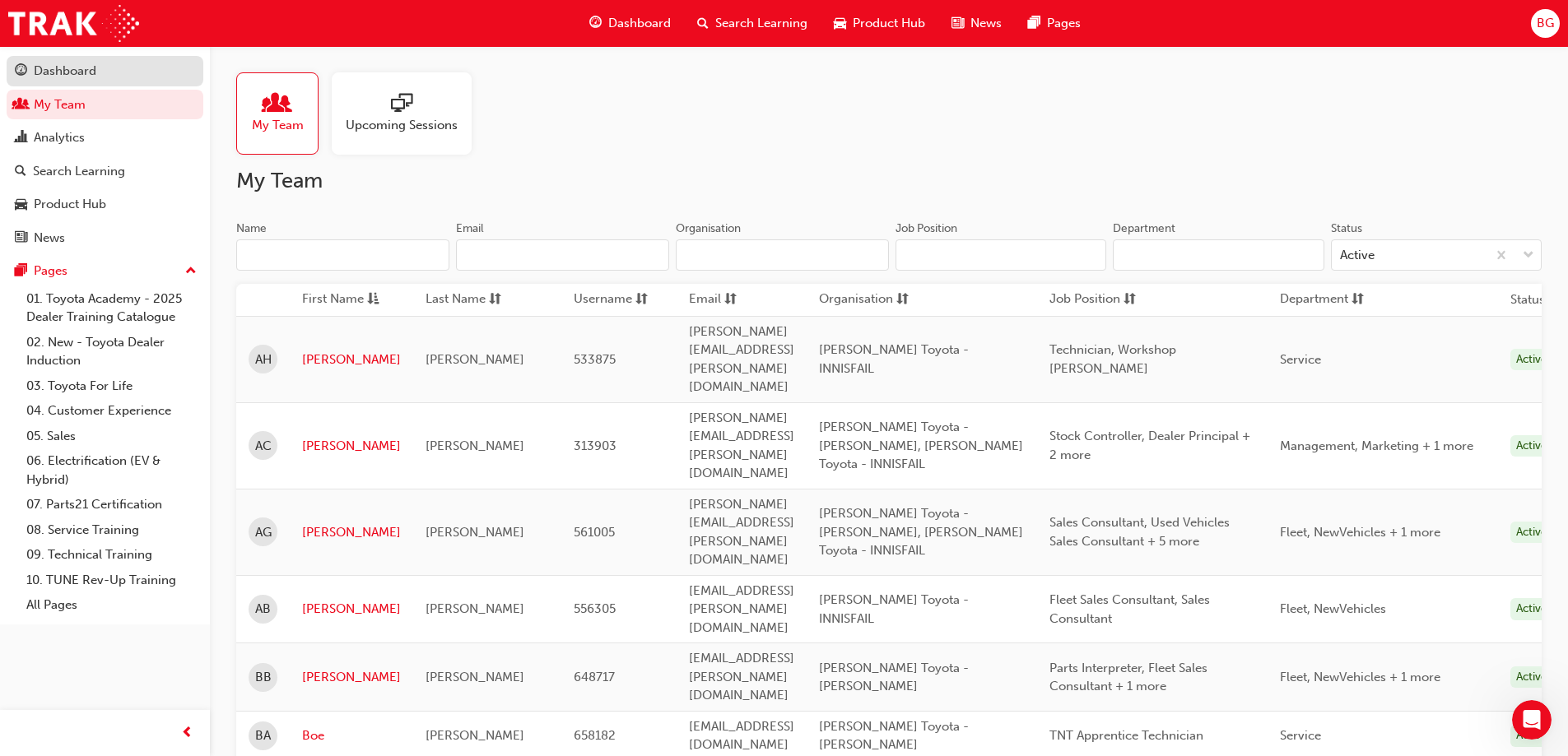
click at [120, 81] on link "Dashboard" at bounding box center [105, 71] width 197 height 31
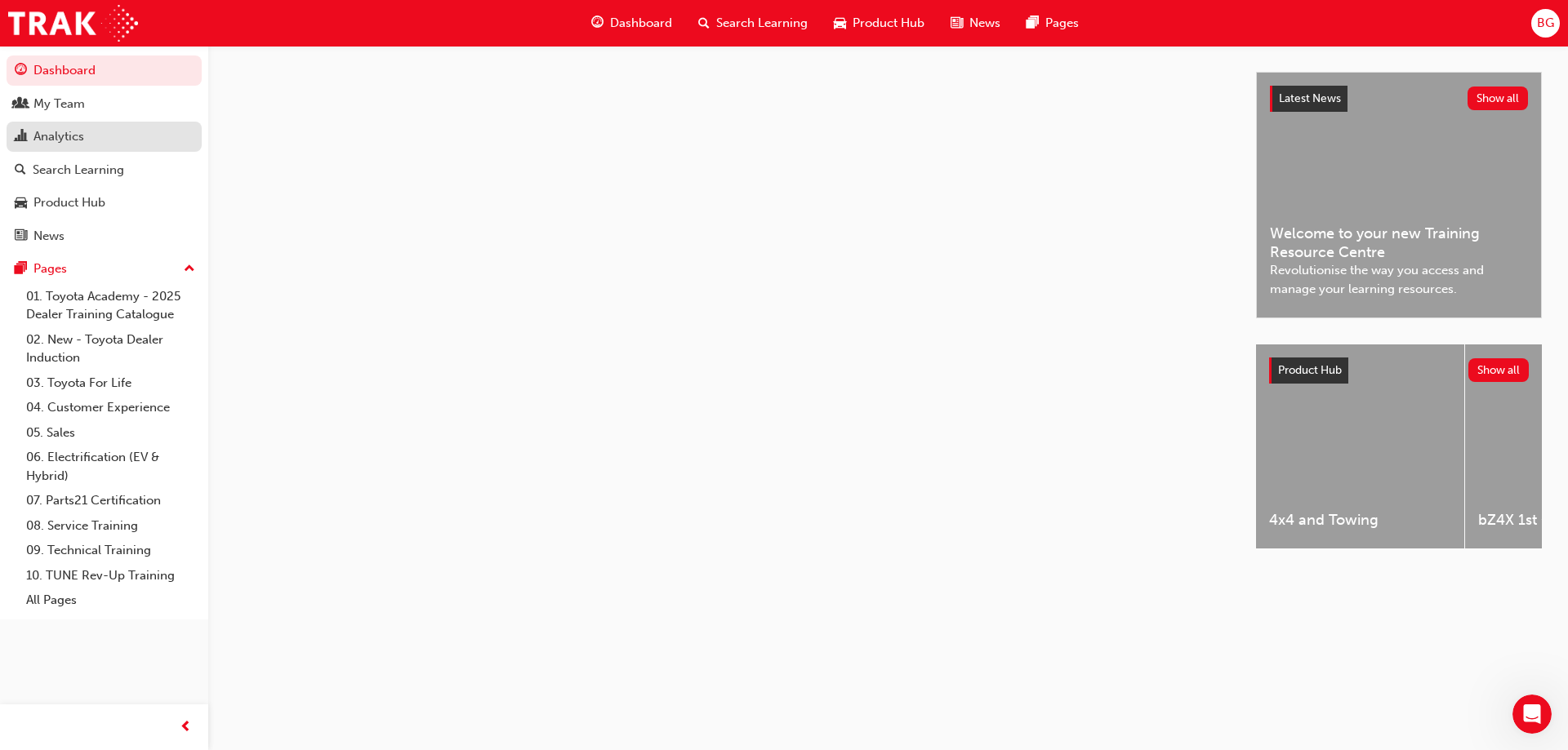
click at [105, 136] on div "Analytics" at bounding box center [103, 136] width 179 height 20
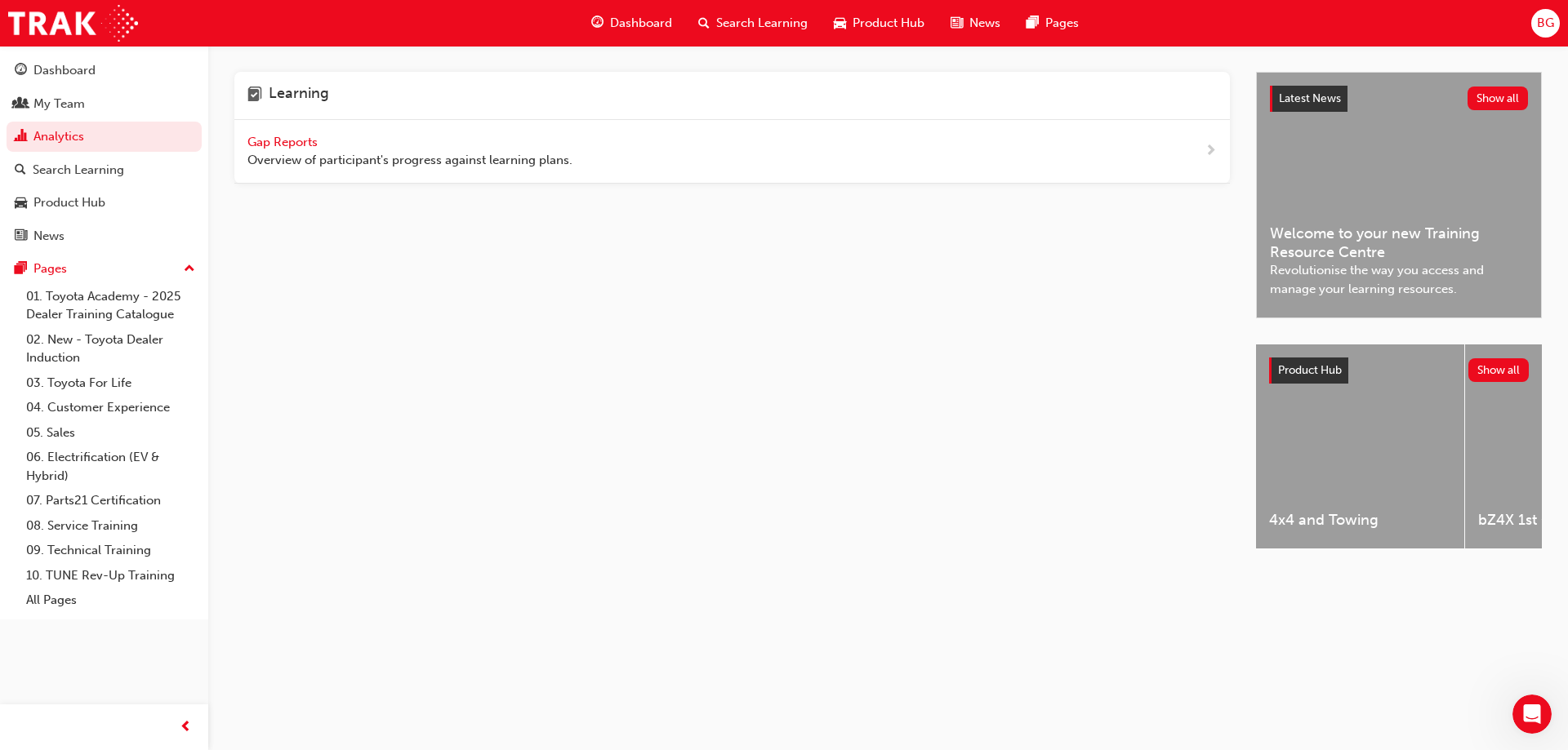
click at [306, 129] on div "Gap Reports Overview of participant's progress against learning plans." at bounding box center [732, 151] width 995 height 63
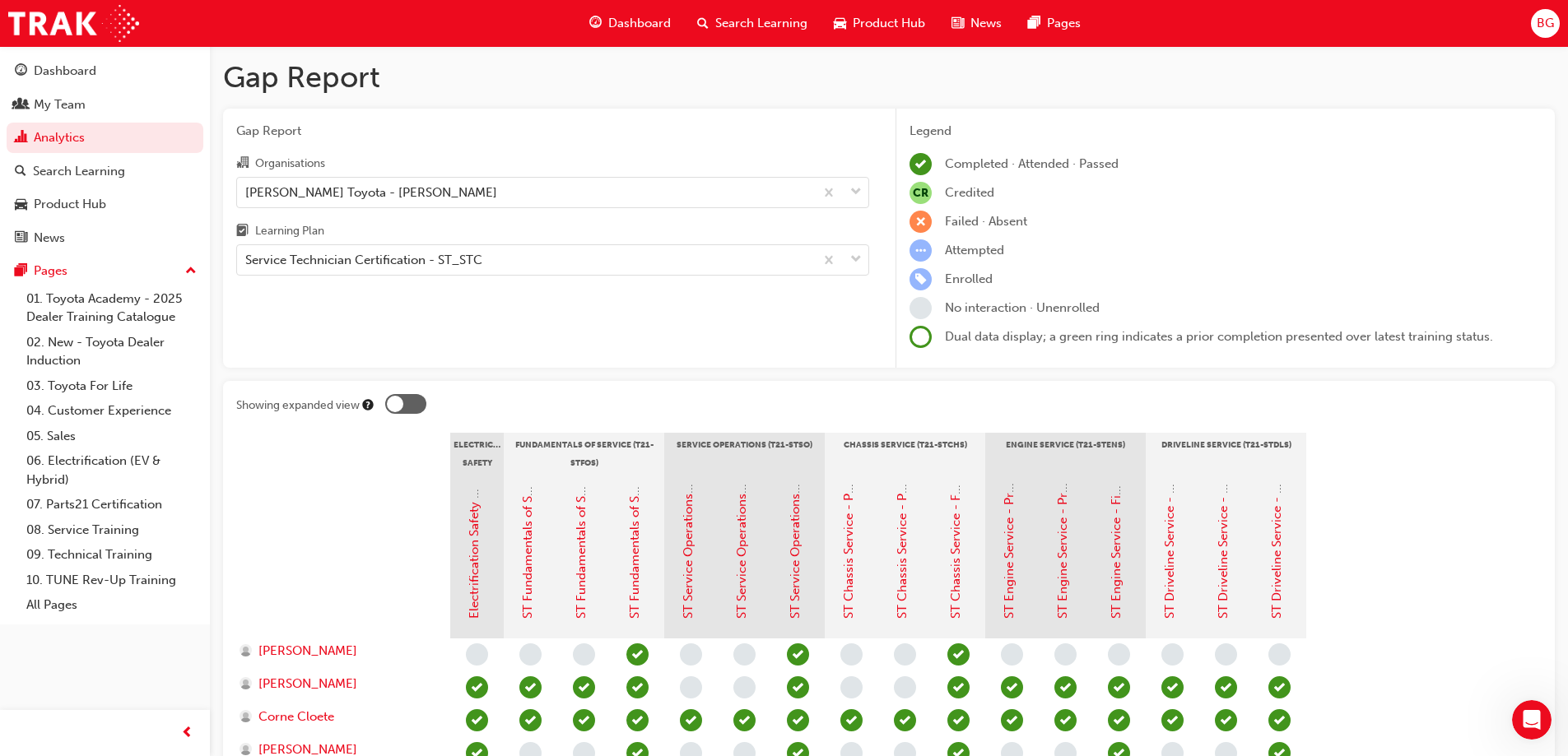
click at [459, 313] on div "Gap Report Organisations John Cole Toyota - ATHERTON Learning Plan Service Tech…" at bounding box center [552, 238] width 659 height 260
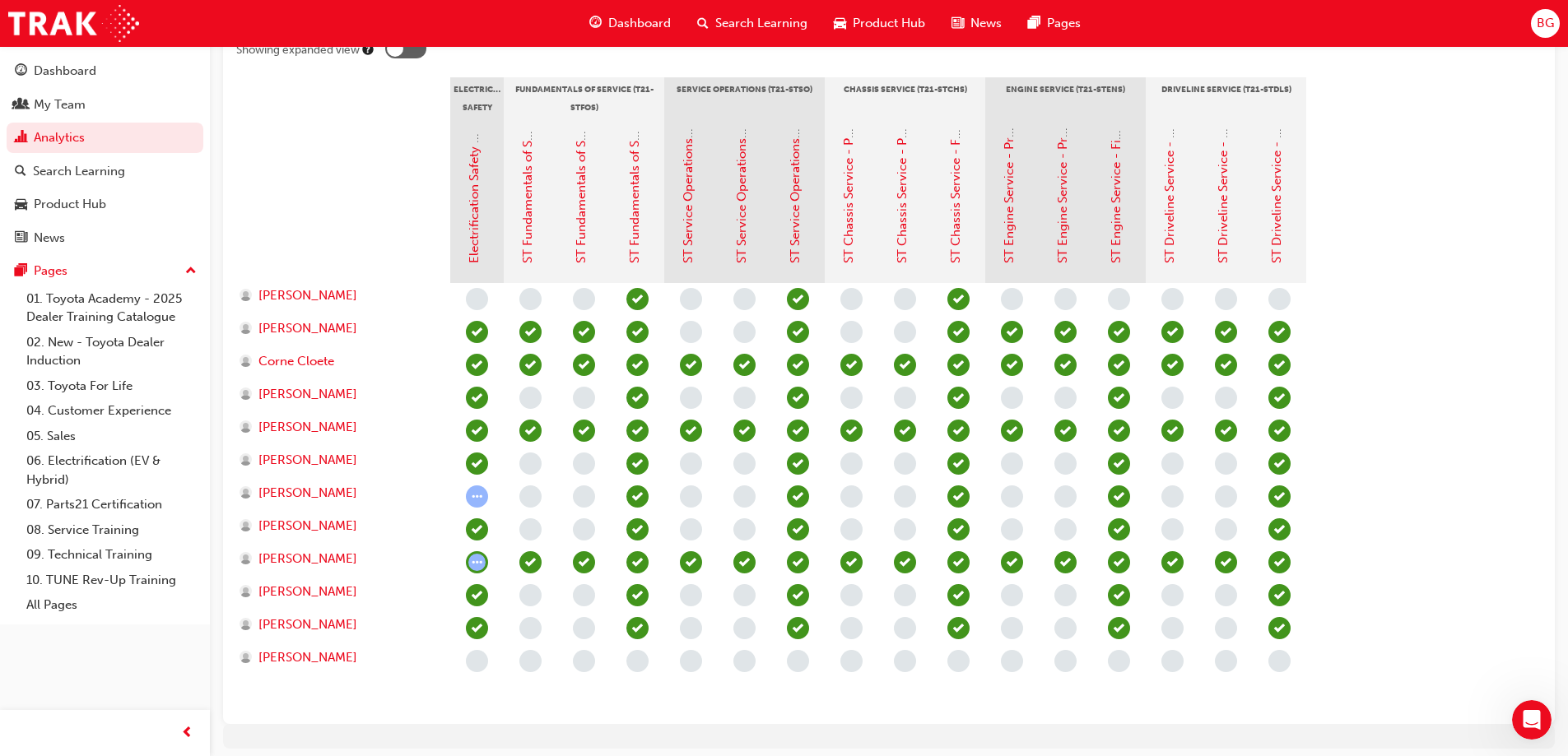
scroll to position [411, 0]
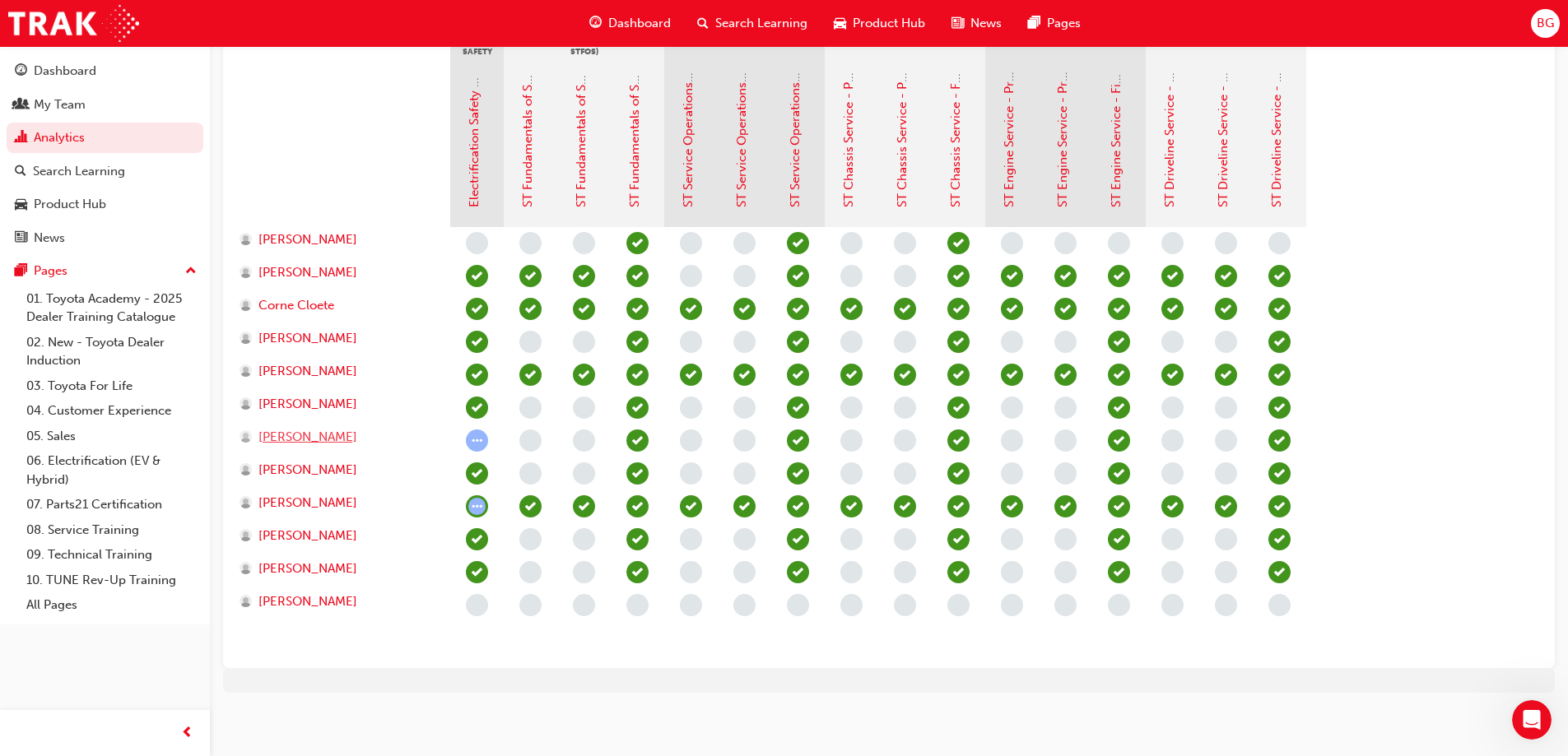
click at [354, 437] on div "[PERSON_NAME]" at bounding box center [337, 437] width 195 height 19
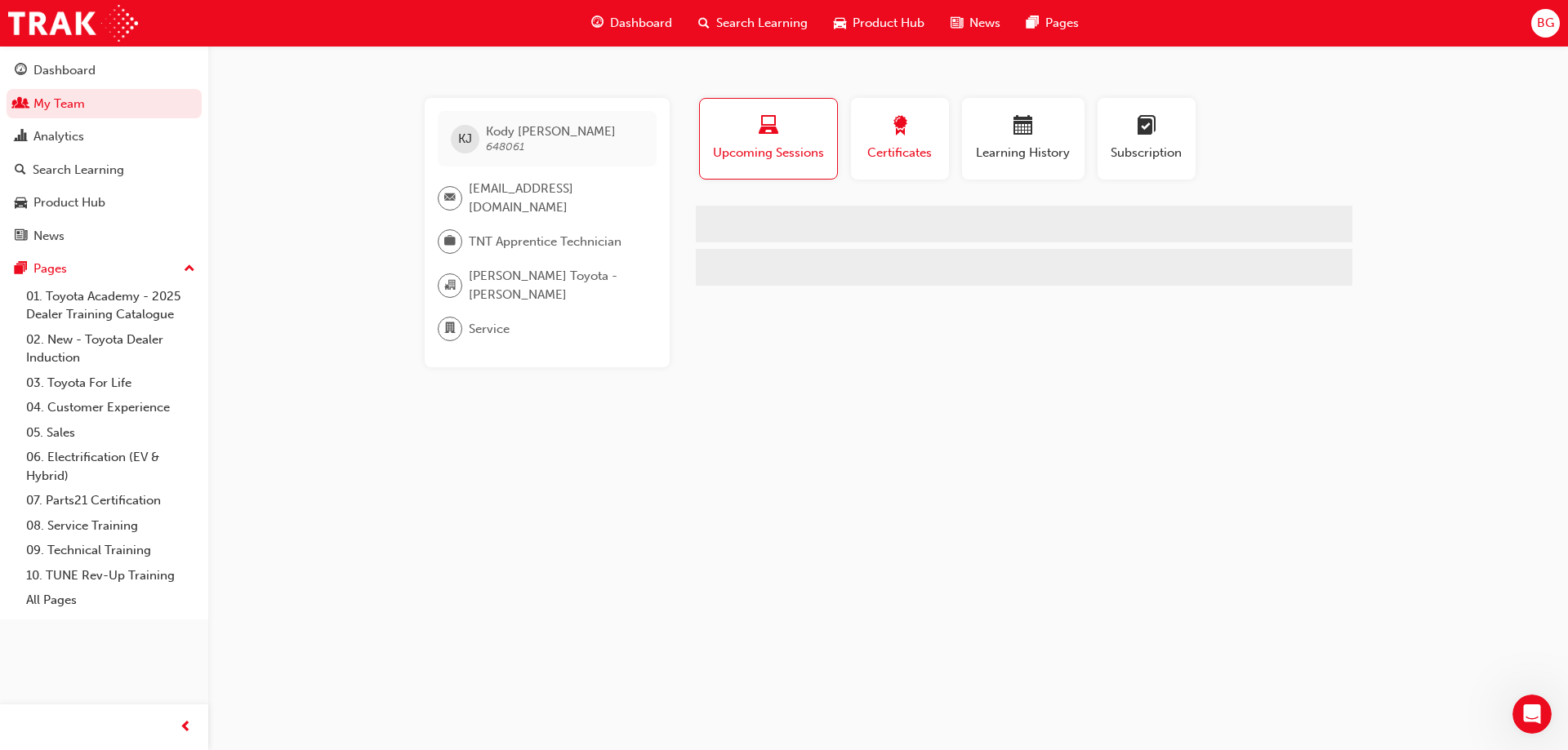
click at [889, 113] on button "Certificates" at bounding box center [899, 138] width 98 height 81
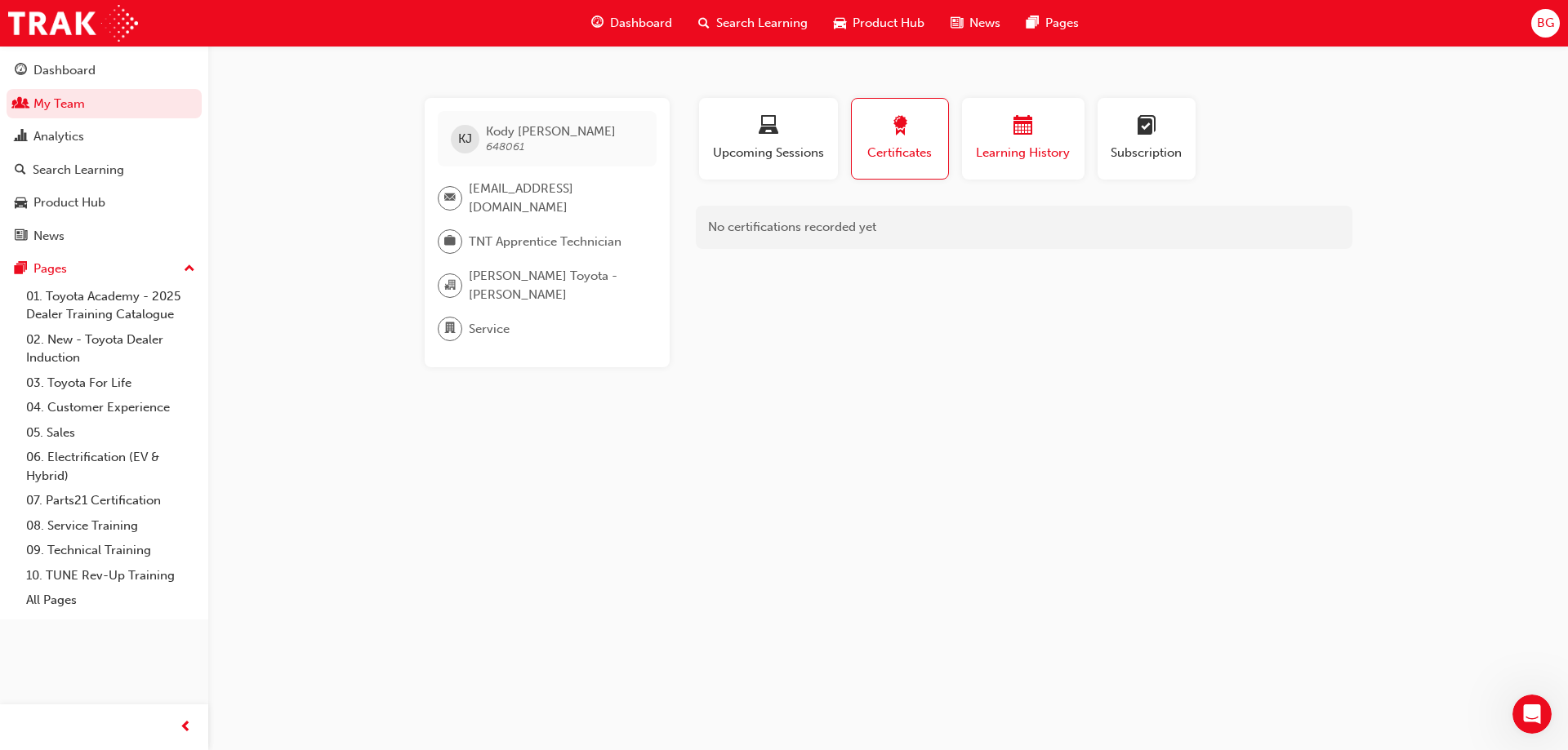
click at [1014, 116] on span "calendar-icon" at bounding box center [1023, 126] width 19 height 22
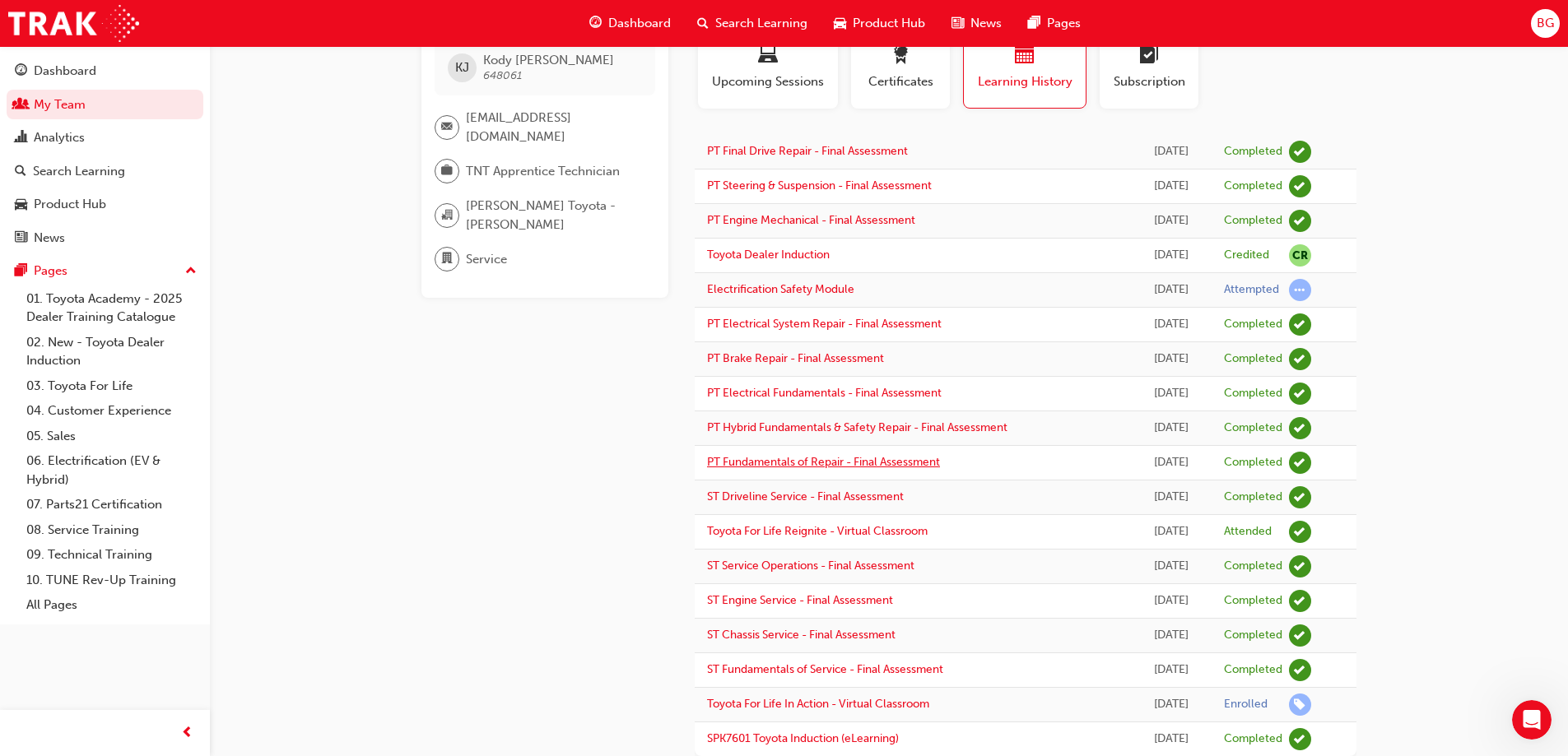
scroll to position [31, 0]
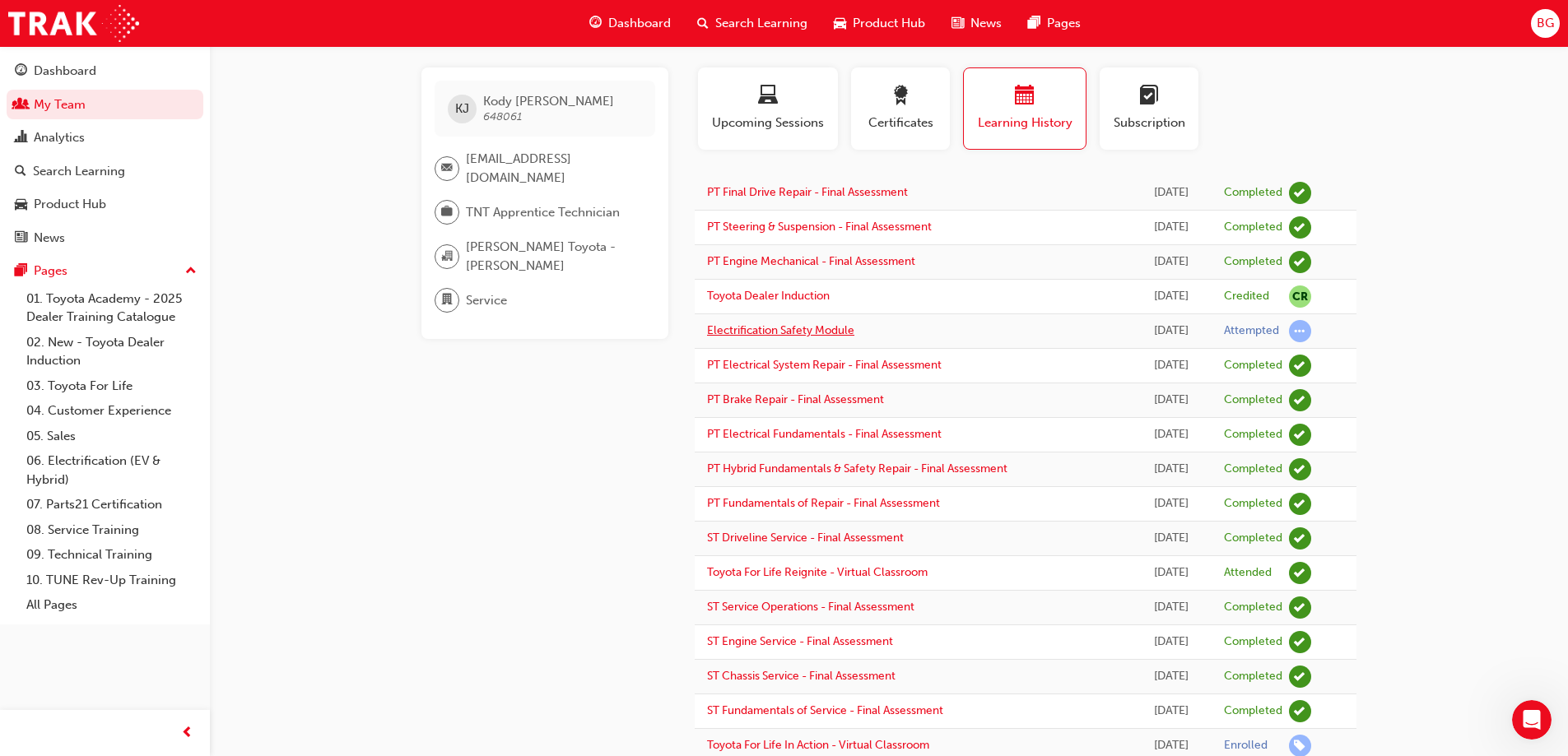
click at [780, 332] on link "Electrification Safety Module" at bounding box center [780, 330] width 148 height 14
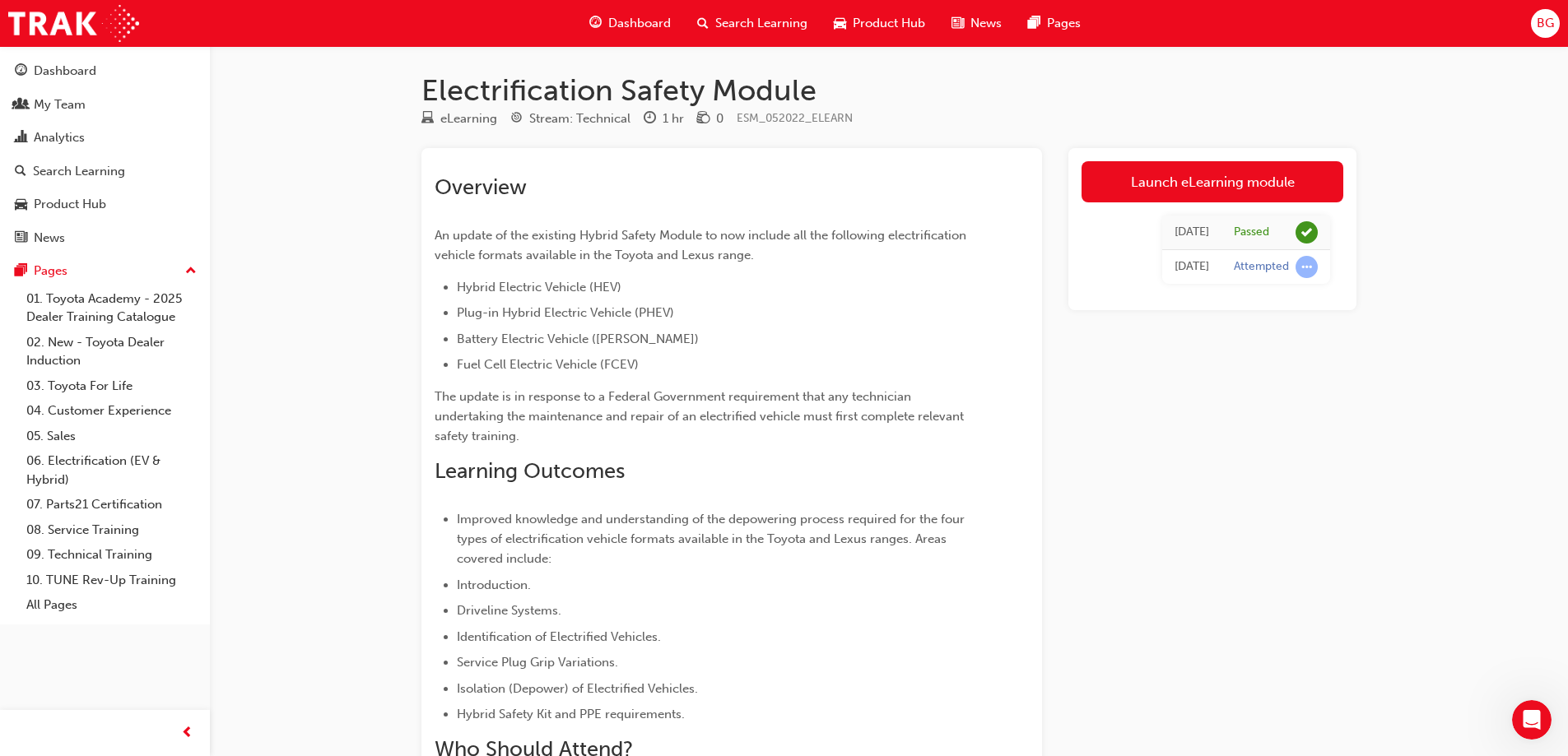
click at [269, 245] on div "Electrification Safety Module eLearning Stream: Technical 1 hr 0 ESM_052022_ELE…" at bounding box center [784, 483] width 1568 height 966
click at [290, 206] on div "Electrification Safety Module eLearning Stream: Technical 1 hr 0 ESM_052022_ELE…" at bounding box center [784, 483] width 1568 height 966
click at [98, 79] on div "Dashboard" at bounding box center [104, 70] width 181 height 20
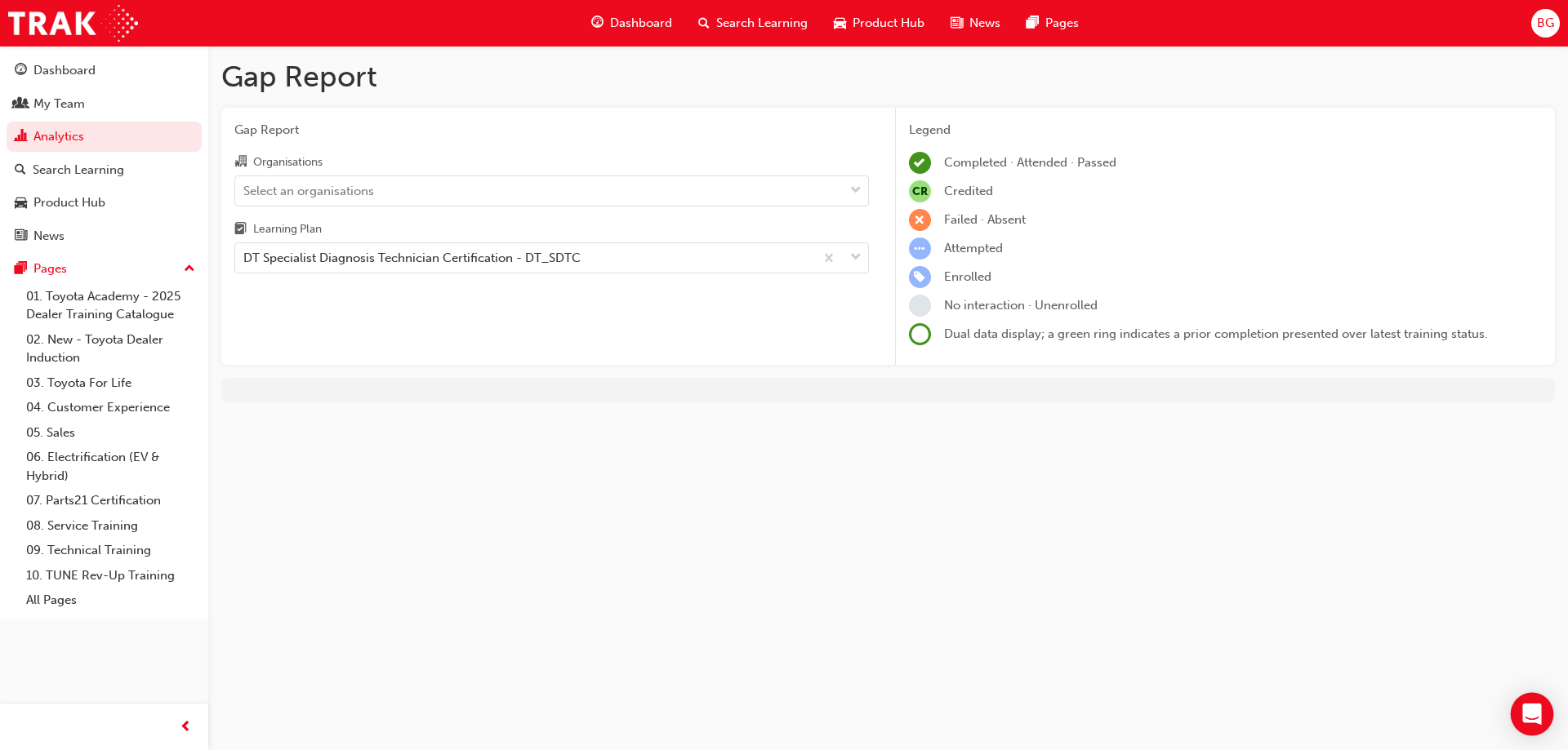
click at [1538, 717] on icon "Open Intercom Messenger" at bounding box center [1532, 715] width 19 height 21
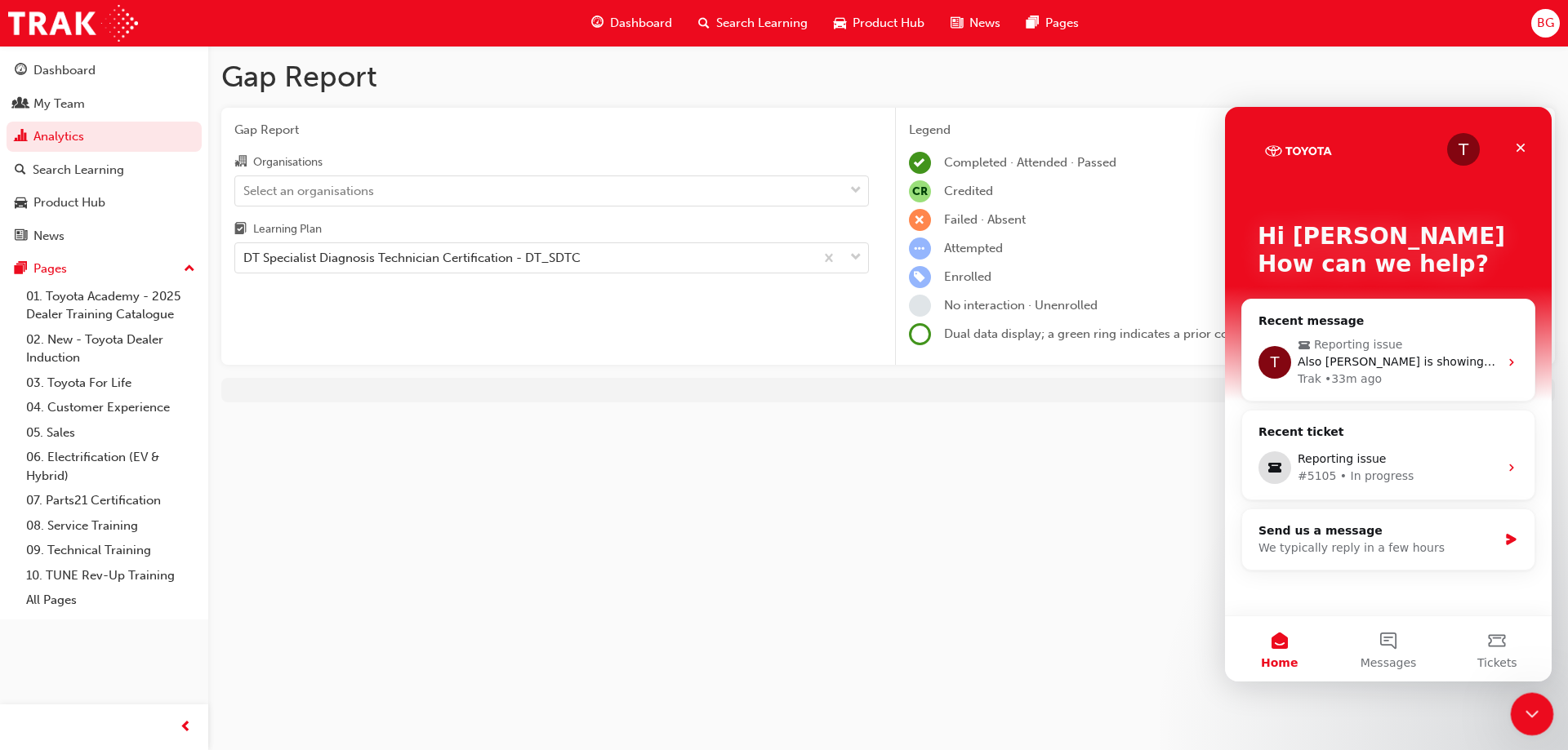
click at [1532, 730] on div "Close Intercom Messenger" at bounding box center [1529, 712] width 39 height 39
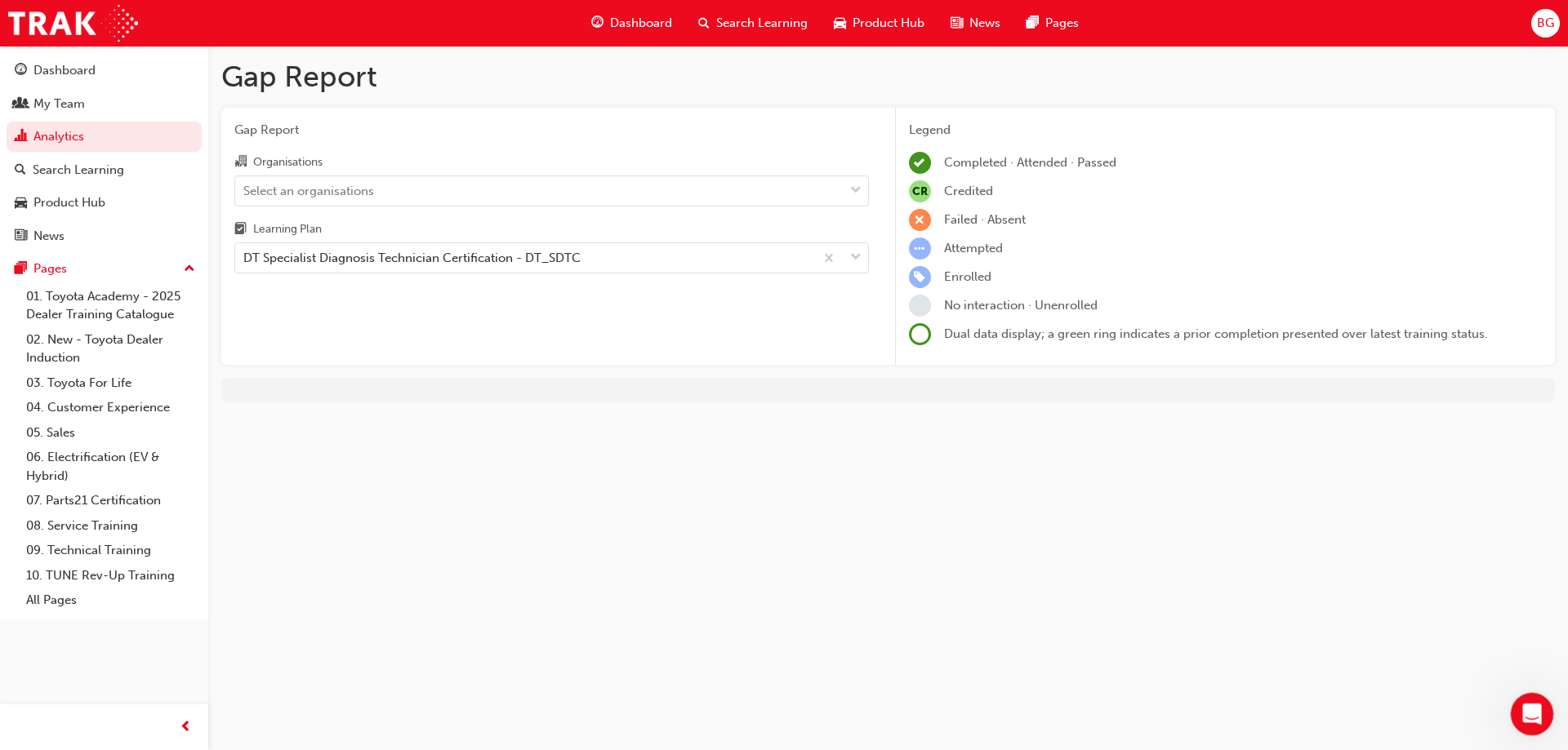
click at [1528, 717] on icon "Open Intercom Messenger" at bounding box center [1530, 713] width 27 height 27
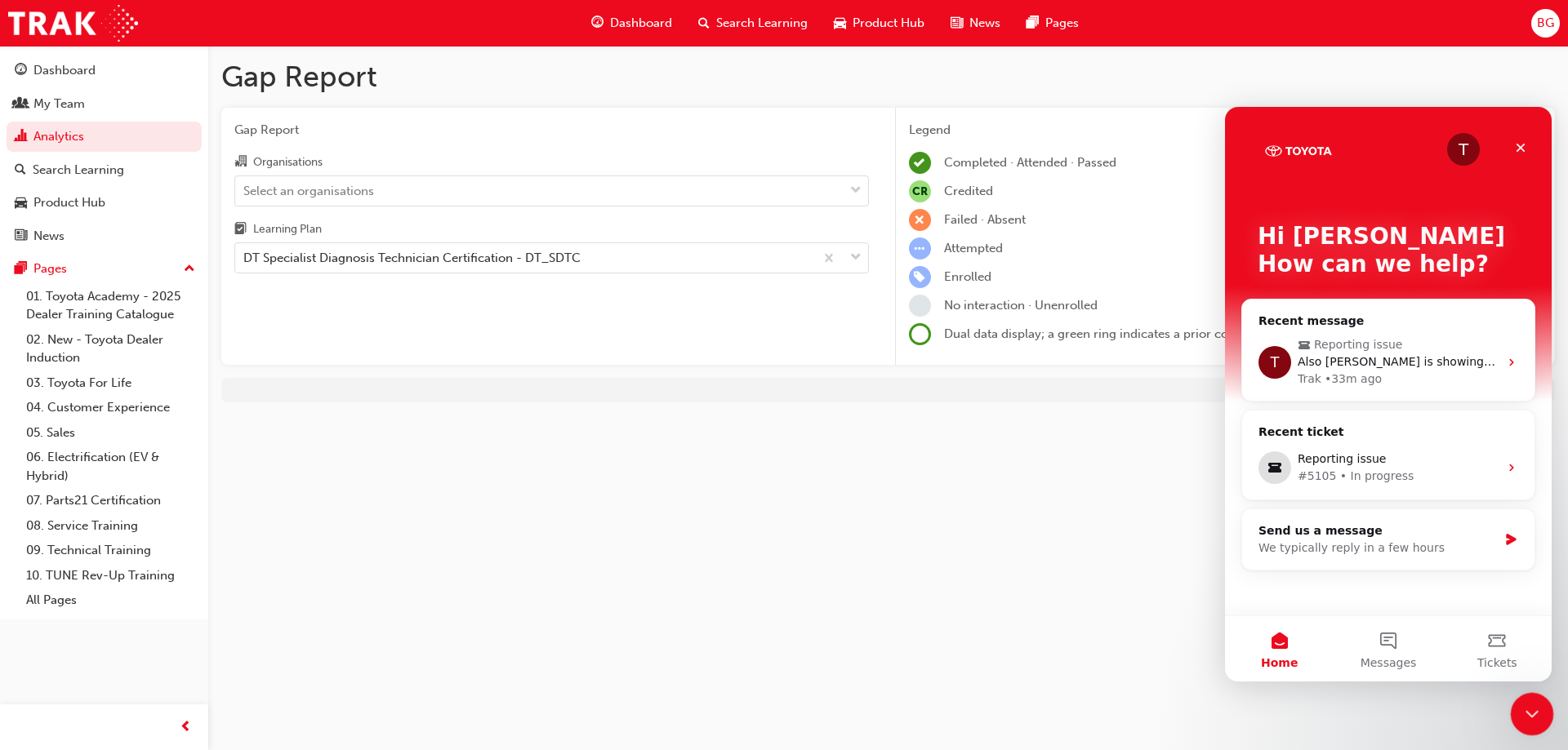
click at [1528, 717] on icon "Close Intercom Messenger" at bounding box center [1530, 712] width 19 height 19
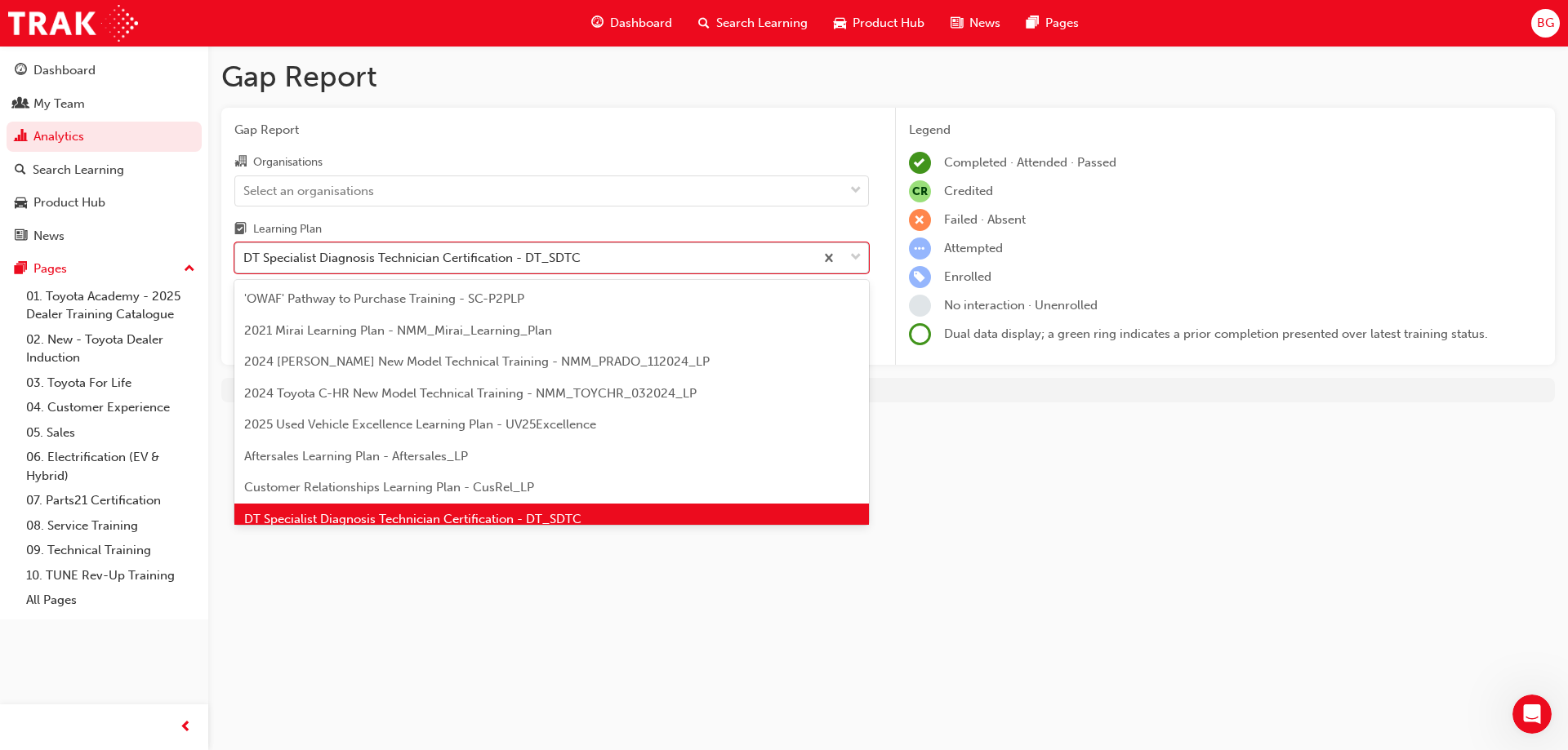
click at [379, 260] on div "DT Specialist Diagnosis Technician Certification - DT_SDTC" at bounding box center [412, 259] width 337 height 19
click at [245, 260] on input "Learning Plan option DT Specialist Diagnosis Technician Certification - DT_SDTC…" at bounding box center [244, 258] width 2 height 13
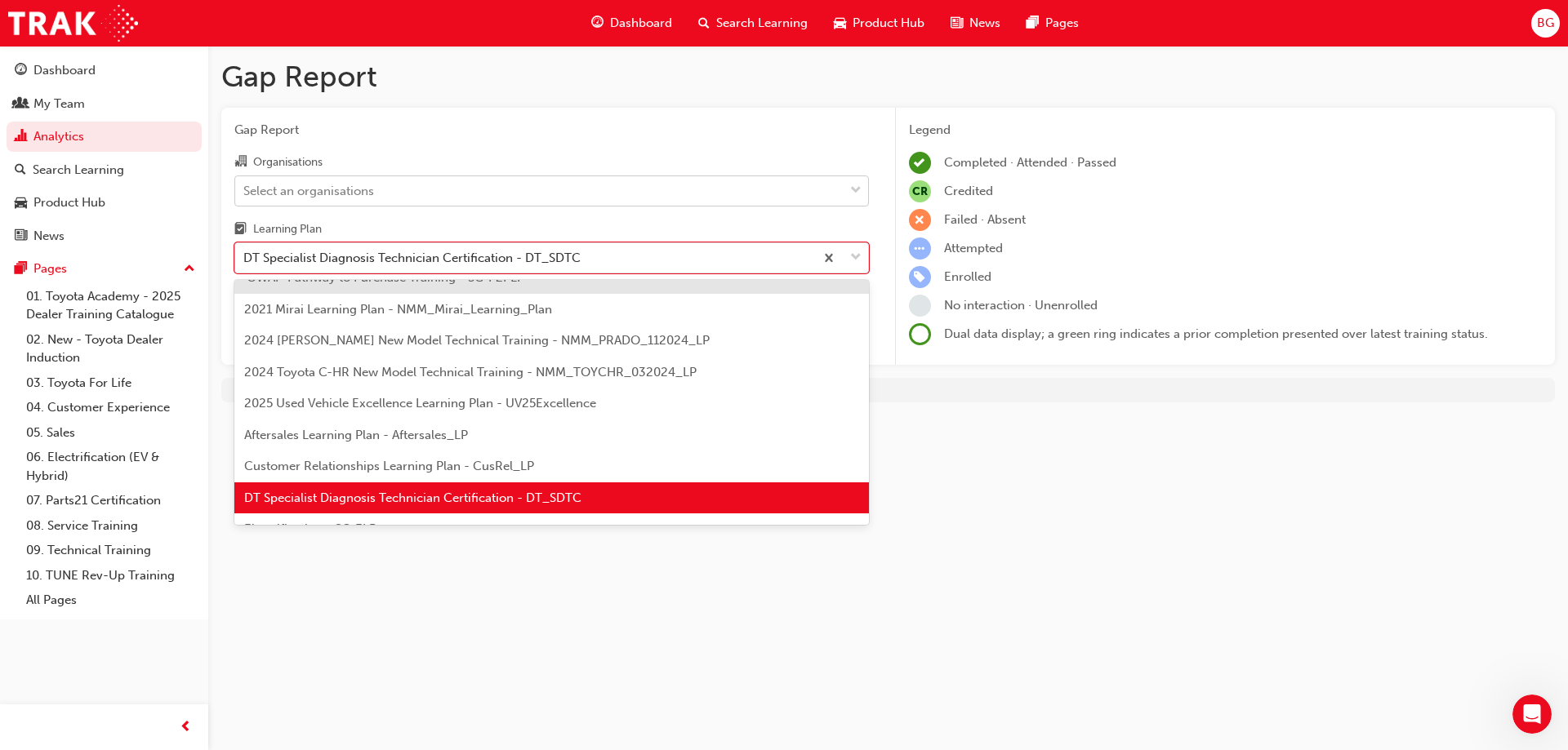
click at [352, 176] on div "Select an organisations" at bounding box center [539, 191] width 608 height 29
click at [245, 183] on input "Organisations Select an organisations" at bounding box center [244, 190] width 2 height 13
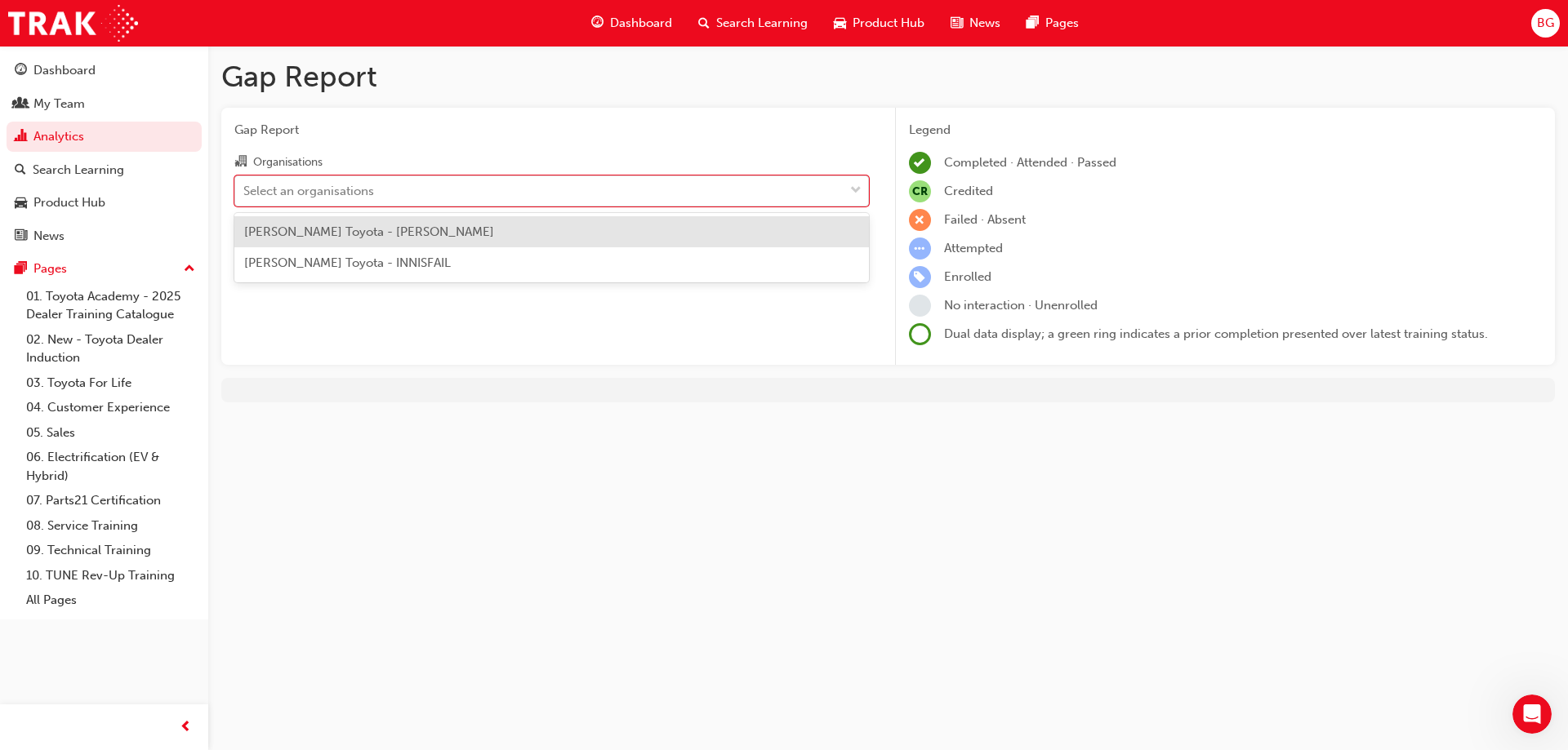
click at [368, 239] on div "[PERSON_NAME] Toyota - [PERSON_NAME]" at bounding box center [552, 232] width 634 height 32
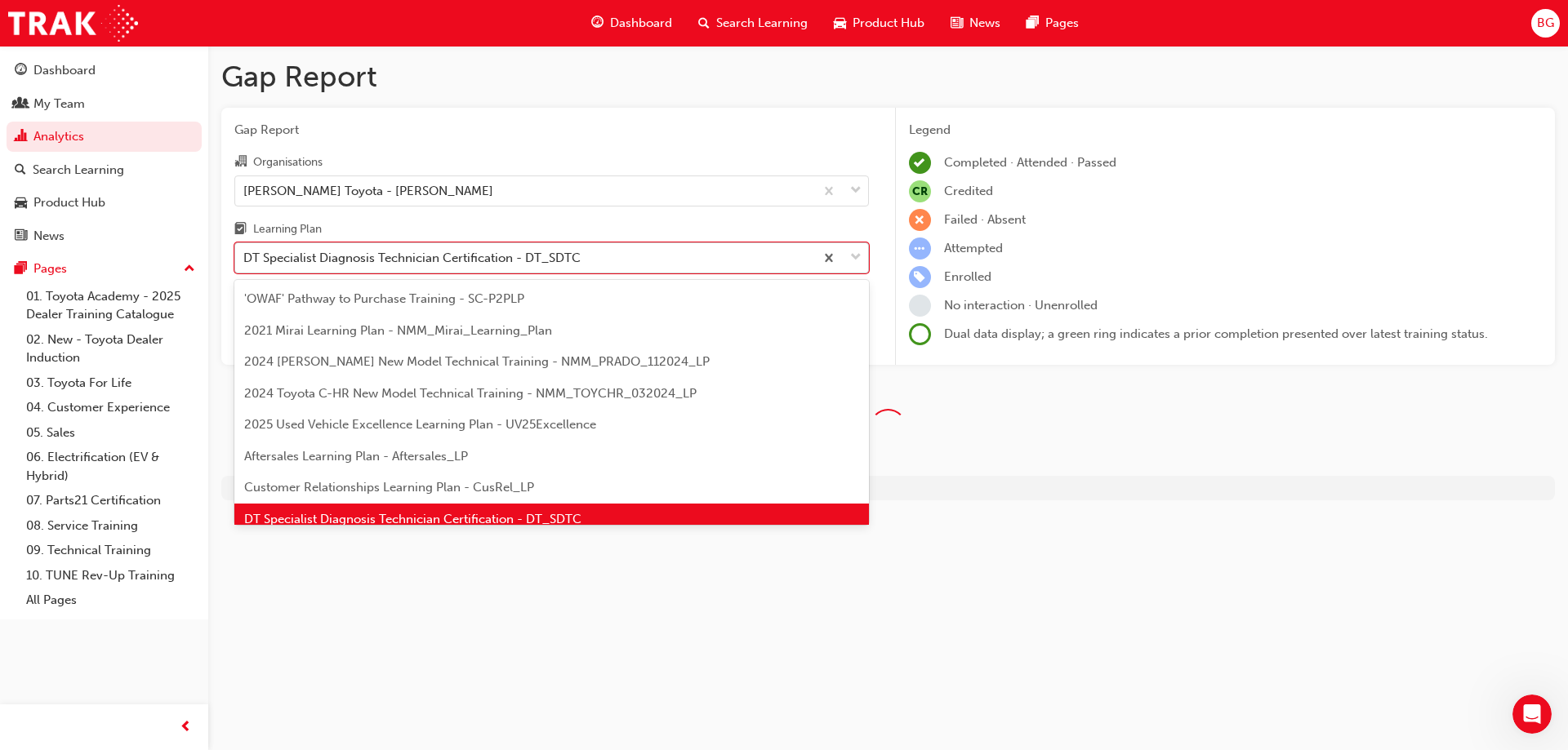
click at [375, 246] on div "DT Specialist Diagnosis Technician Certification - DT_SDTC" at bounding box center [525, 259] width 579 height 29
click at [245, 251] on input "Learning Plan option DT Specialist Diagnosis Technician Certification - DT_SDTC…" at bounding box center [244, 258] width 2 height 13
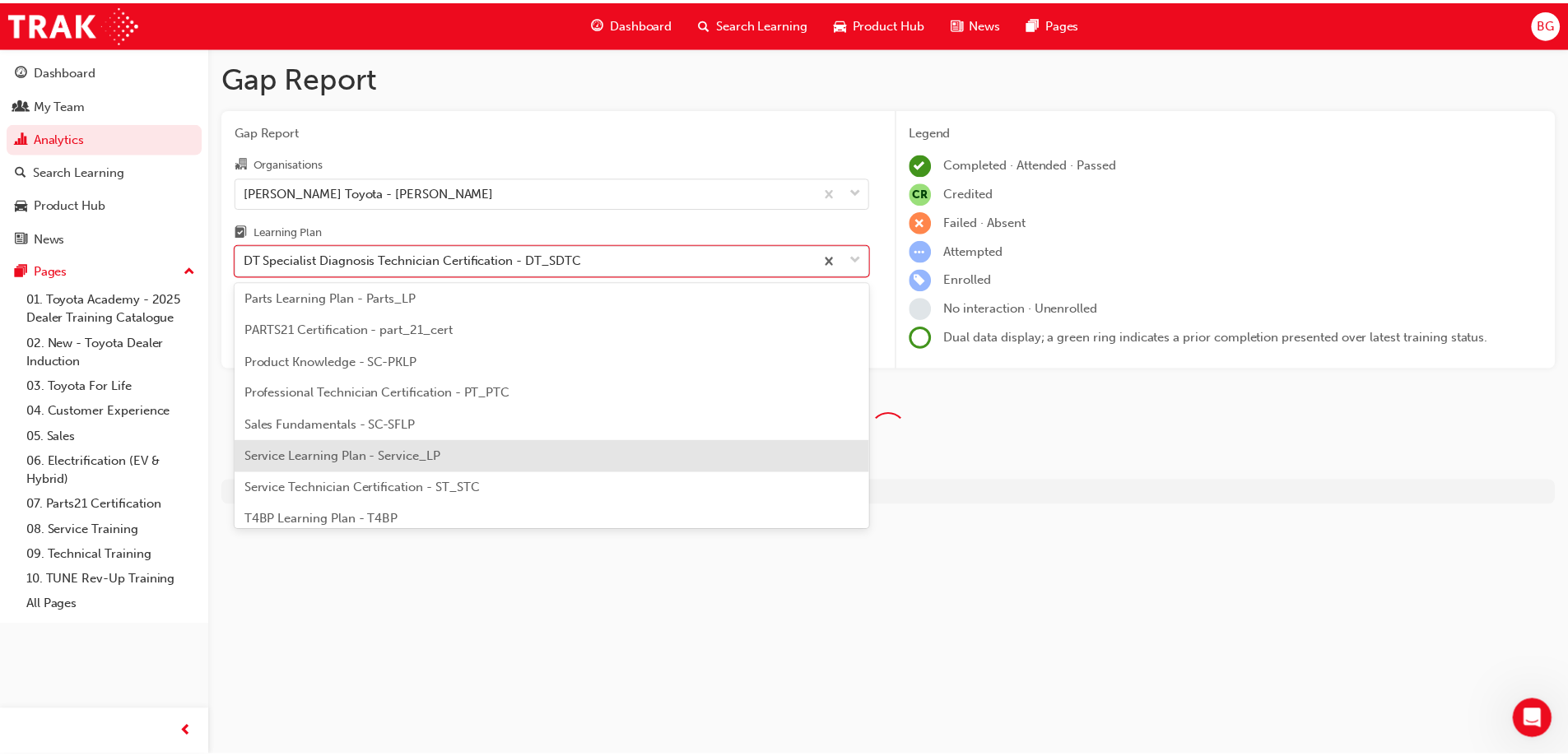
scroll to position [516, 0]
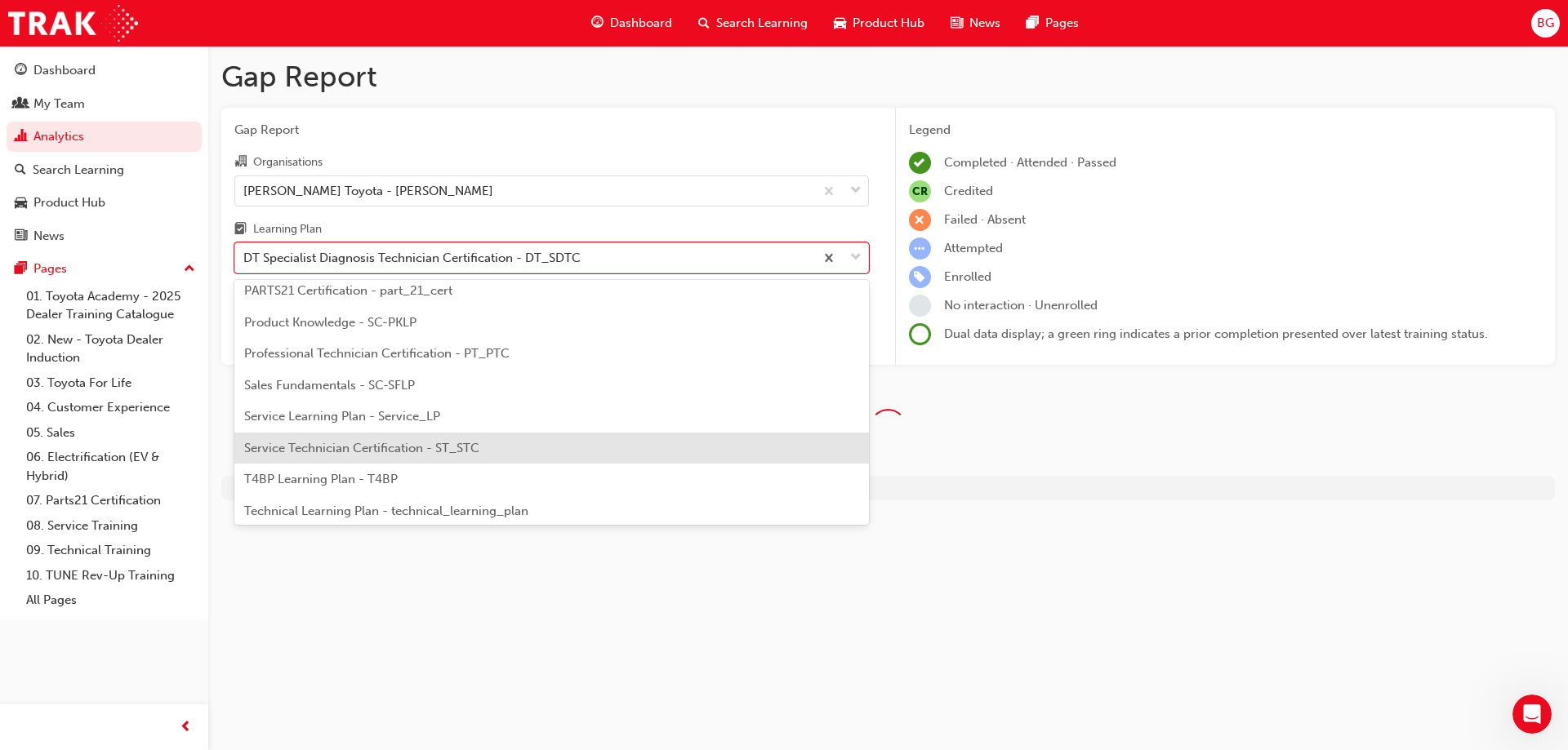
click at [398, 463] on div "Service Technician Certification - ST_STC" at bounding box center [552, 448] width 634 height 32
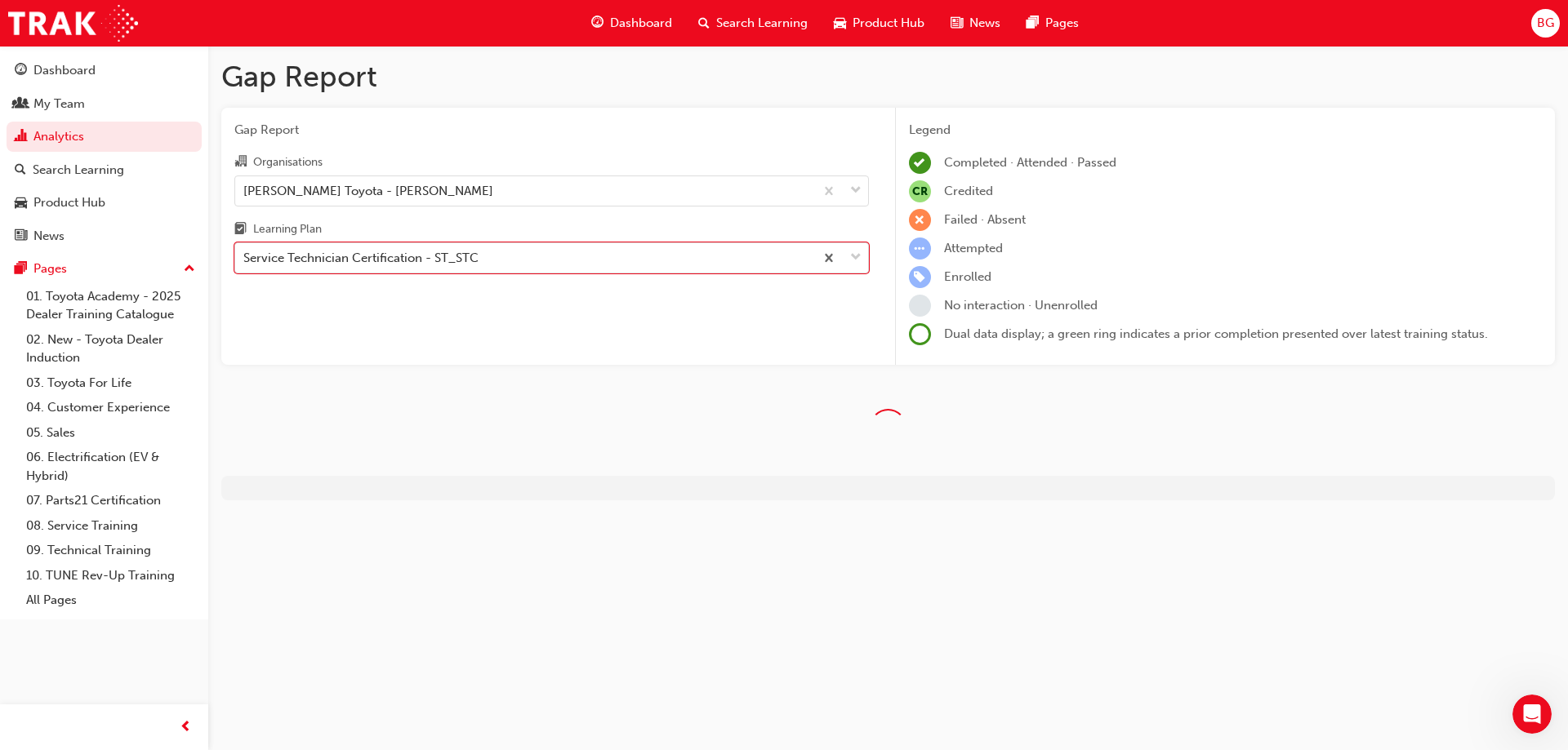
click at [882, 226] on div "Gap Report Organisations [PERSON_NAME] Toyota - [PERSON_NAME] Learning Plan opt…" at bounding box center [888, 237] width 1333 height 258
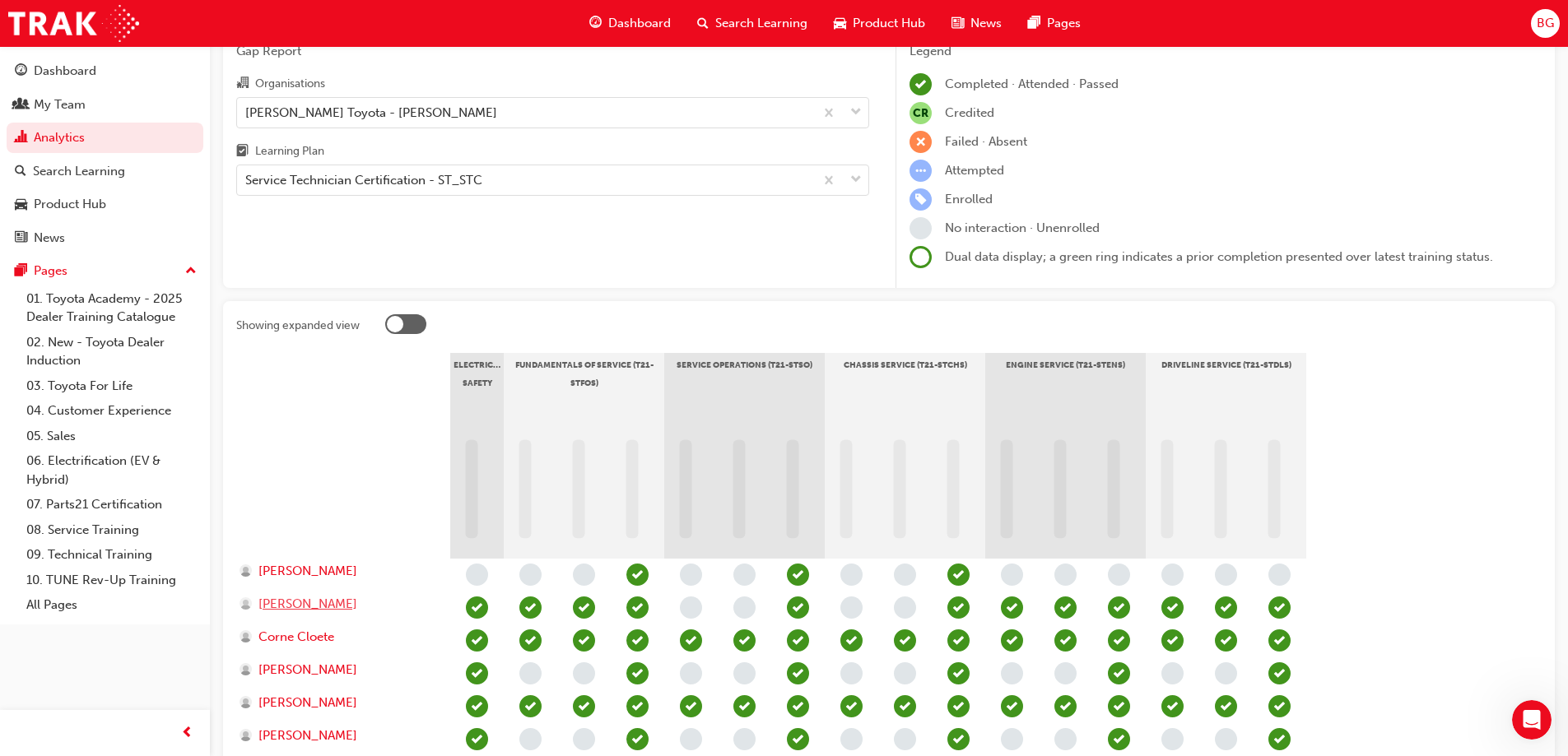
scroll to position [165, 0]
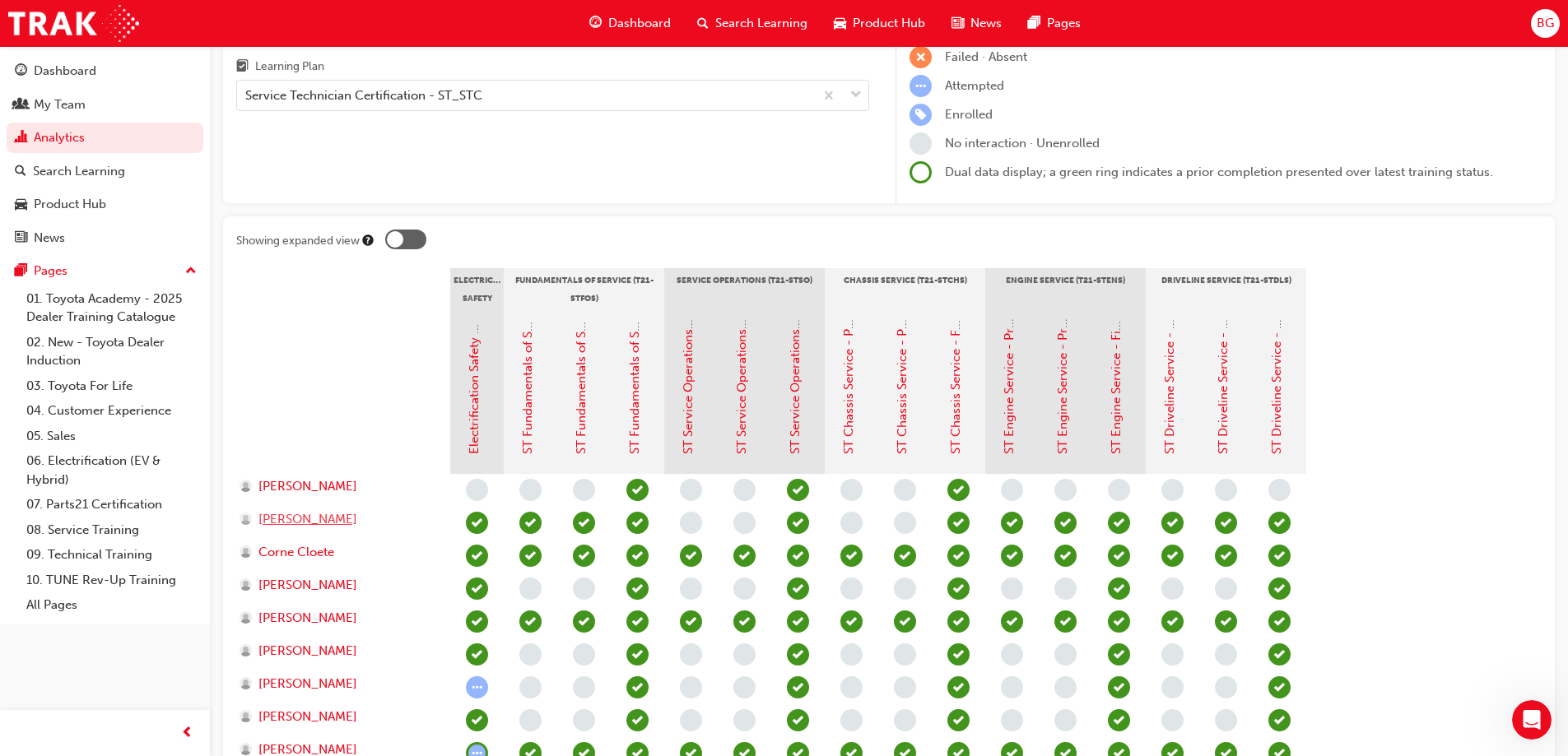
click at [310, 521] on span "[PERSON_NAME]" at bounding box center [308, 520] width 98 height 19
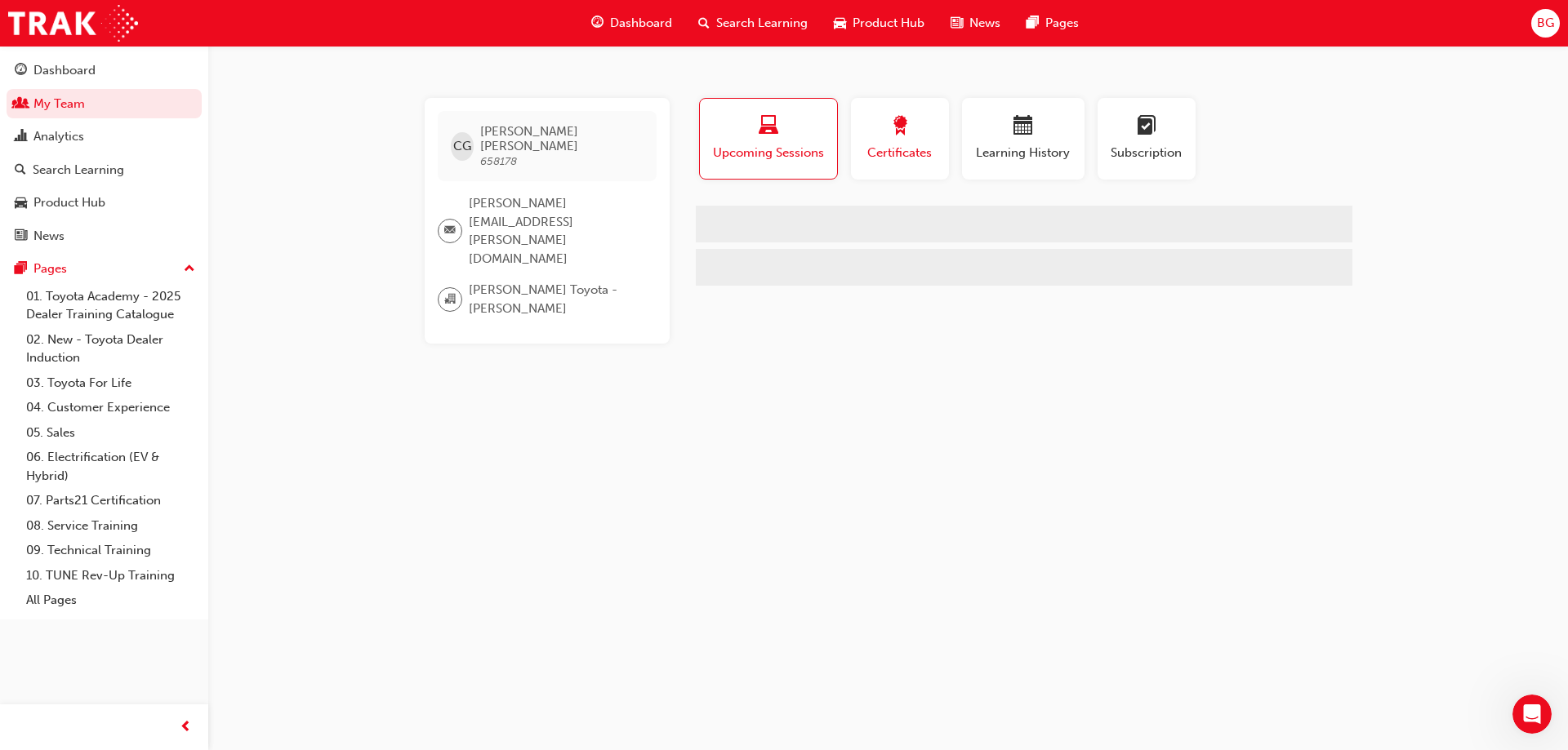
click at [877, 148] on span "Certificates" at bounding box center [899, 153] width 74 height 19
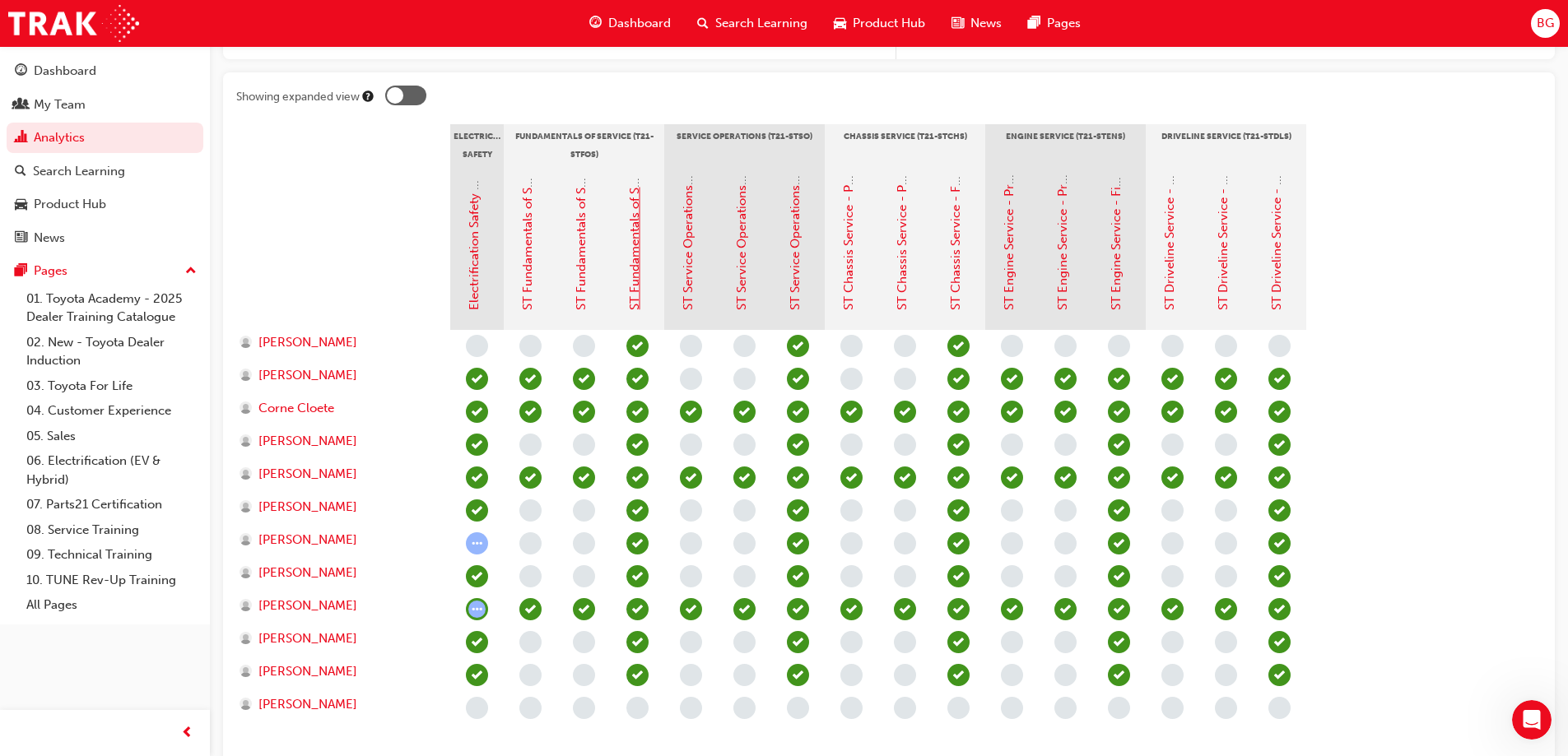
scroll to position [87, 0]
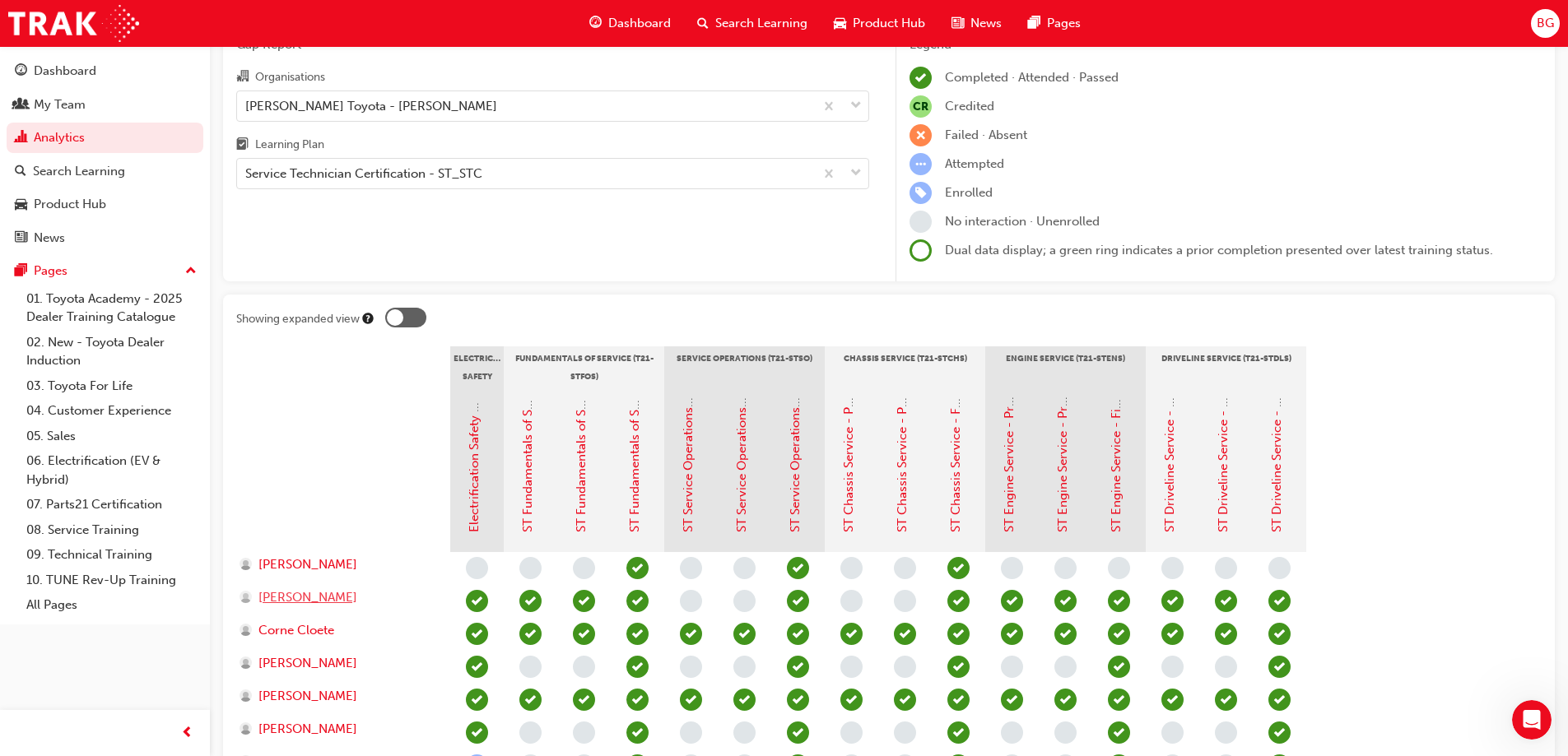
click at [349, 595] on span "[PERSON_NAME]" at bounding box center [308, 599] width 98 height 19
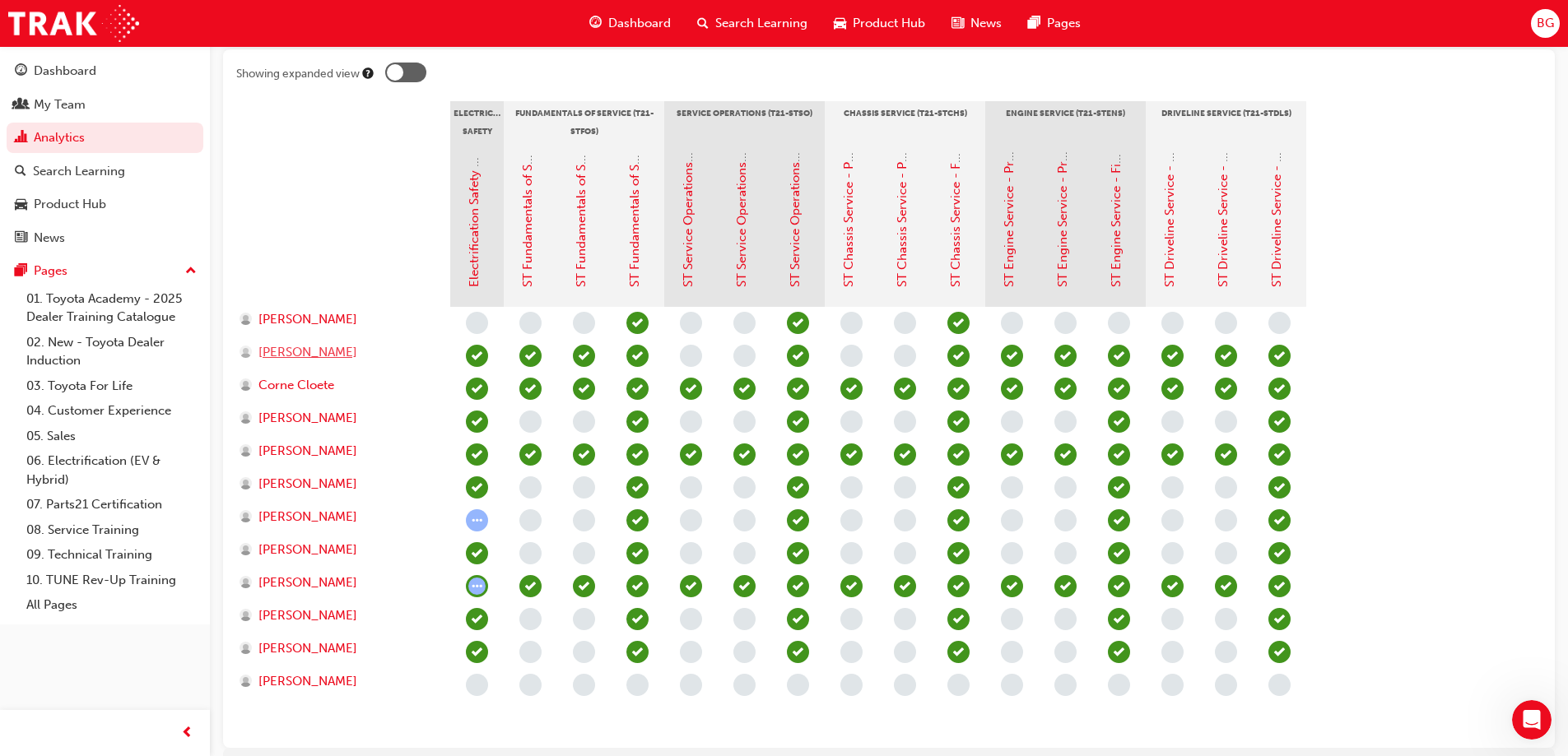
scroll to position [333, 0]
click at [274, 354] on span "[PERSON_NAME]" at bounding box center [308, 351] width 98 height 19
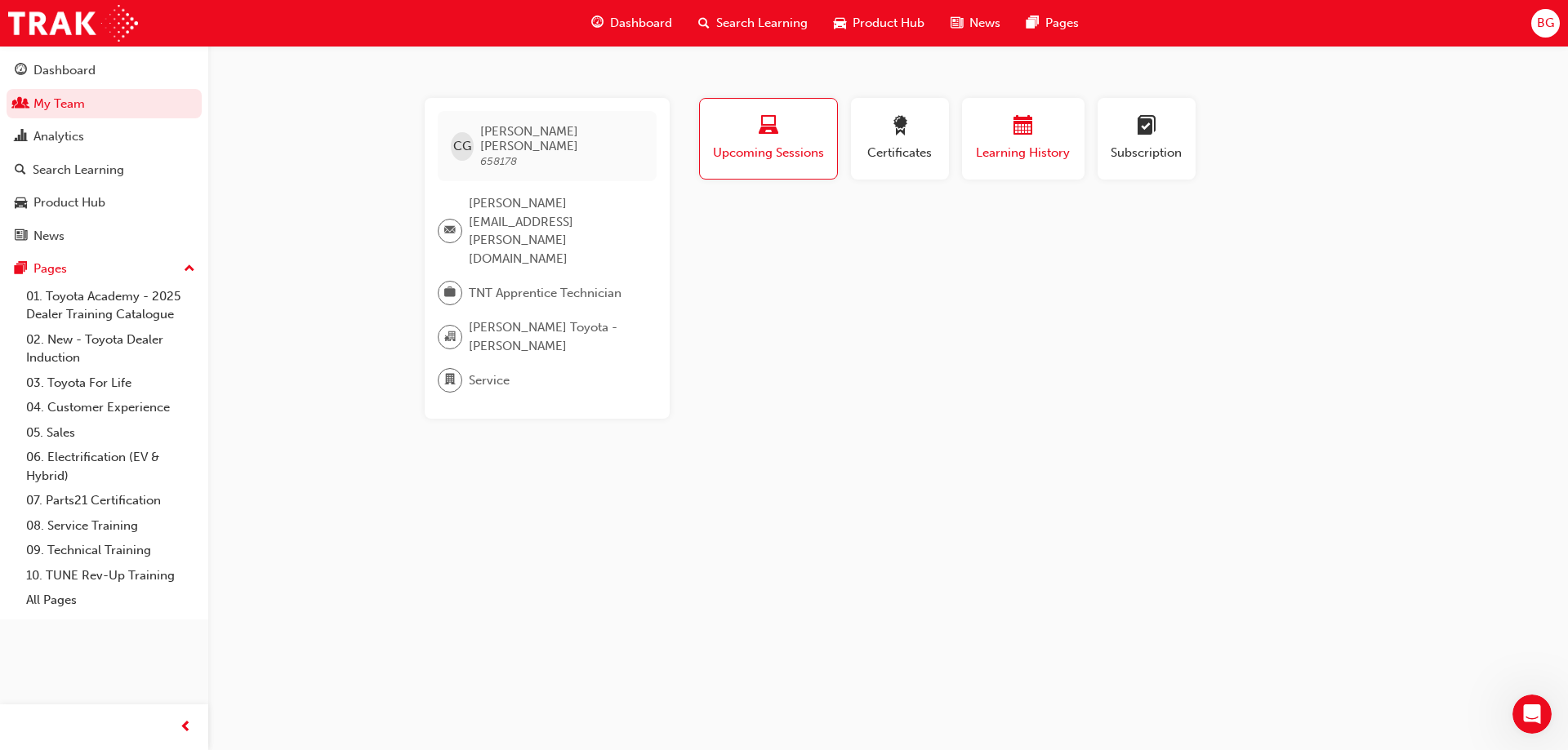
click at [997, 138] on div "button" at bounding box center [1023, 128] width 98 height 25
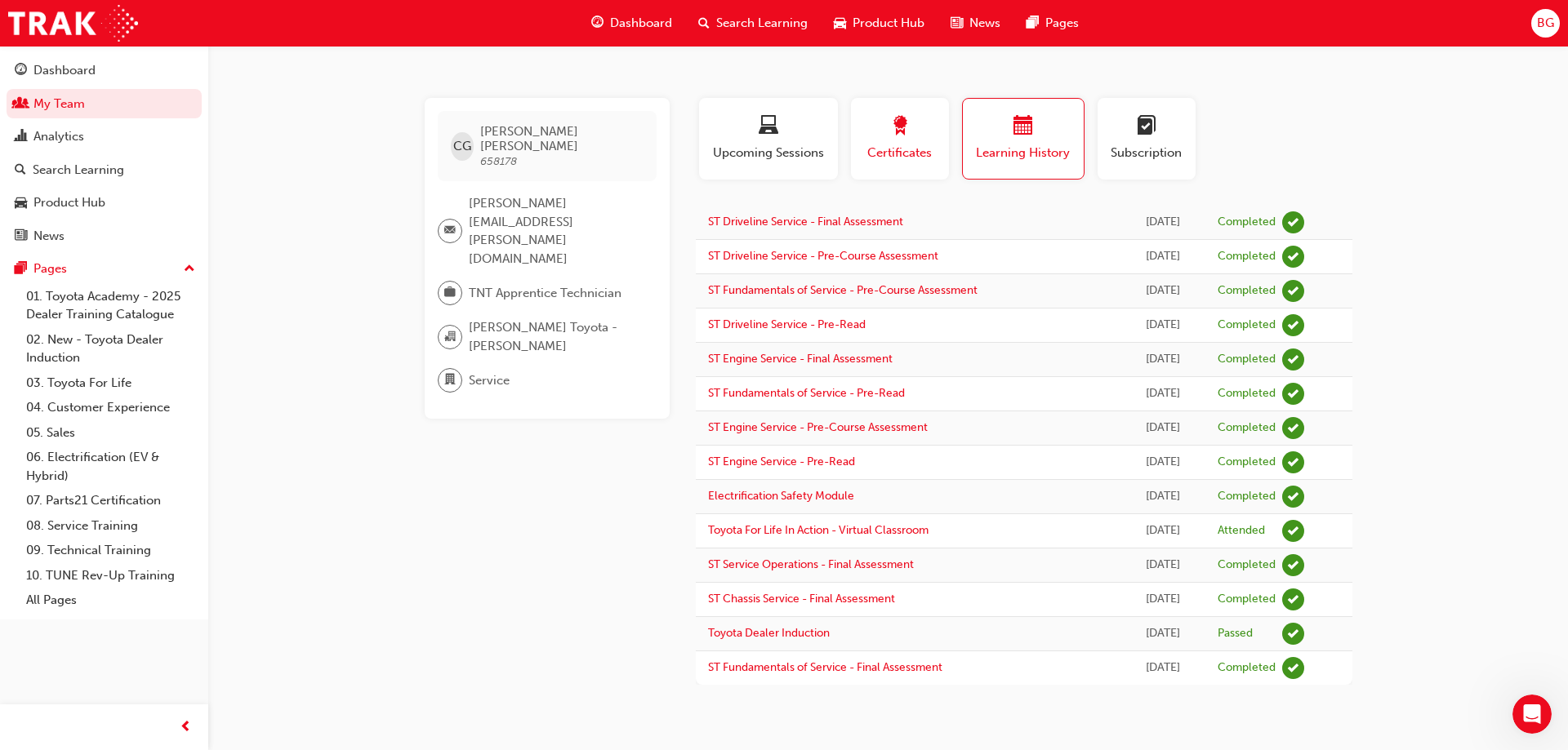
click at [882, 135] on div "button" at bounding box center [899, 128] width 74 height 25
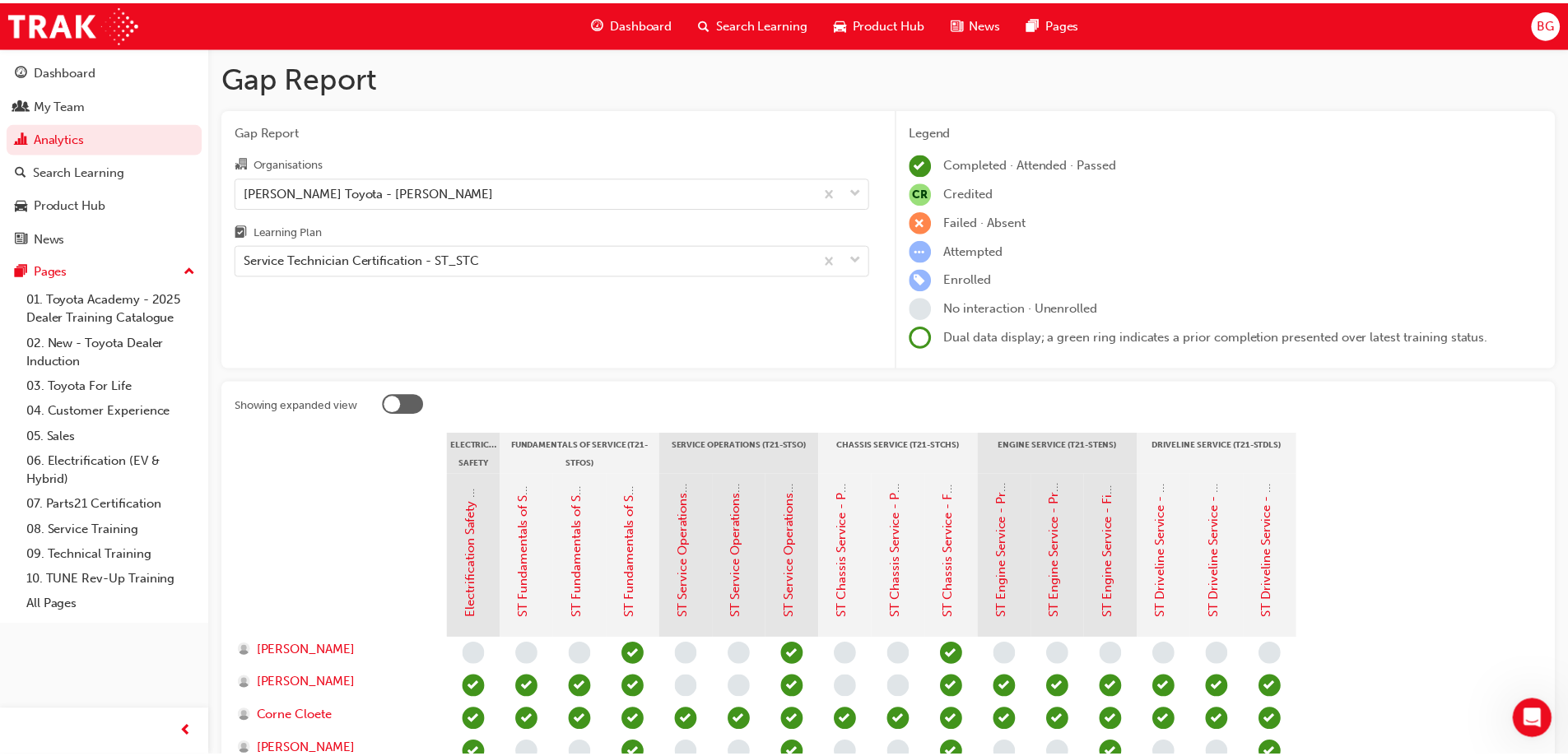
scroll to position [333, 0]
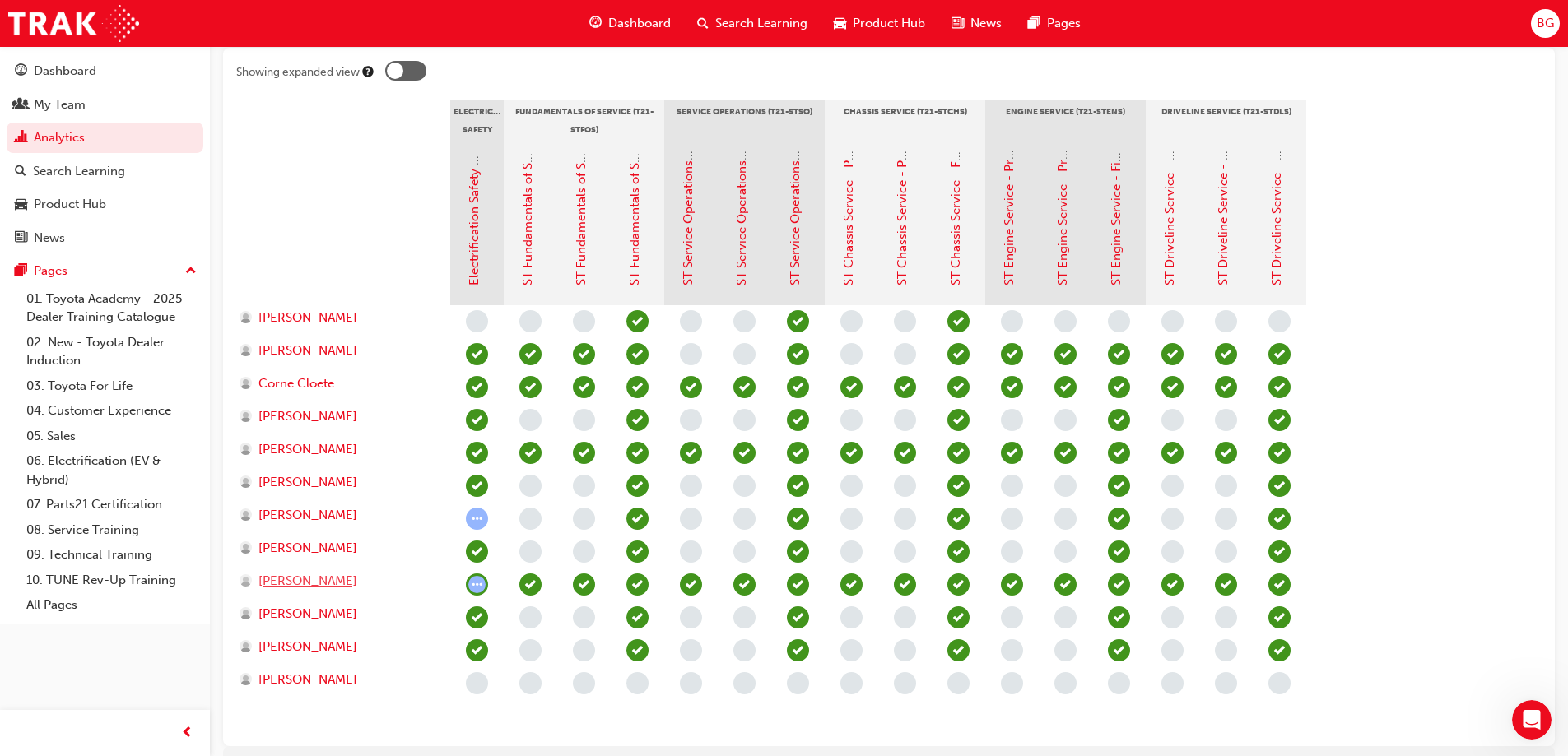
click at [298, 577] on span "[PERSON_NAME]" at bounding box center [308, 581] width 98 height 19
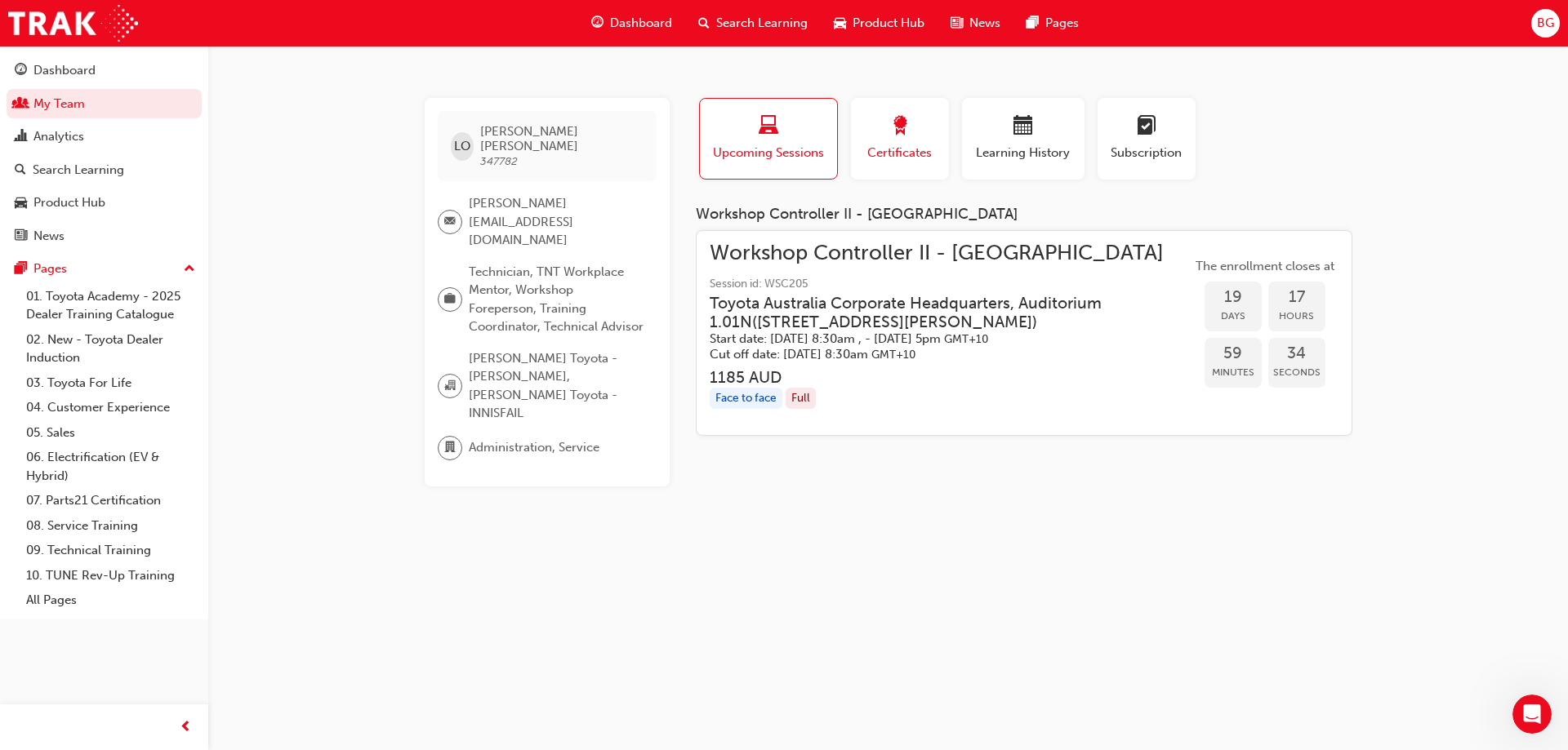
click at [895, 147] on span "Certificates" at bounding box center [899, 153] width 74 height 19
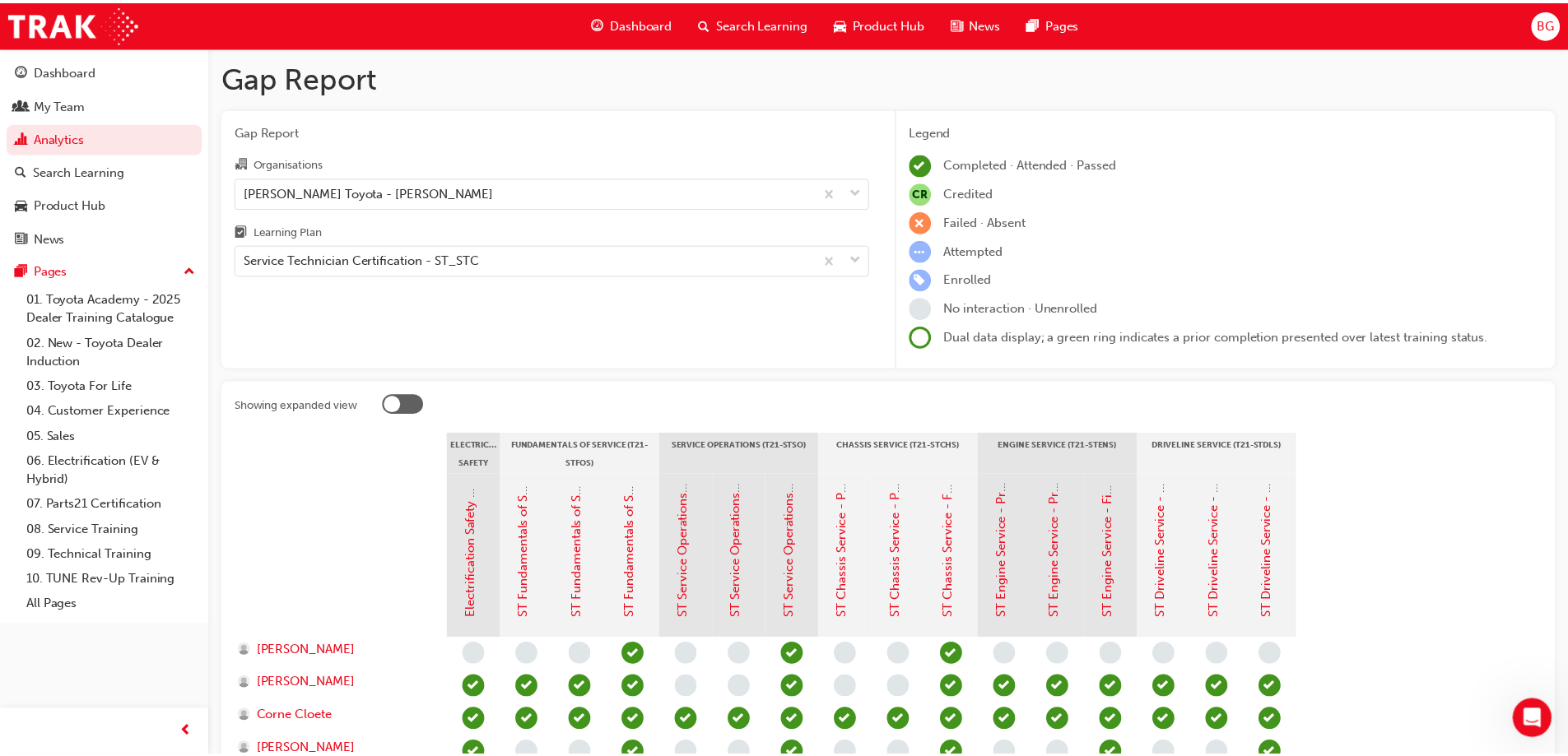
scroll to position [333, 0]
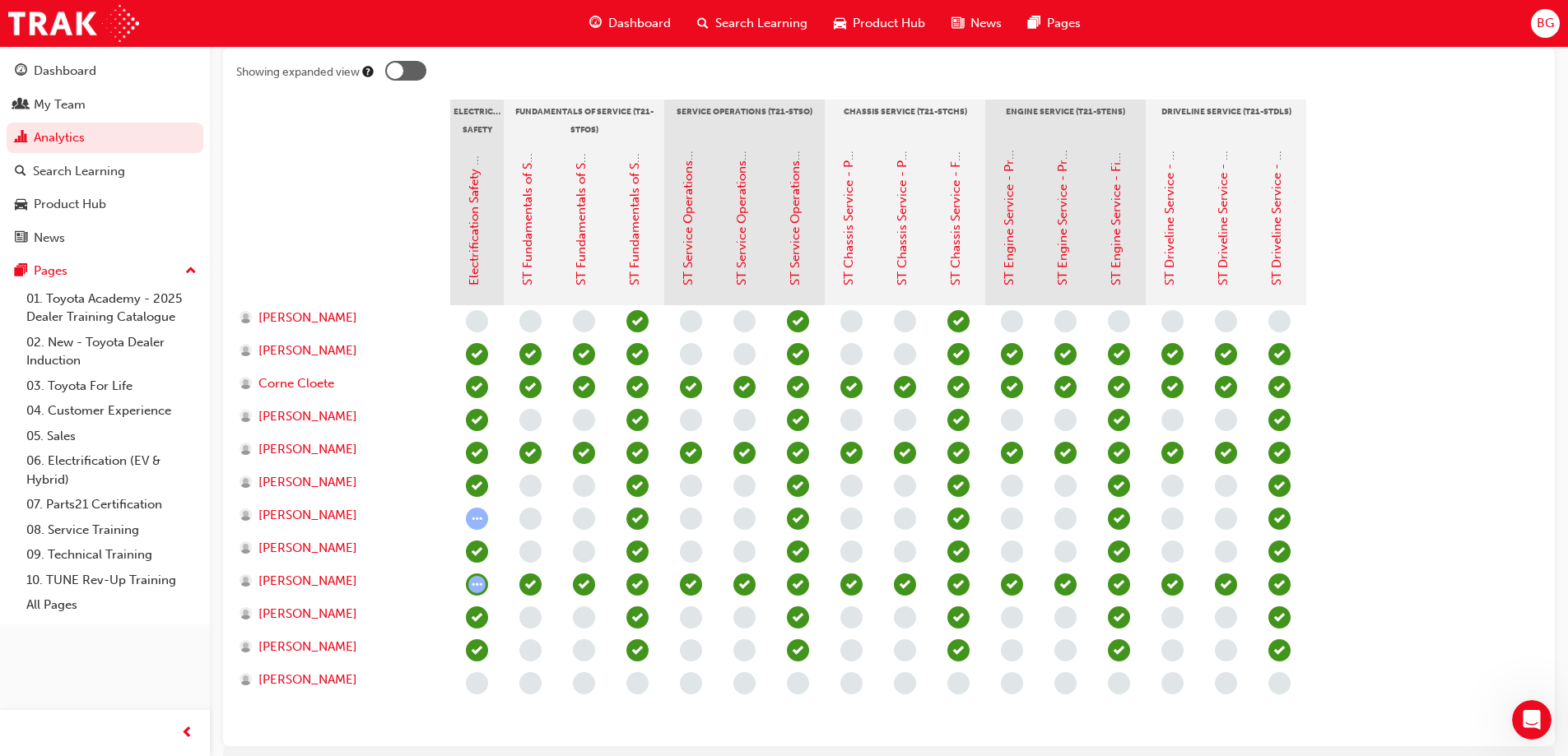
click at [386, 63] on div at bounding box center [406, 70] width 42 height 19
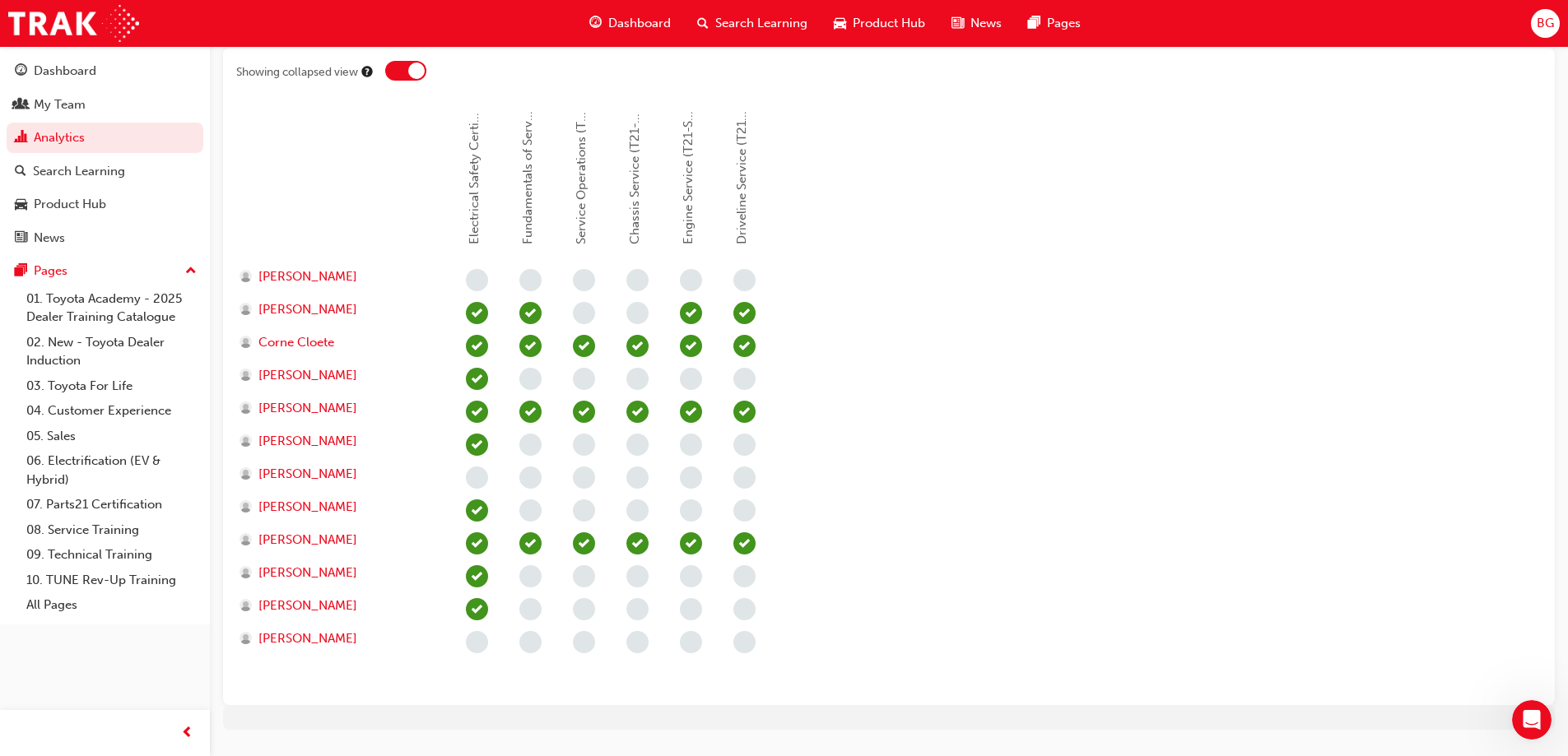
click at [400, 70] on div at bounding box center [406, 70] width 42 height 19
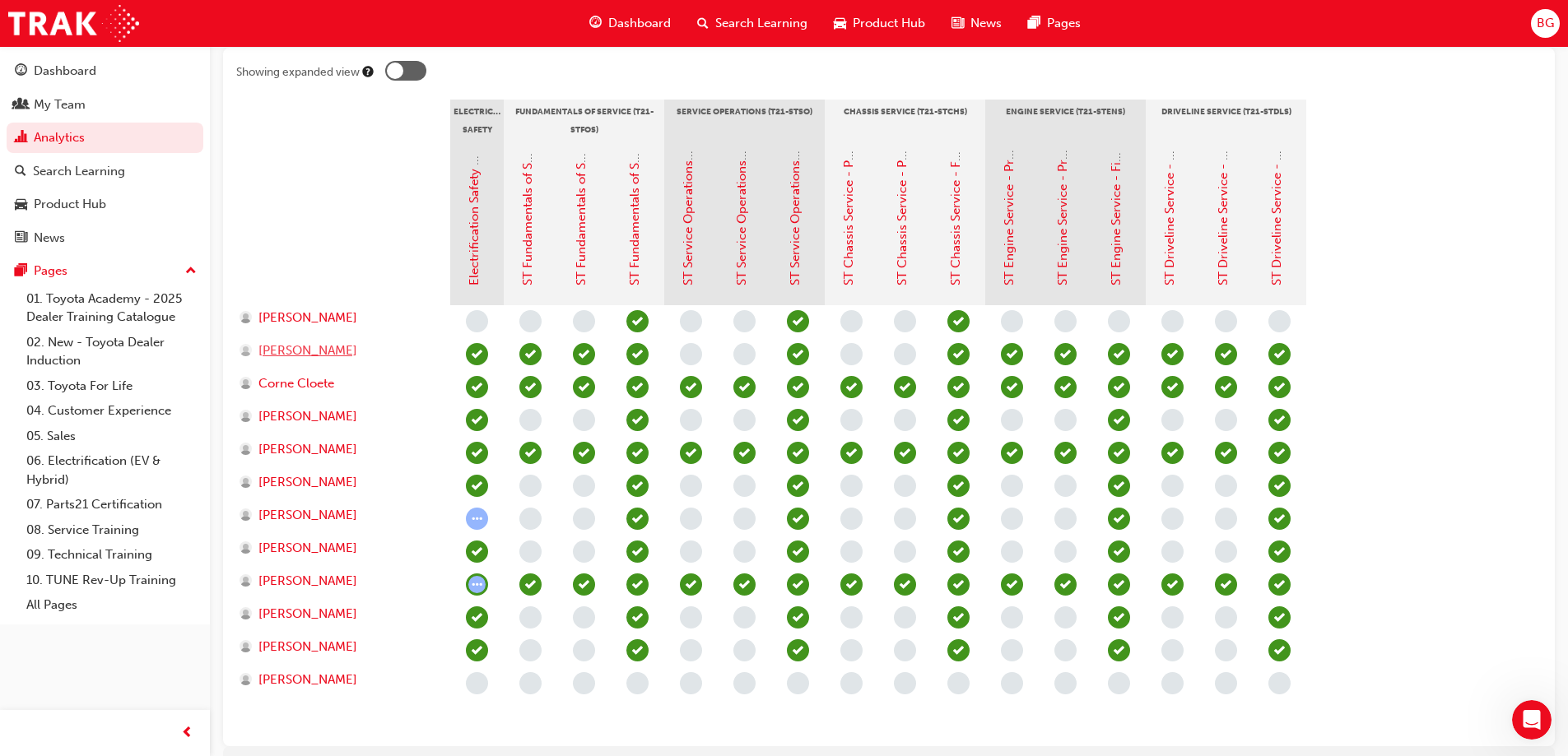
click at [348, 347] on span "[PERSON_NAME]" at bounding box center [308, 351] width 98 height 19
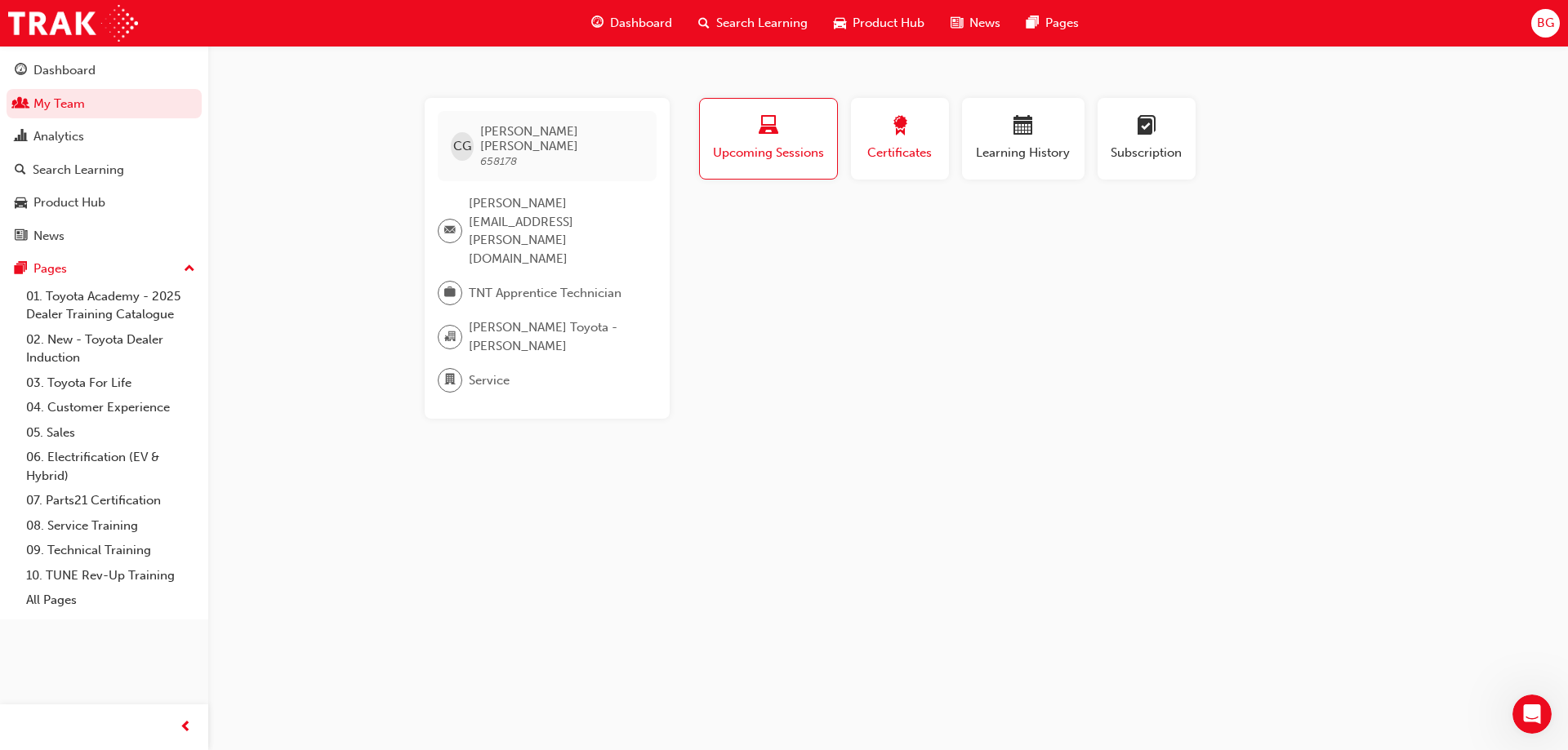
click at [913, 125] on div "button" at bounding box center [899, 128] width 74 height 25
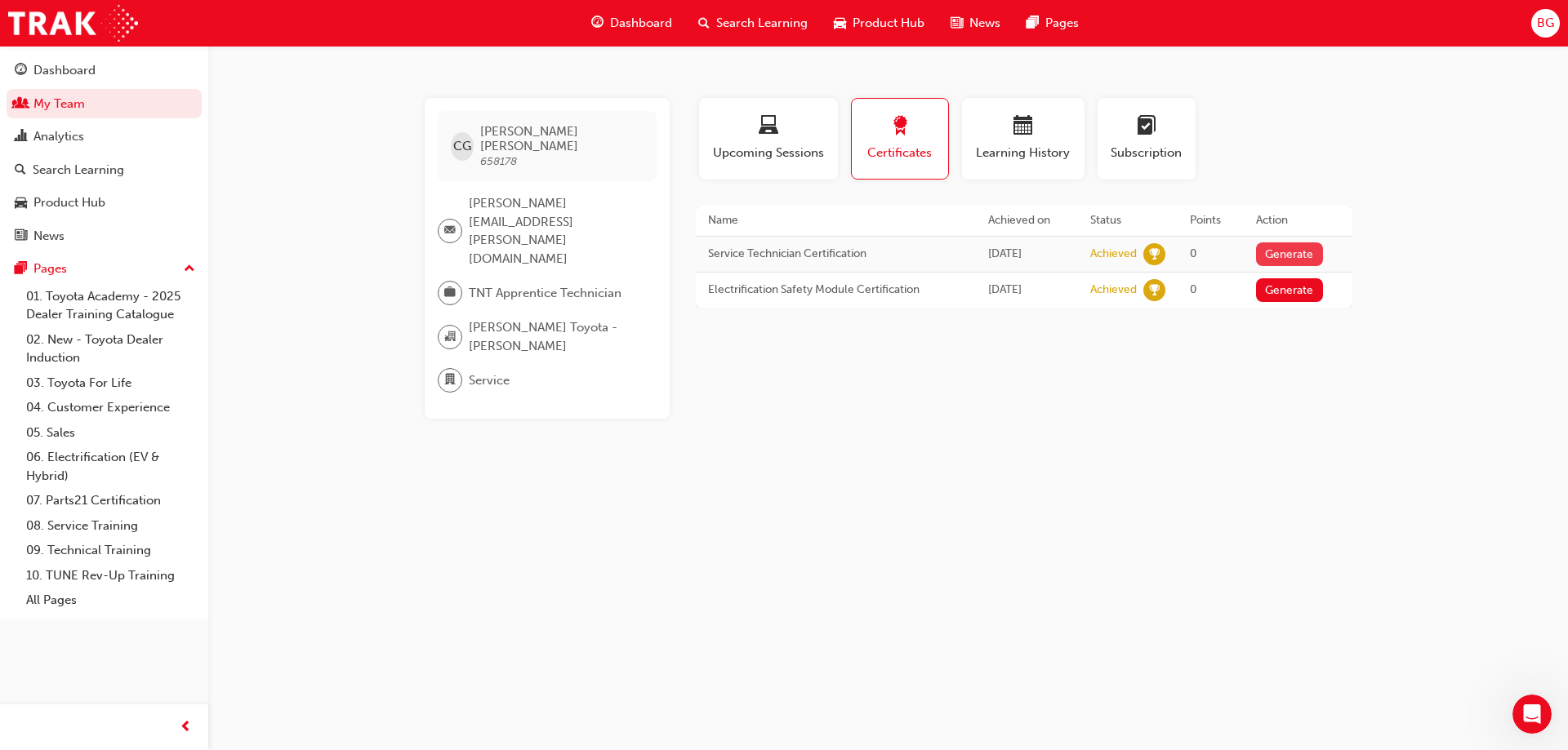
click at [1289, 252] on button "Generate" at bounding box center [1289, 254] width 67 height 24
click at [1293, 258] on link "Download PDF" at bounding box center [1285, 253] width 75 height 13
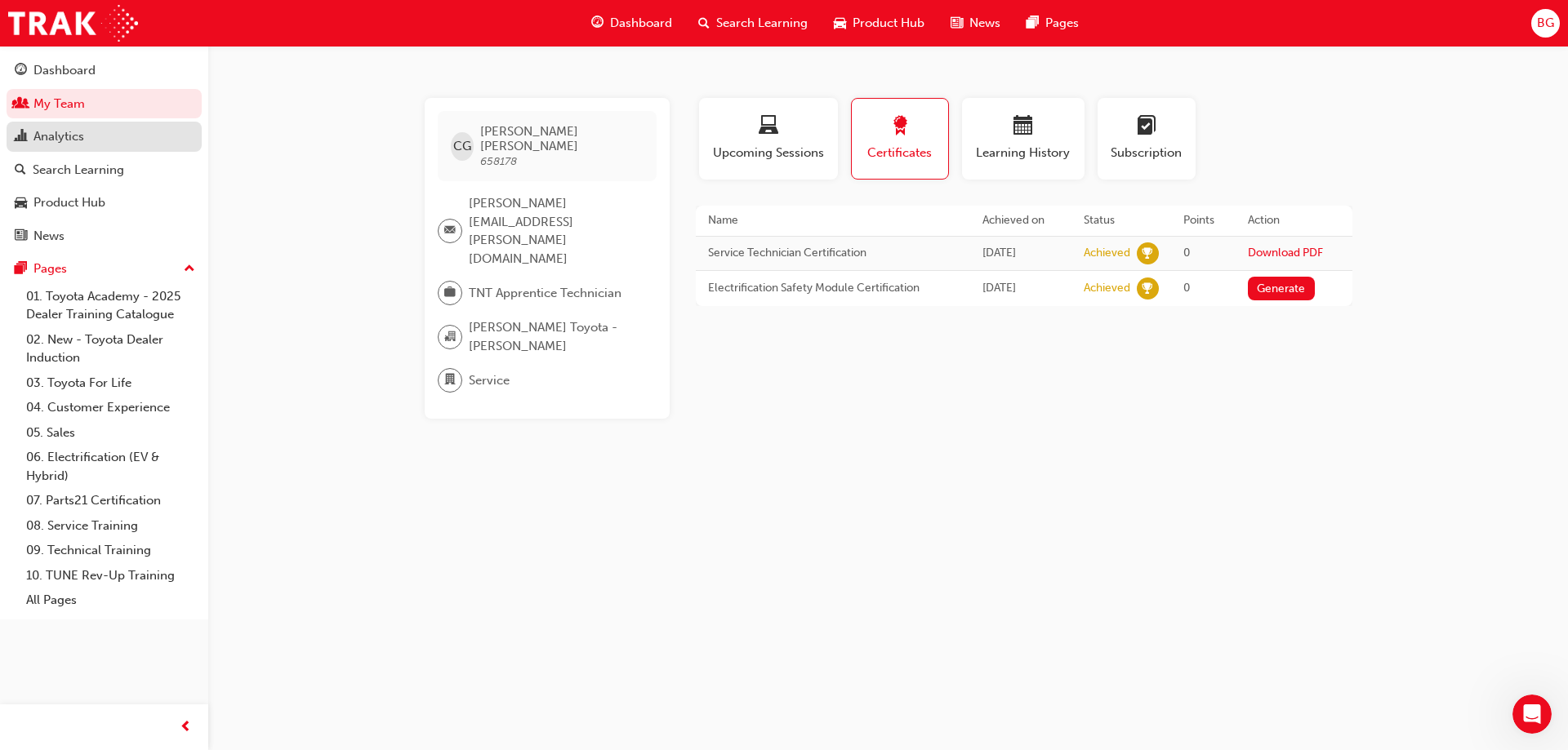
click at [87, 137] on div "Analytics" at bounding box center [103, 136] width 179 height 20
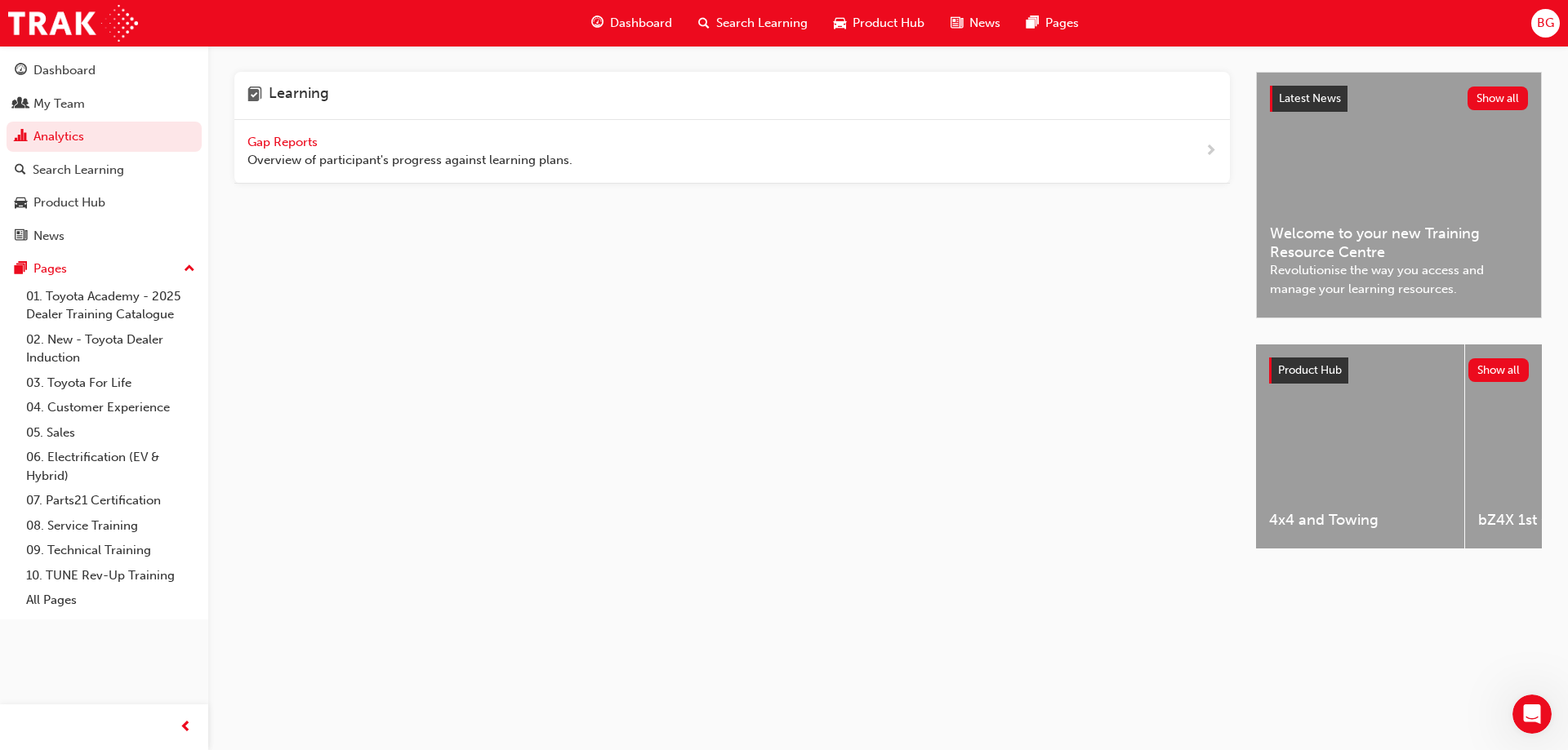
click at [297, 148] on span "Gap Reports" at bounding box center [284, 142] width 74 height 14
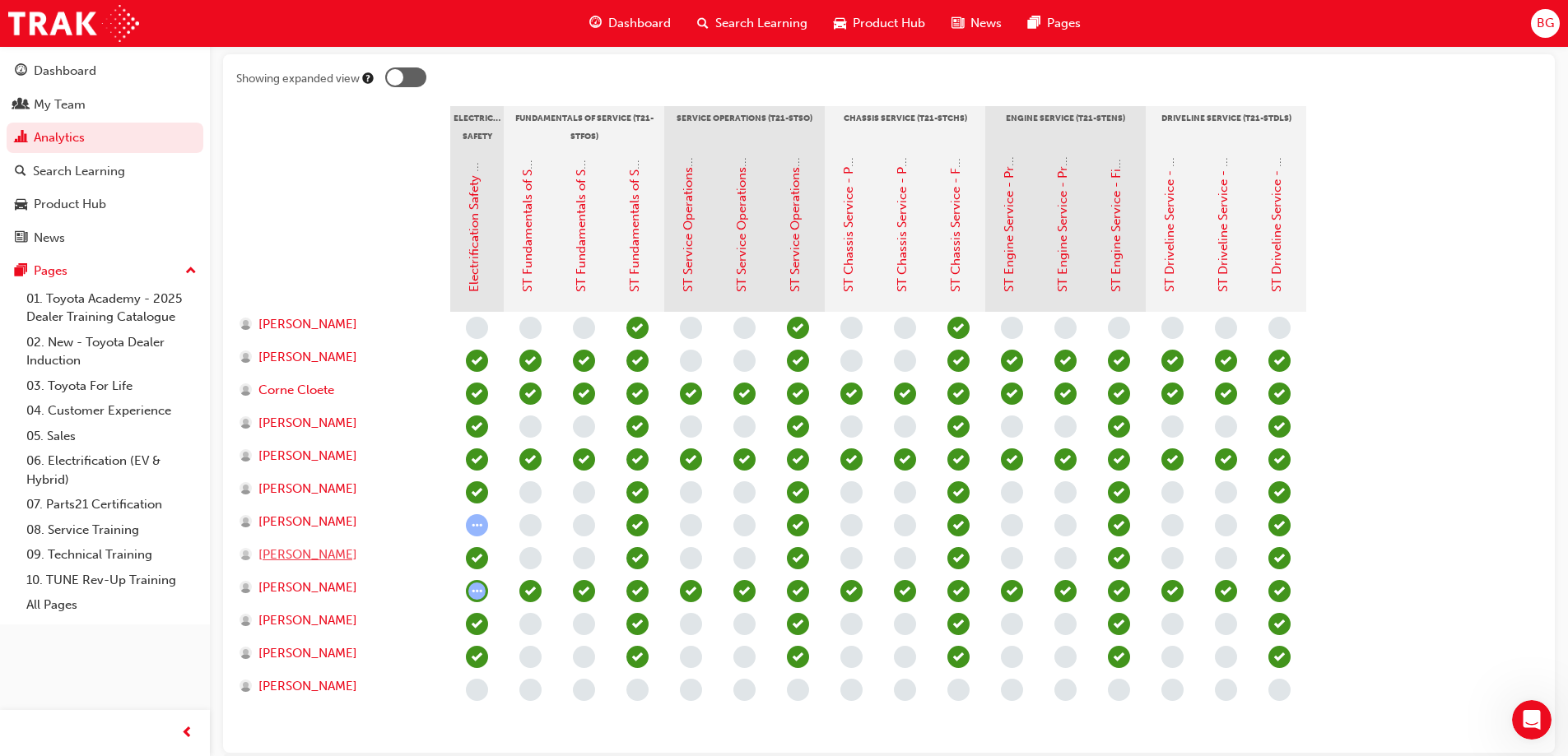
scroll to position [329, 0]
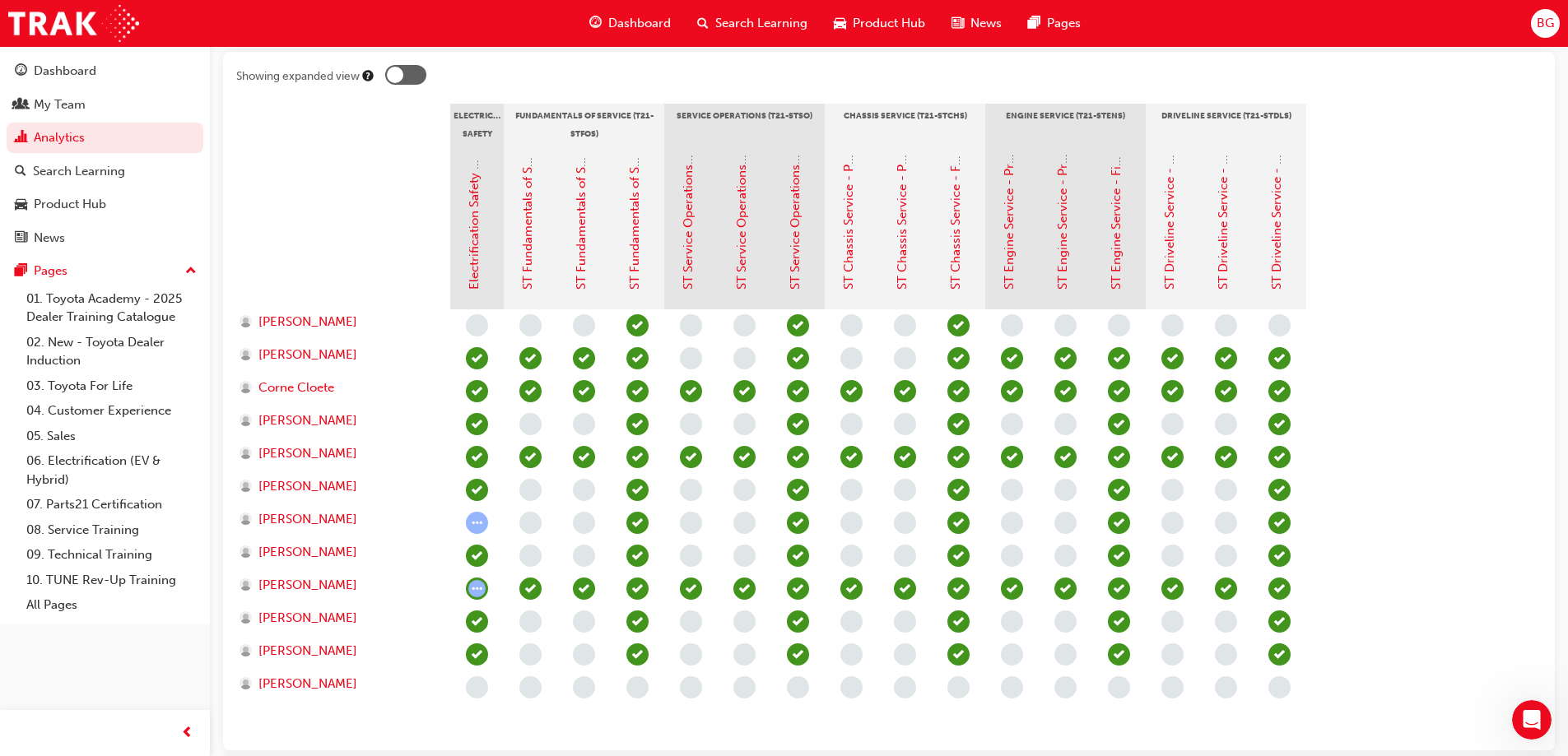
click at [302, 562] on div "[PERSON_NAME]" at bounding box center [344, 556] width 214 height 33
click at [294, 556] on span "[PERSON_NAME]" at bounding box center [308, 553] width 98 height 19
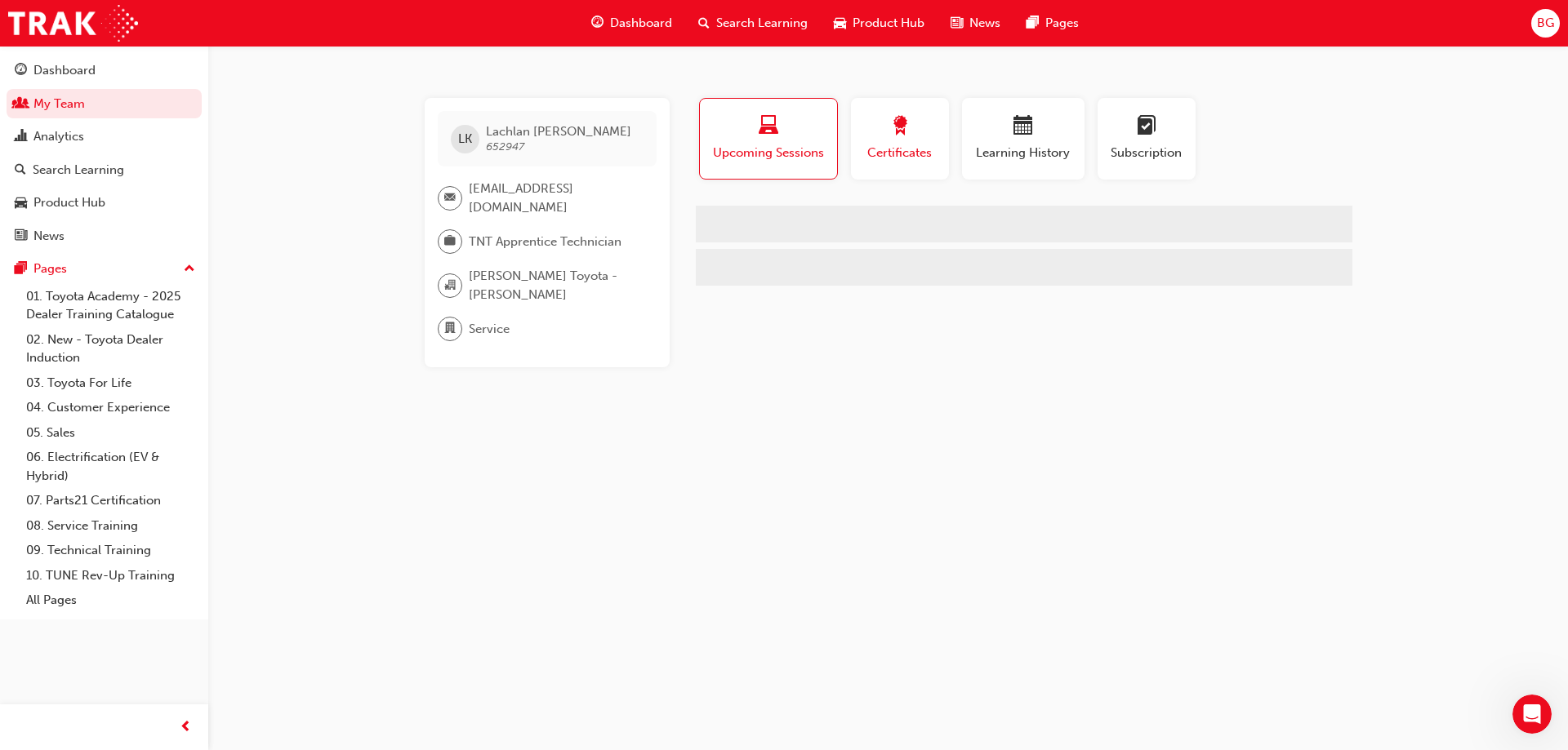
click at [910, 116] on div "button" at bounding box center [899, 128] width 74 height 25
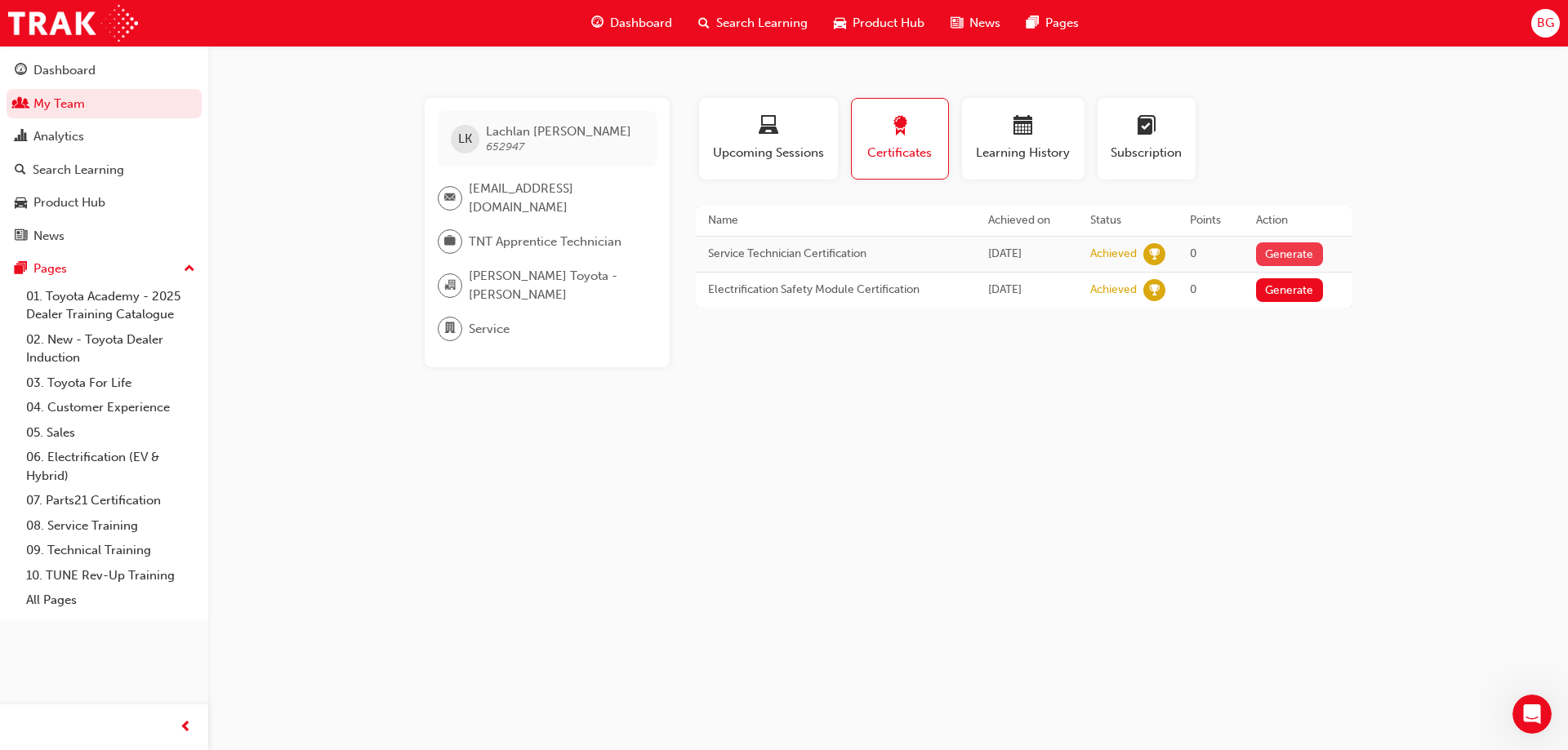
click at [1302, 258] on button "Generate" at bounding box center [1289, 254] width 67 height 24
click at [1275, 258] on link "Download PDF" at bounding box center [1285, 253] width 75 height 13
click at [1547, 695] on div "Open Intercom Messenger" at bounding box center [1529, 712] width 39 height 39
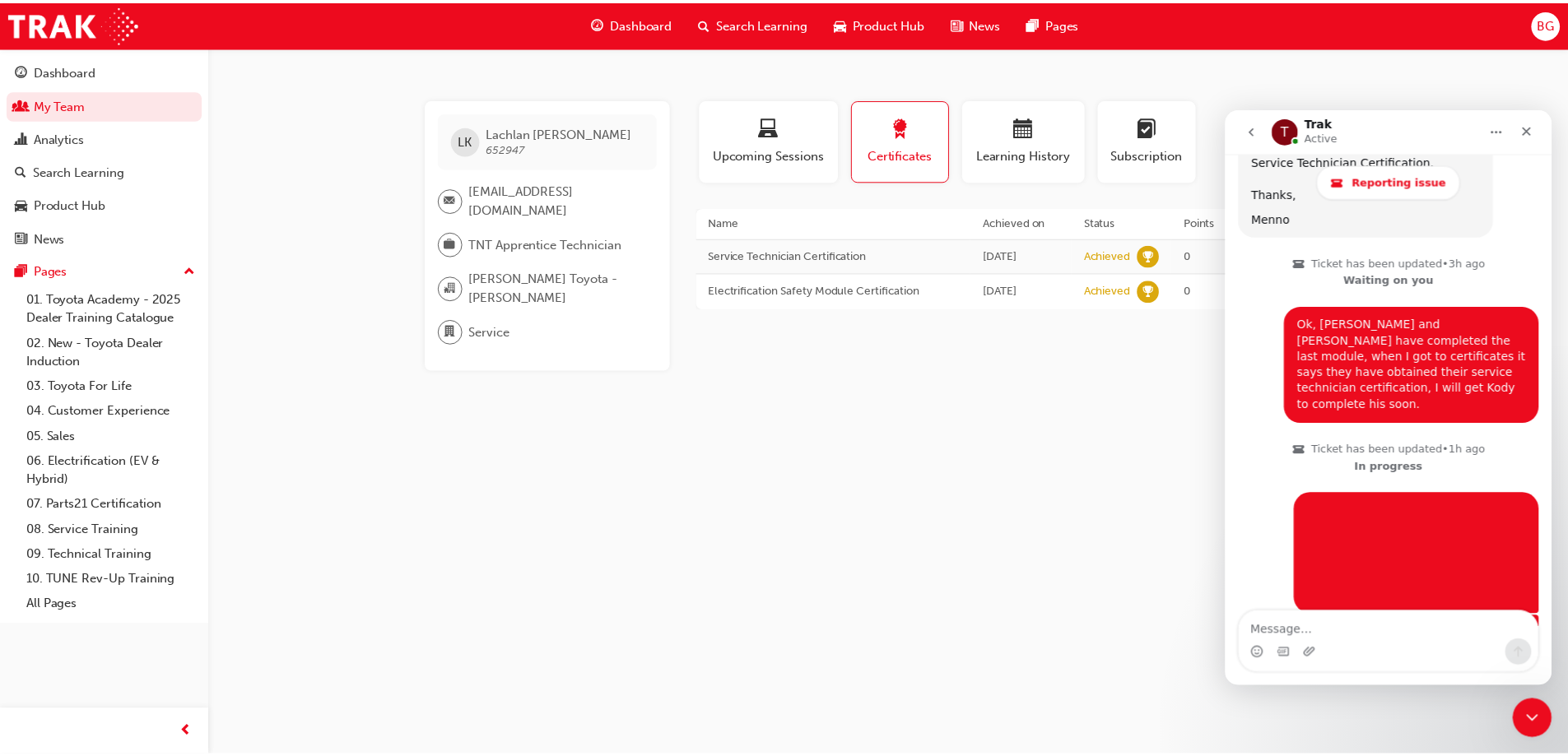
scroll to position [3238, 0]
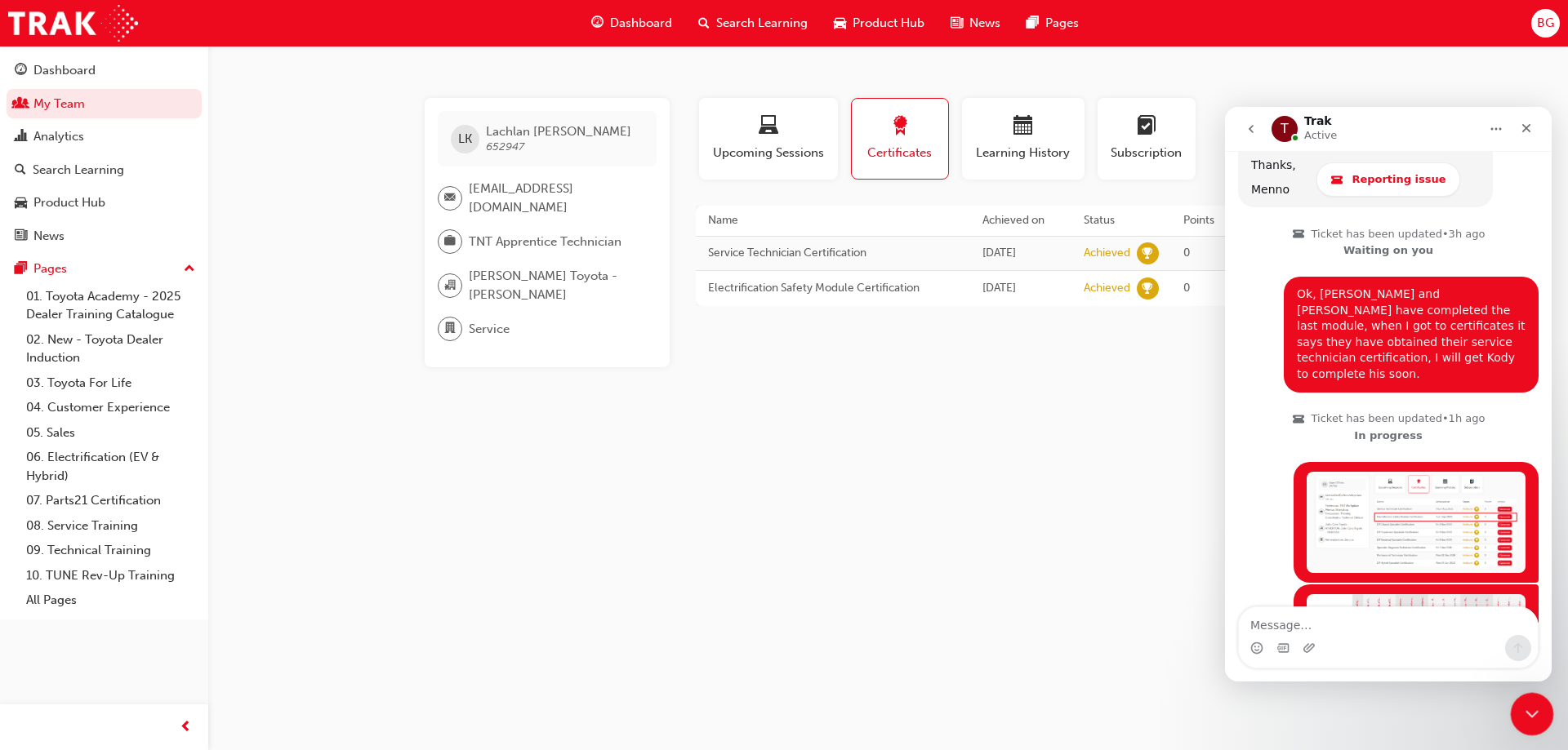
click at [1531, 716] on icon "Close Intercom Messenger" at bounding box center [1530, 712] width 19 height 19
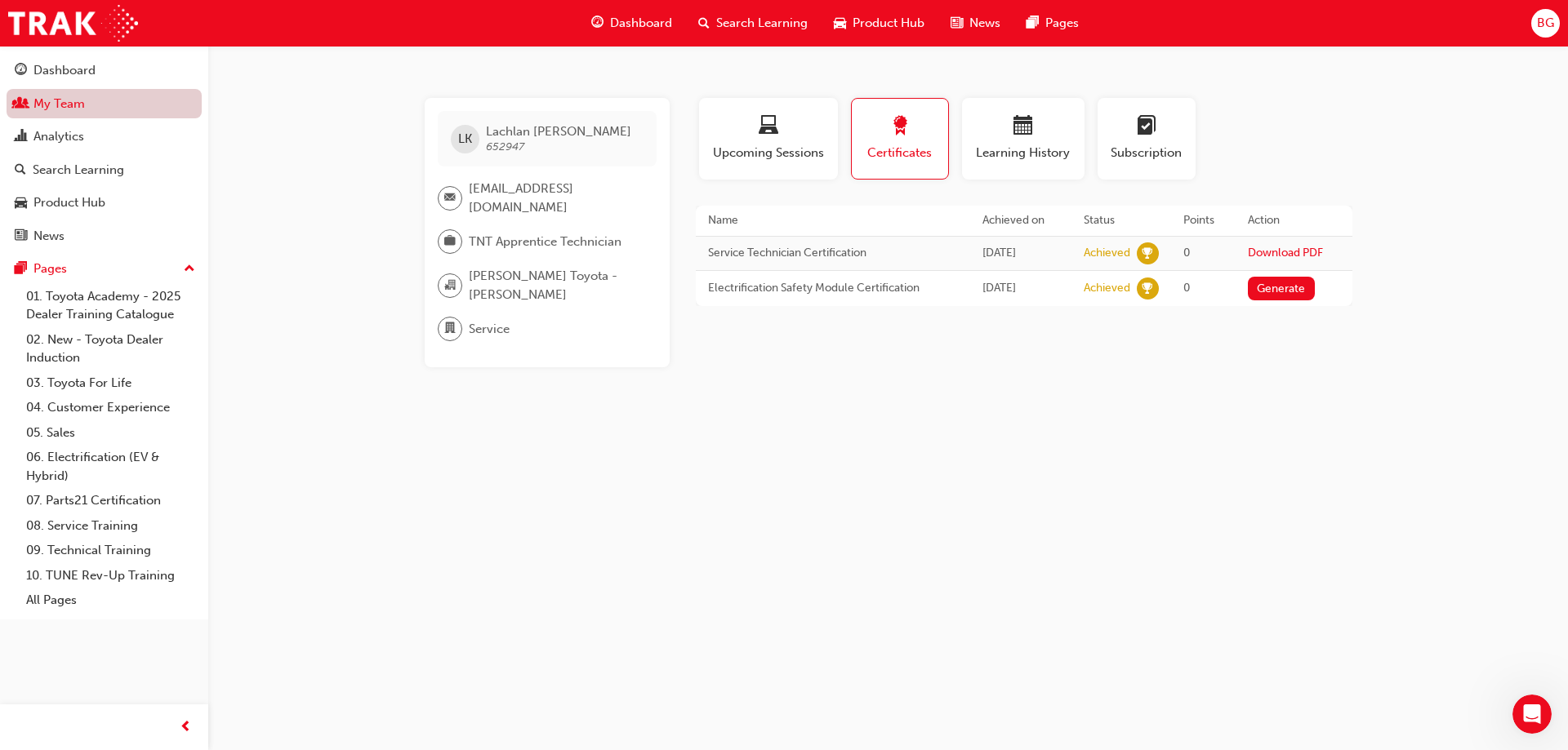
click at [113, 103] on link "My Team" at bounding box center [104, 104] width 195 height 31
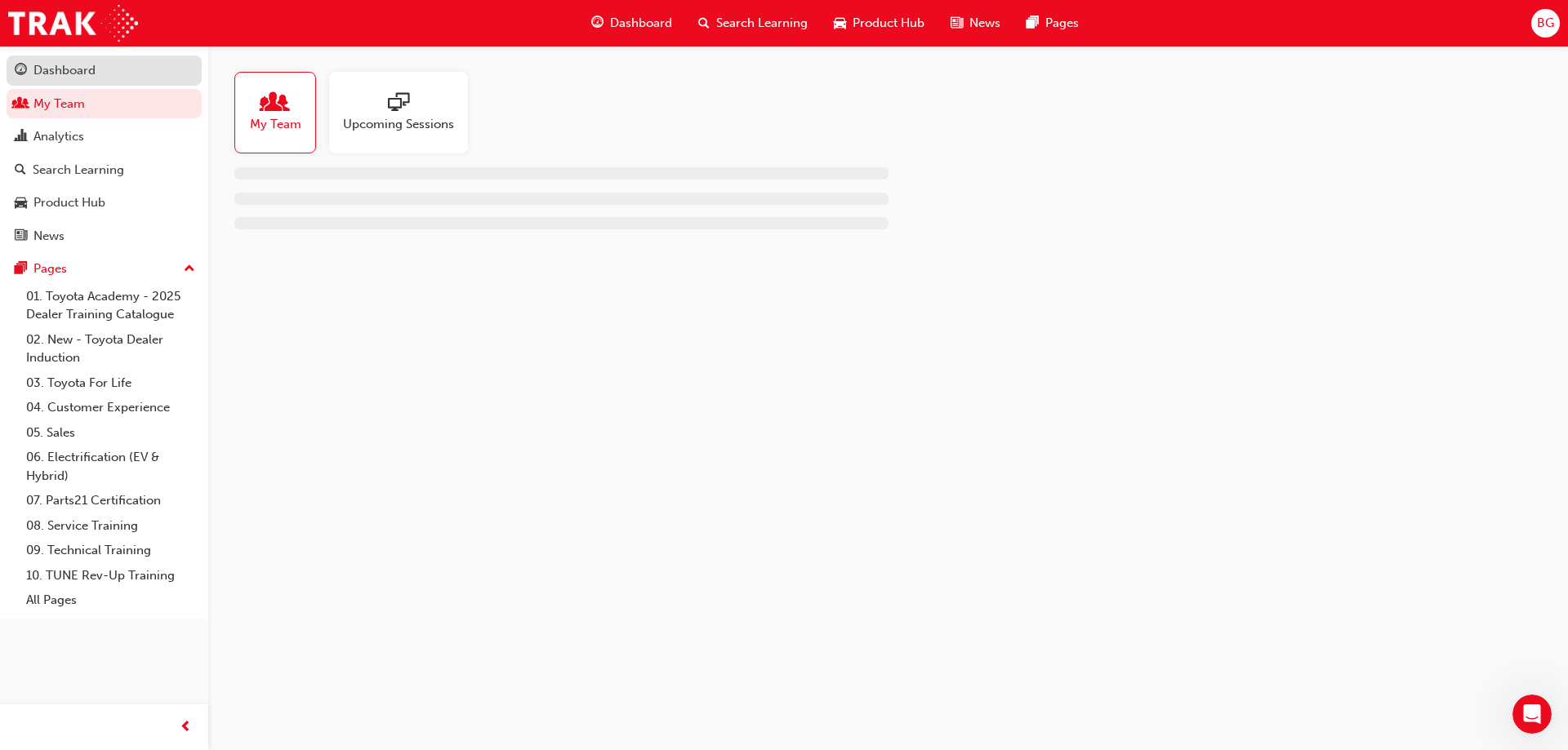
click at [94, 80] on link "Dashboard" at bounding box center [104, 71] width 195 height 31
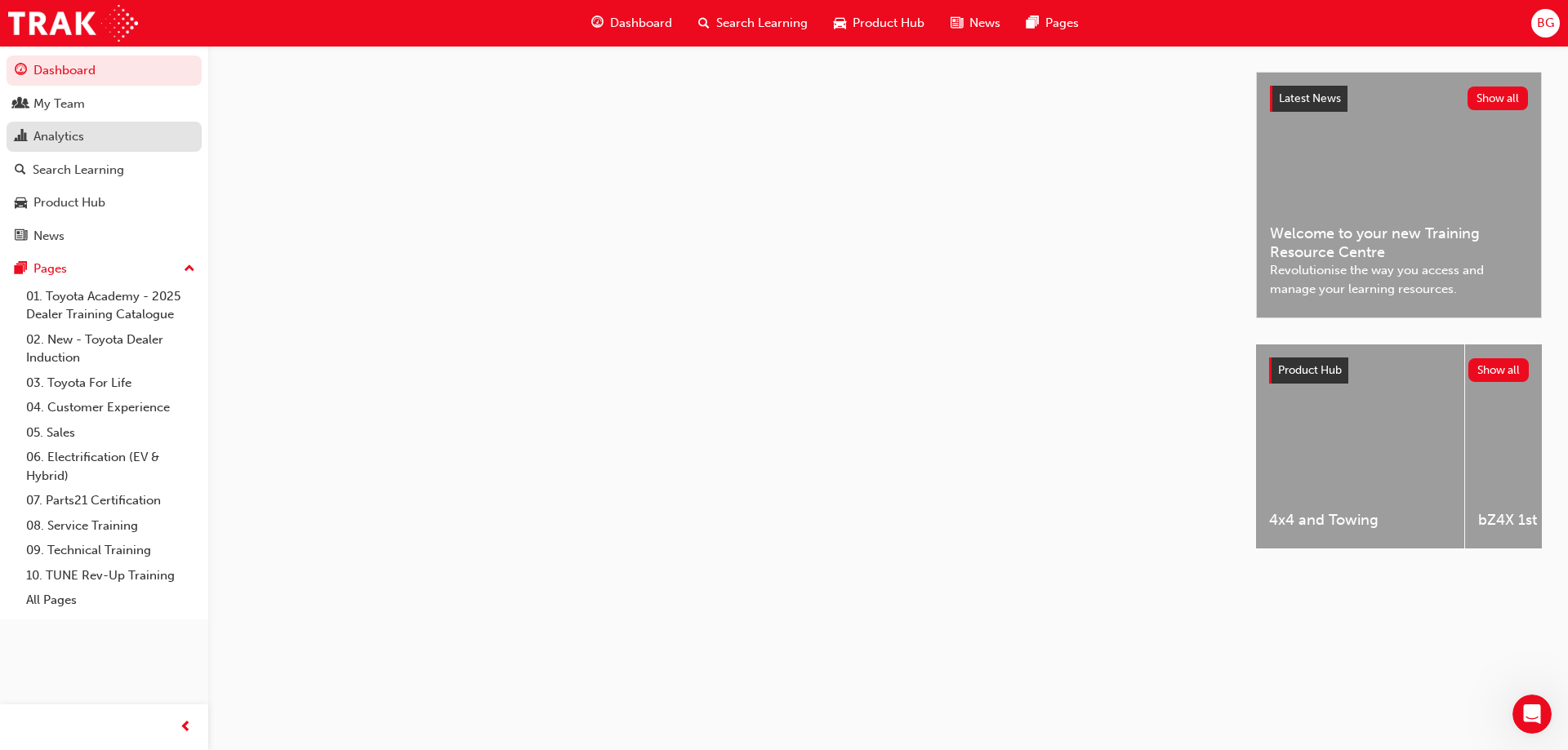
click at [120, 129] on div "Analytics" at bounding box center [103, 136] width 179 height 20
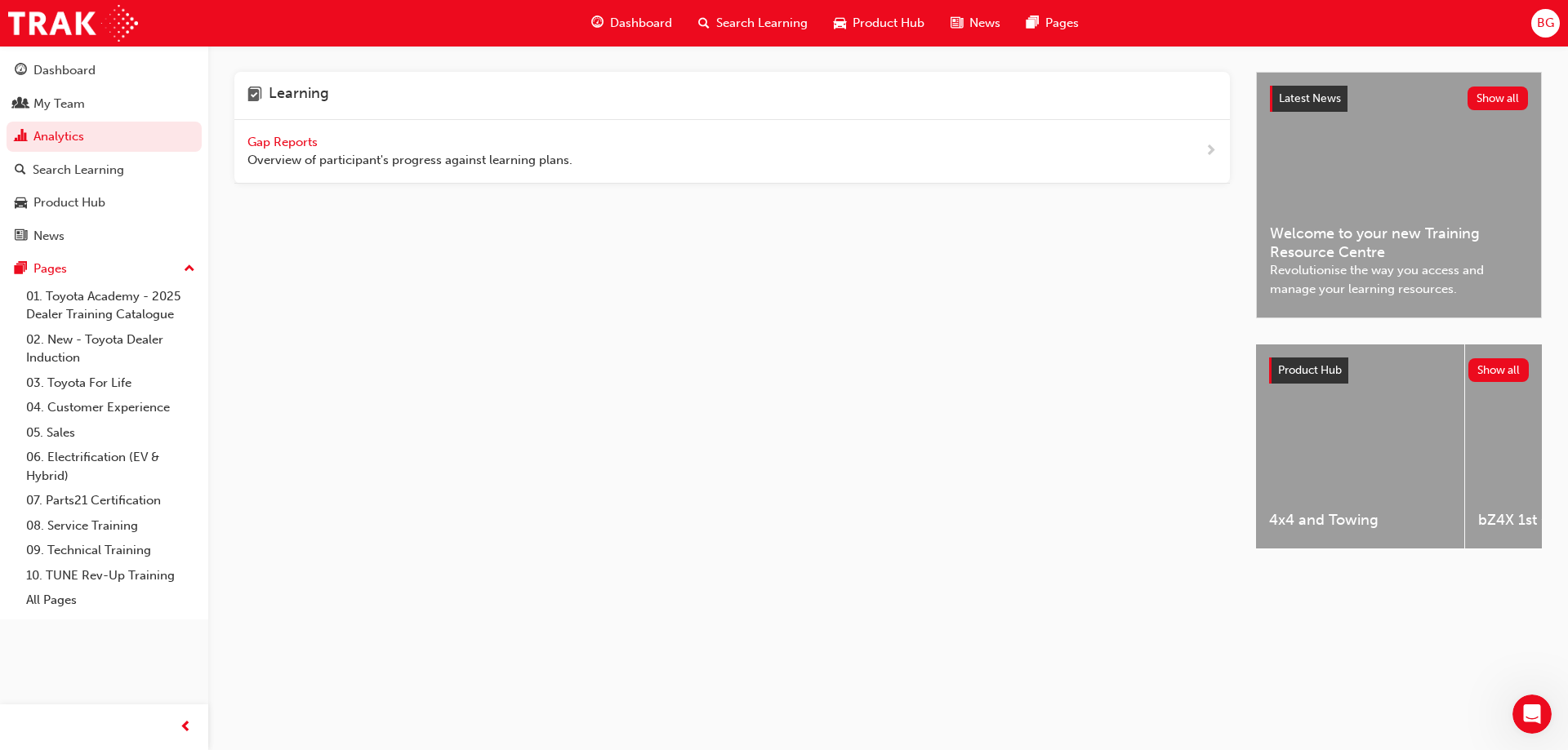
click at [292, 141] on span "Gap Reports" at bounding box center [284, 142] width 74 height 14
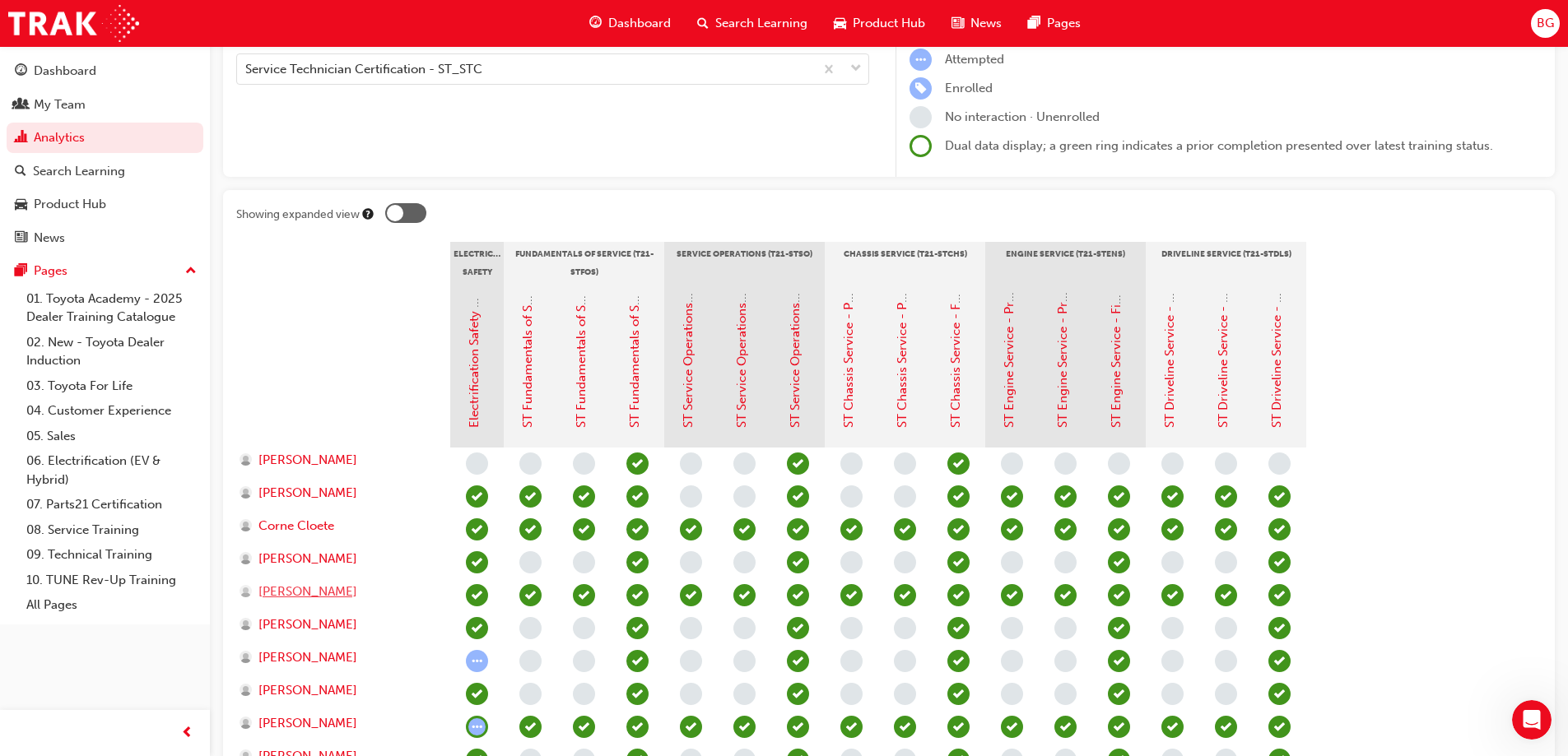
scroll to position [411, 0]
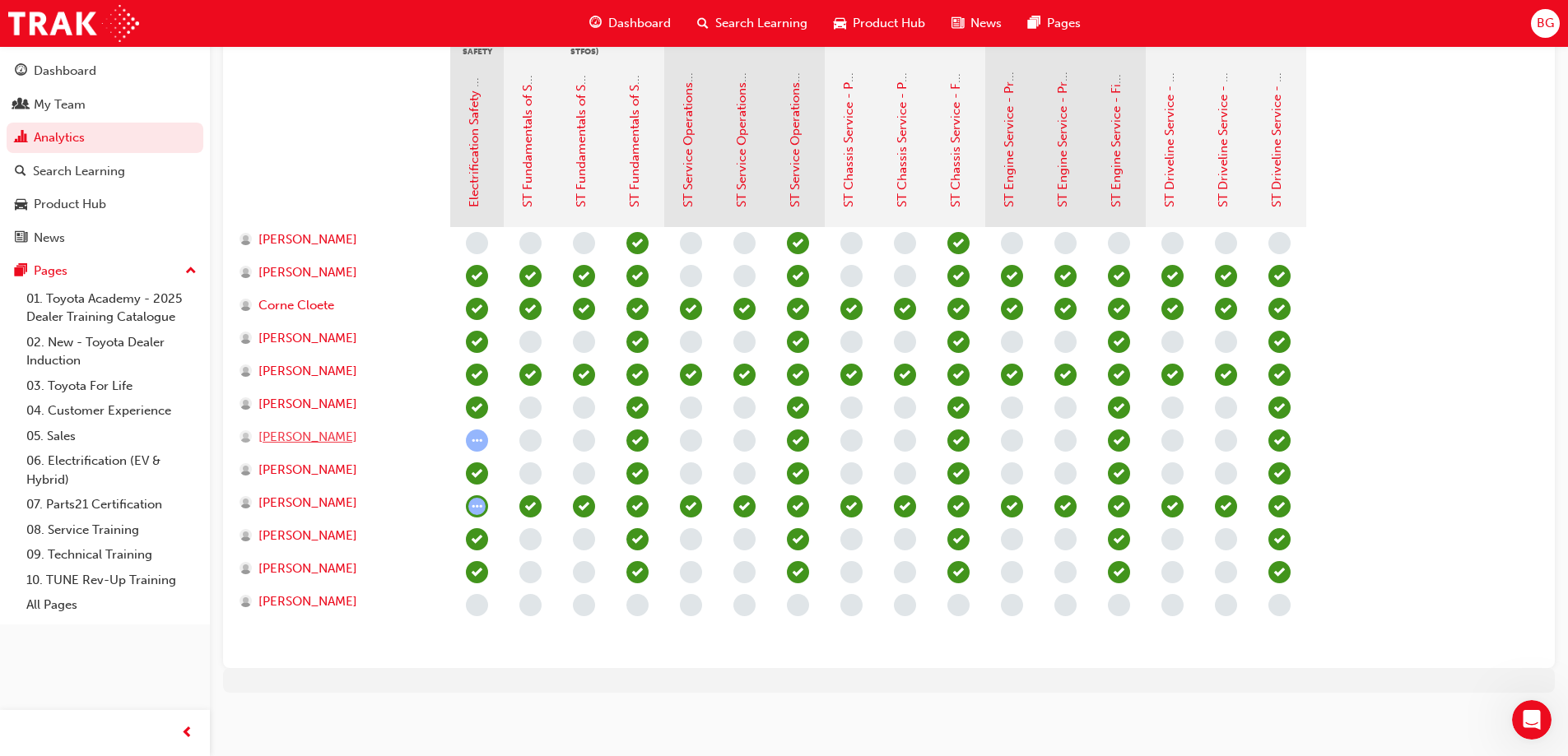
click at [321, 442] on span "[PERSON_NAME]" at bounding box center [308, 437] width 98 height 19
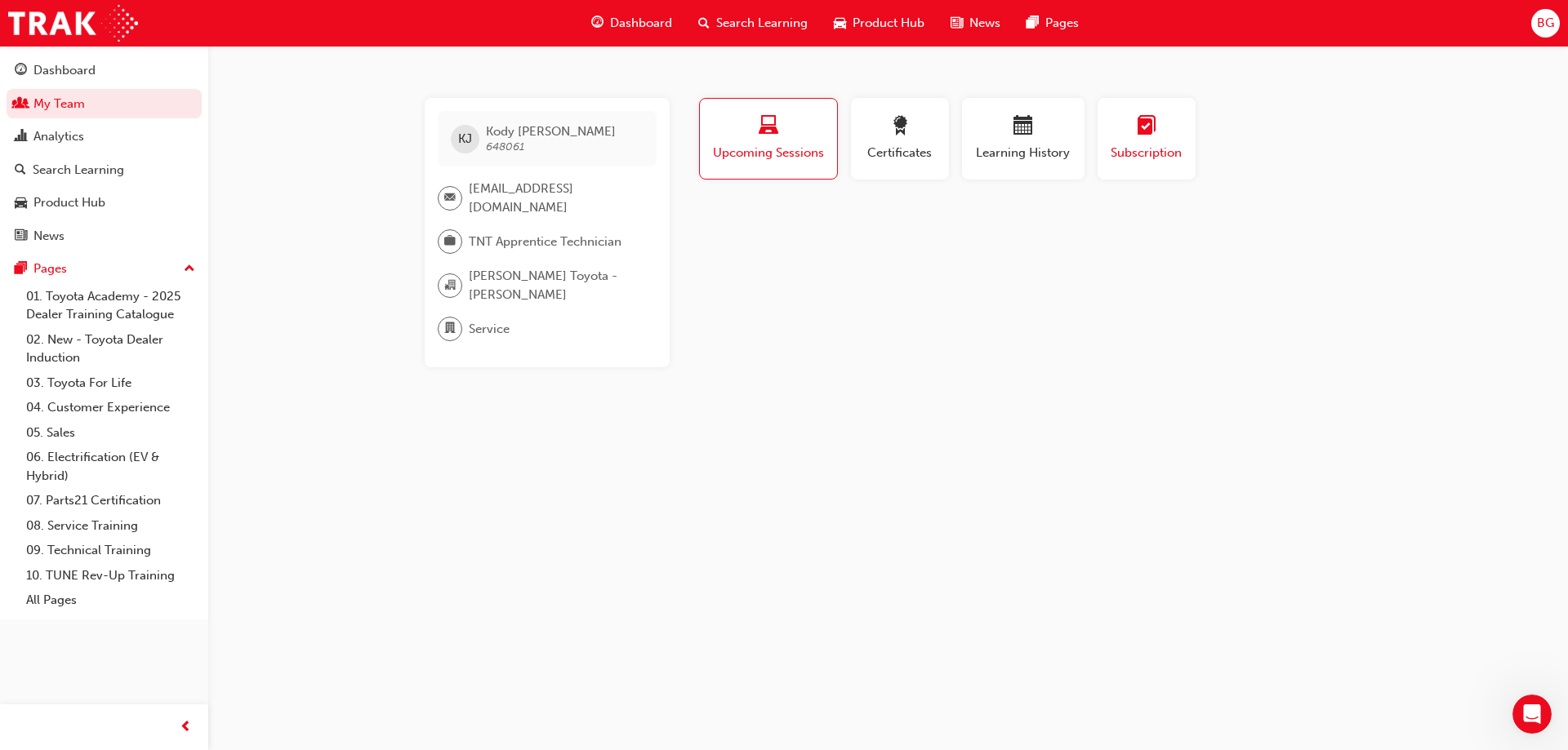
click at [1125, 139] on div "button" at bounding box center [1147, 128] width 74 height 25
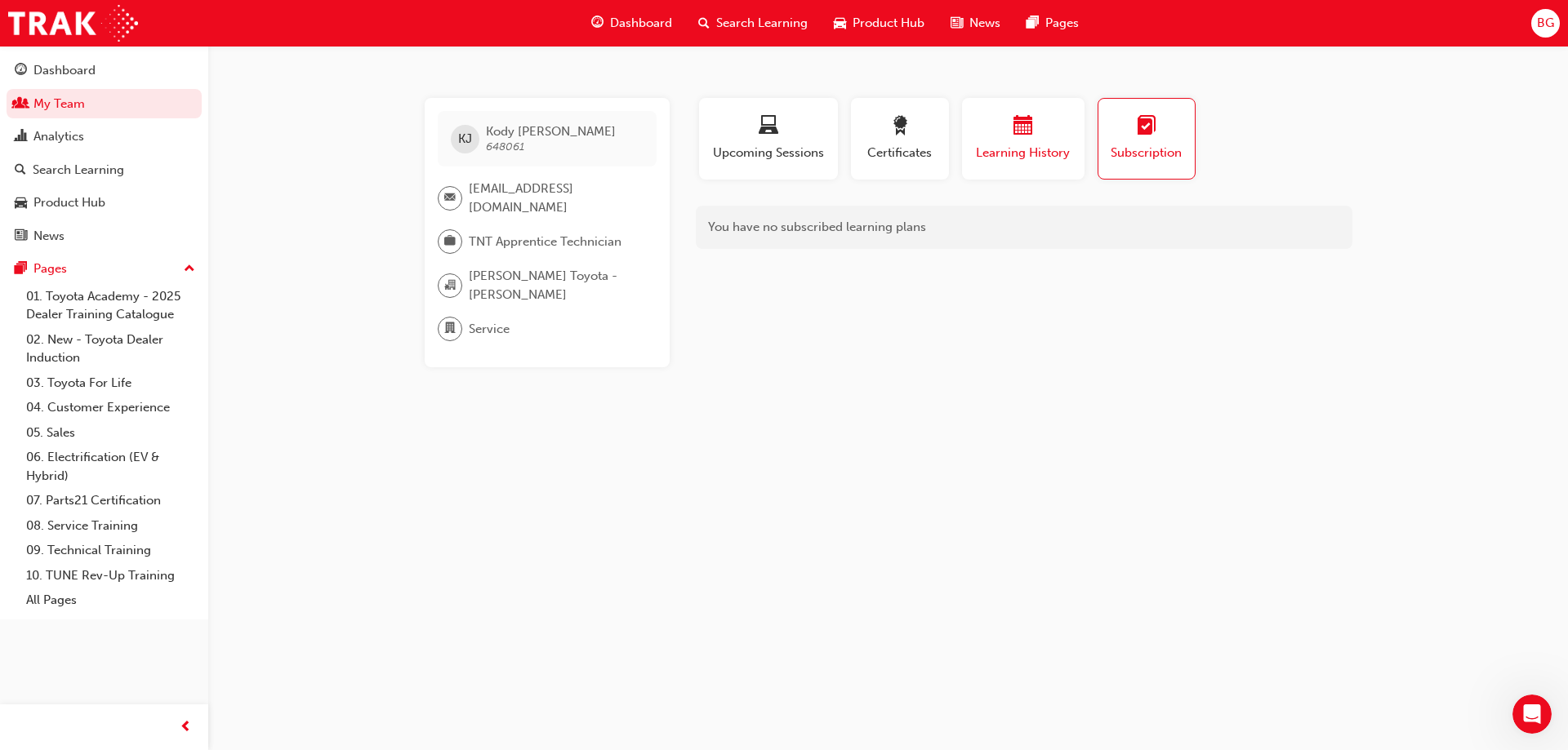
click at [1073, 141] on button "Learning History" at bounding box center [1023, 138] width 123 height 81
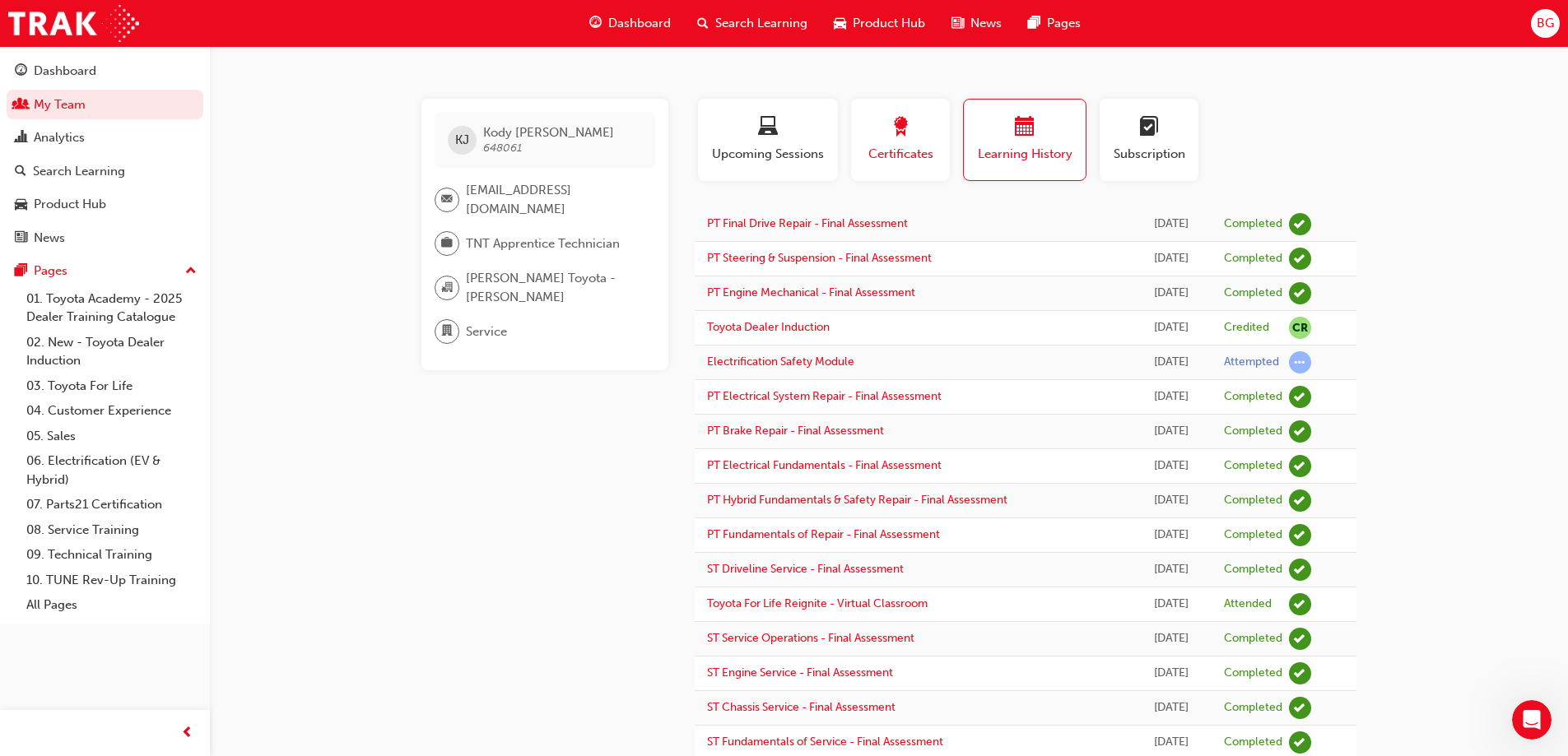
click at [874, 135] on div "button" at bounding box center [900, 129] width 74 height 25
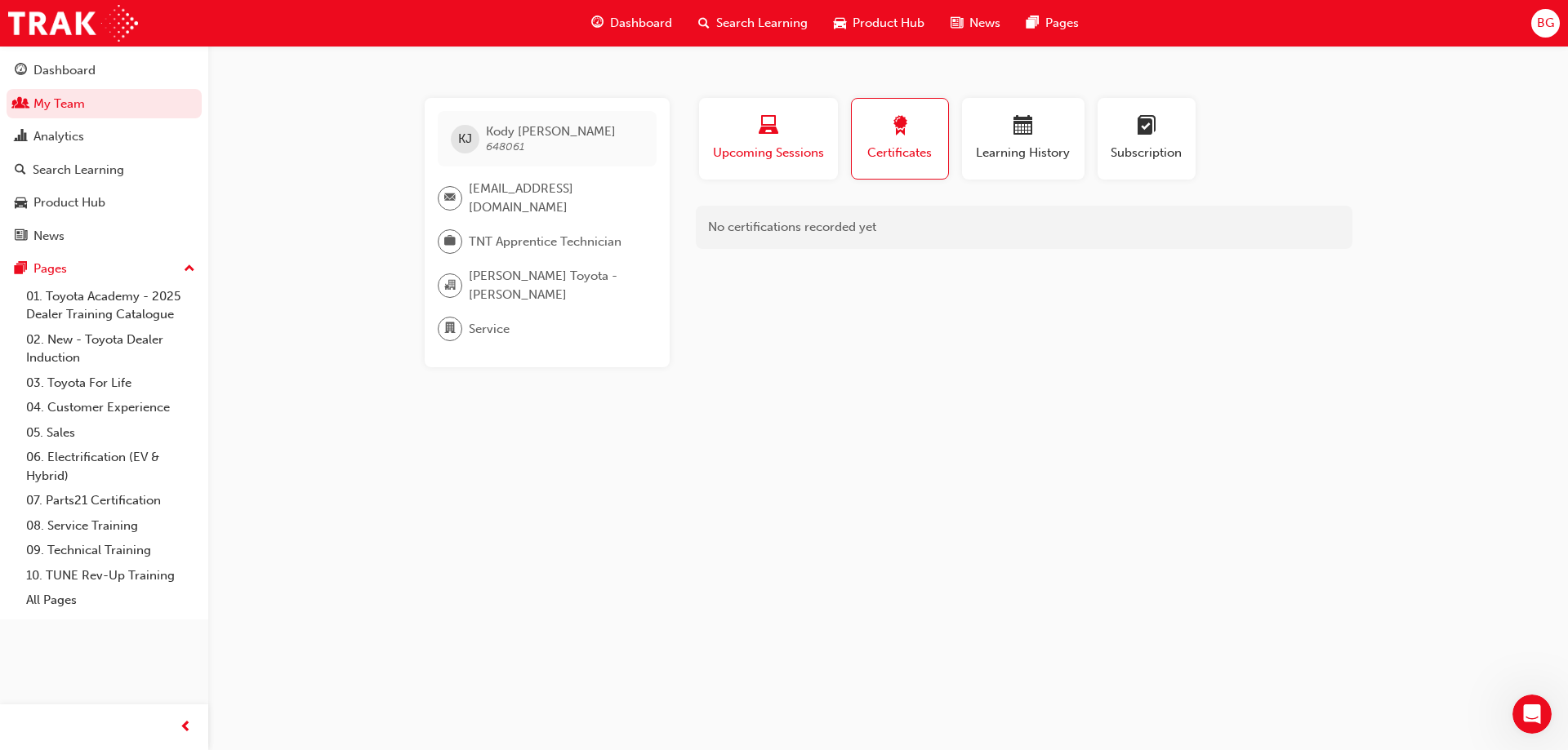
click at [753, 134] on div "button" at bounding box center [768, 128] width 114 height 25
click at [349, 228] on div "[PERSON_NAME] 648061 [EMAIL_ADDRESS][DOMAIN_NAME] TNT Apprentice Technician [PE…" at bounding box center [784, 375] width 1568 height 750
